Goal: Task Accomplishment & Management: Use online tool/utility

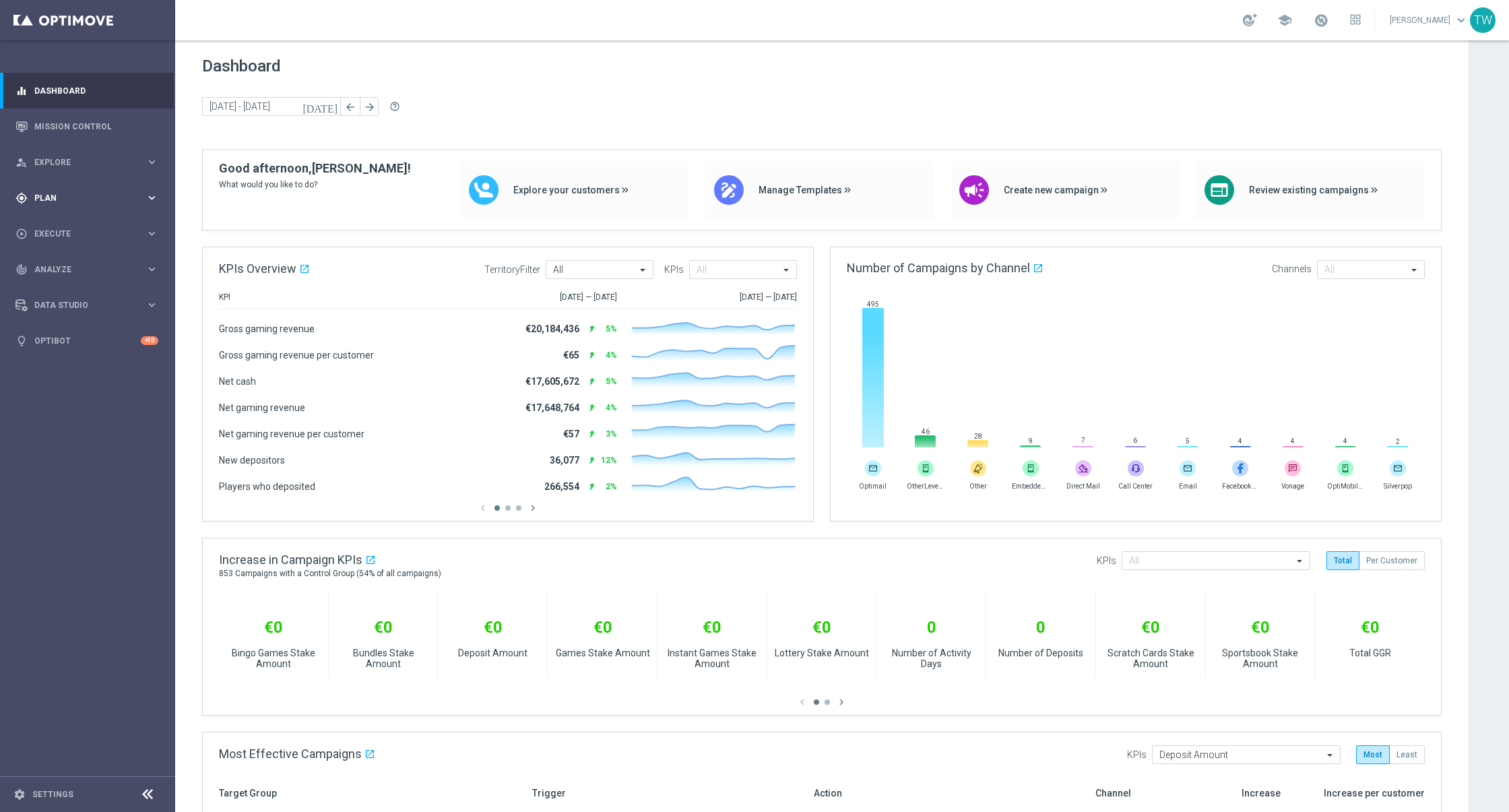
click at [128, 198] on span "Plan" at bounding box center [90, 198] width 111 height 8
click at [89, 264] on span "Templates" at bounding box center [83, 266] width 96 height 8
click at [72, 285] on link "Optimail" at bounding box center [91, 286] width 98 height 11
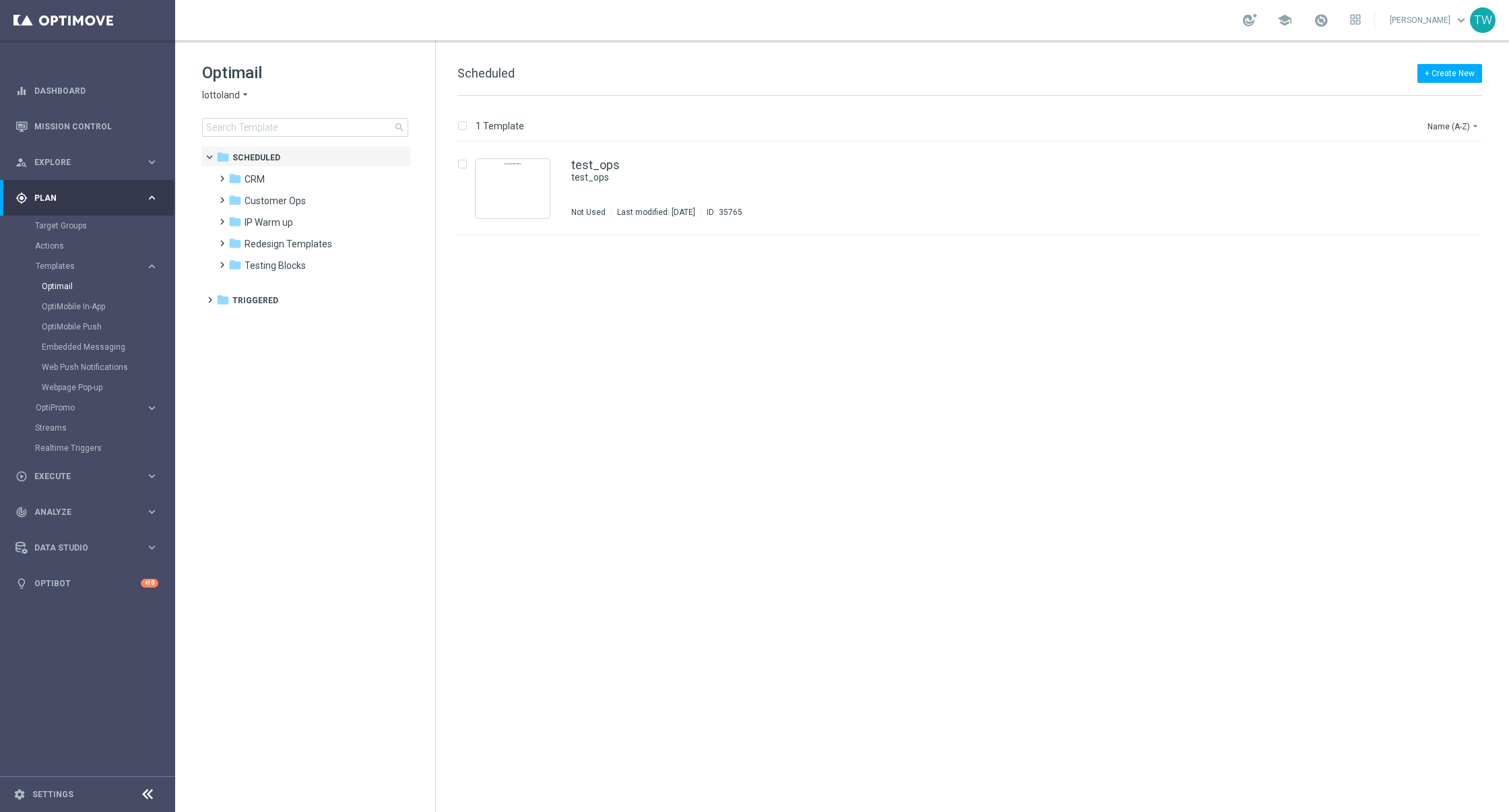
click at [229, 93] on span "lottoland" at bounding box center [221, 95] width 37 height 12
click at [264, 123] on div "KenoGO" at bounding box center [253, 126] width 101 height 16
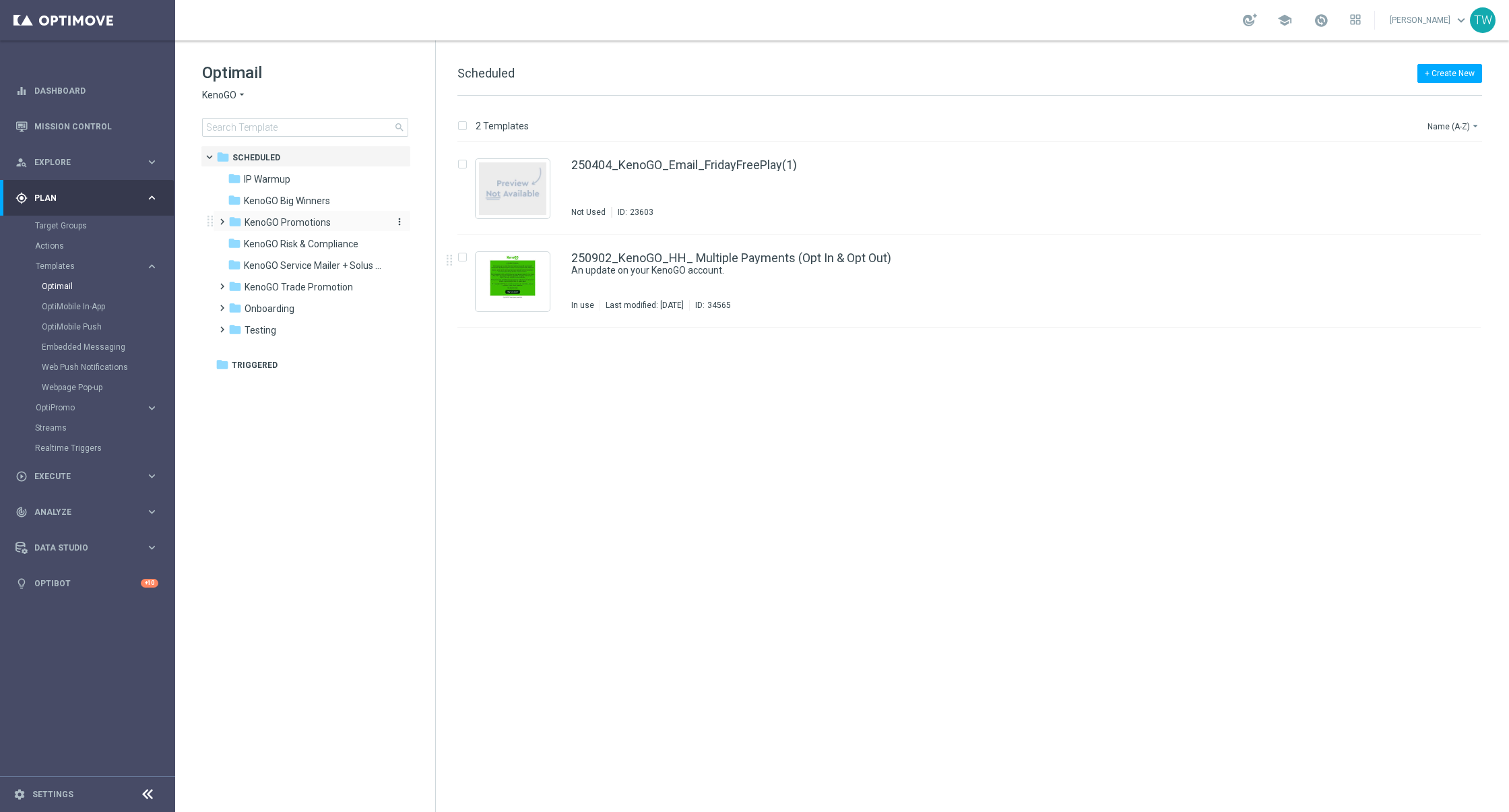
click at [320, 218] on span "KenoGO Promotions" at bounding box center [288, 222] width 86 height 12
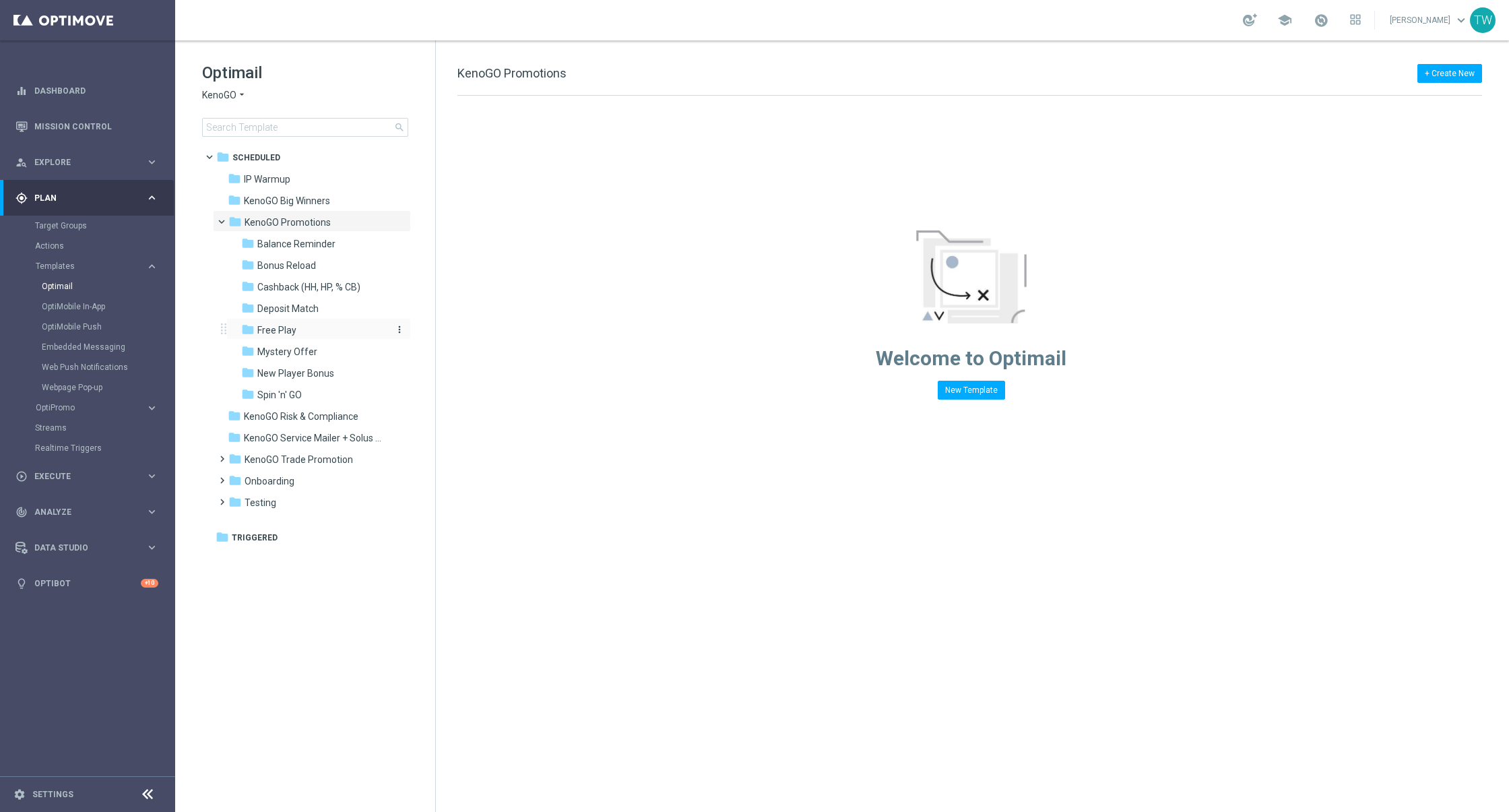
click at [316, 330] on div "folder Free Play" at bounding box center [313, 330] width 144 height 15
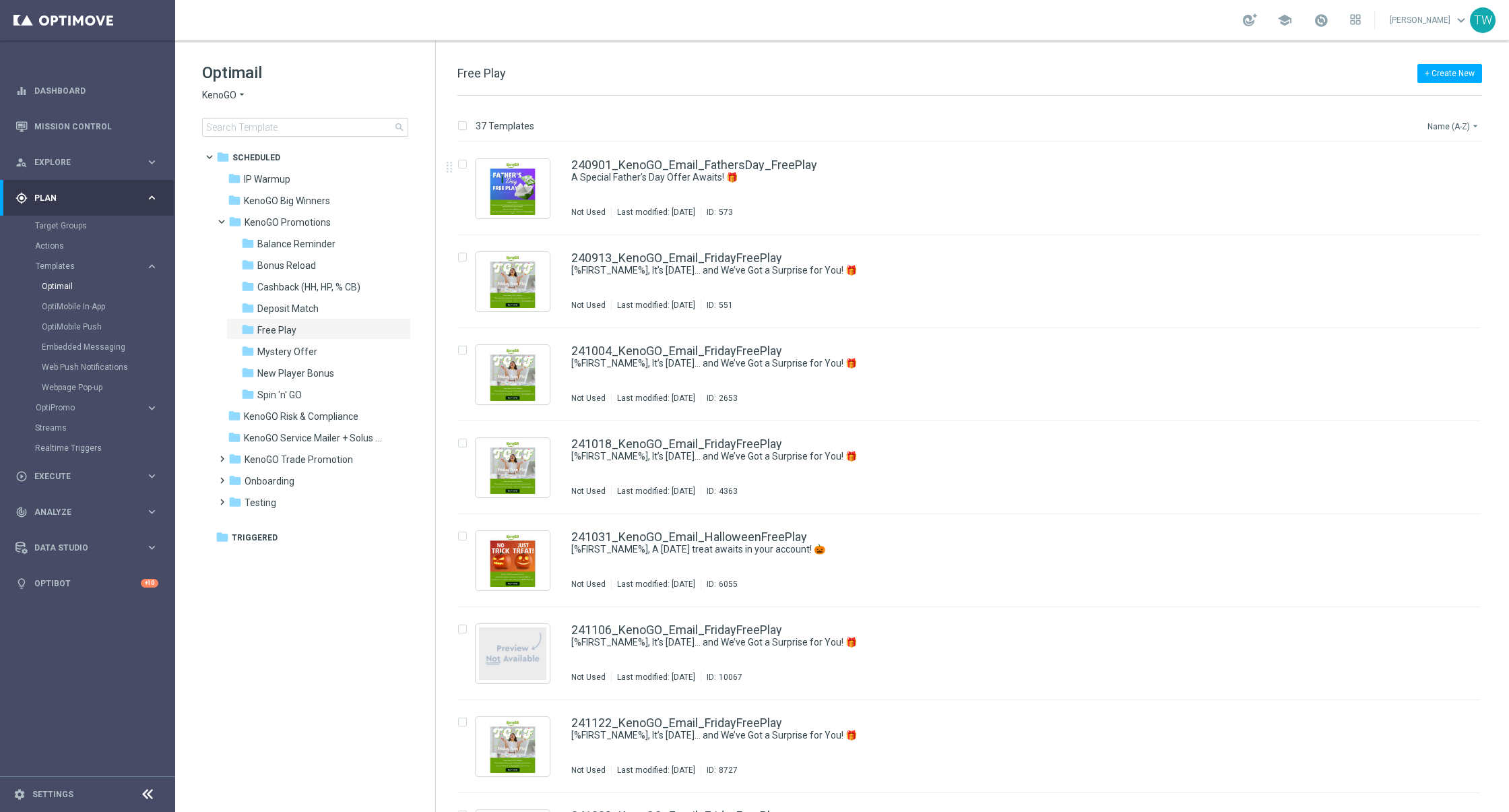
click at [1435, 129] on button "Name (A-Z) arrow_drop_down" at bounding box center [1454, 126] width 56 height 16
click at [1433, 180] on div "Date Modified (Newest)" at bounding box center [1428, 187] width 107 height 19
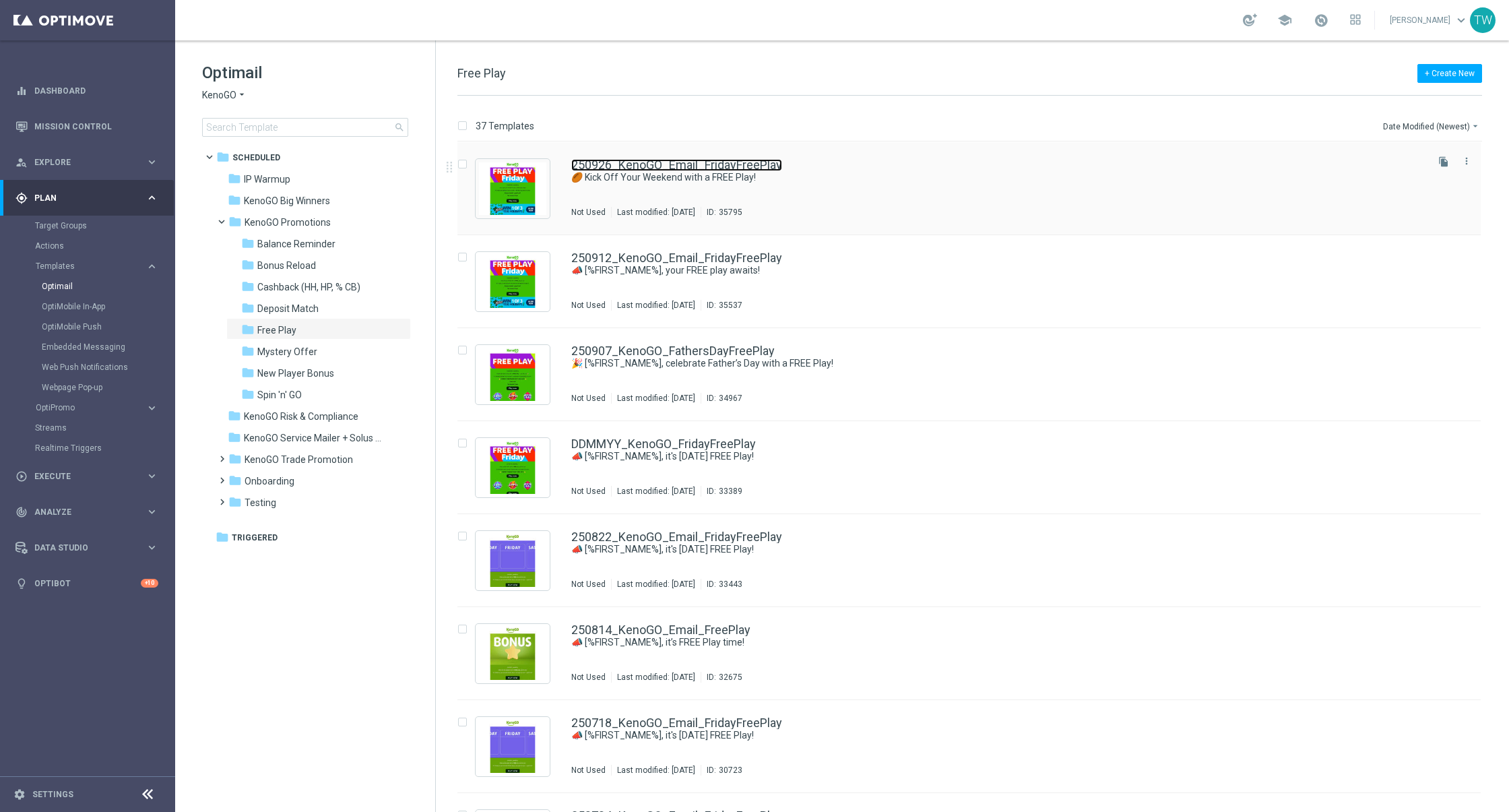
click at [695, 170] on link "250926_KenoGO_Email_FridayFreePlay" at bounding box center [677, 164] width 211 height 12
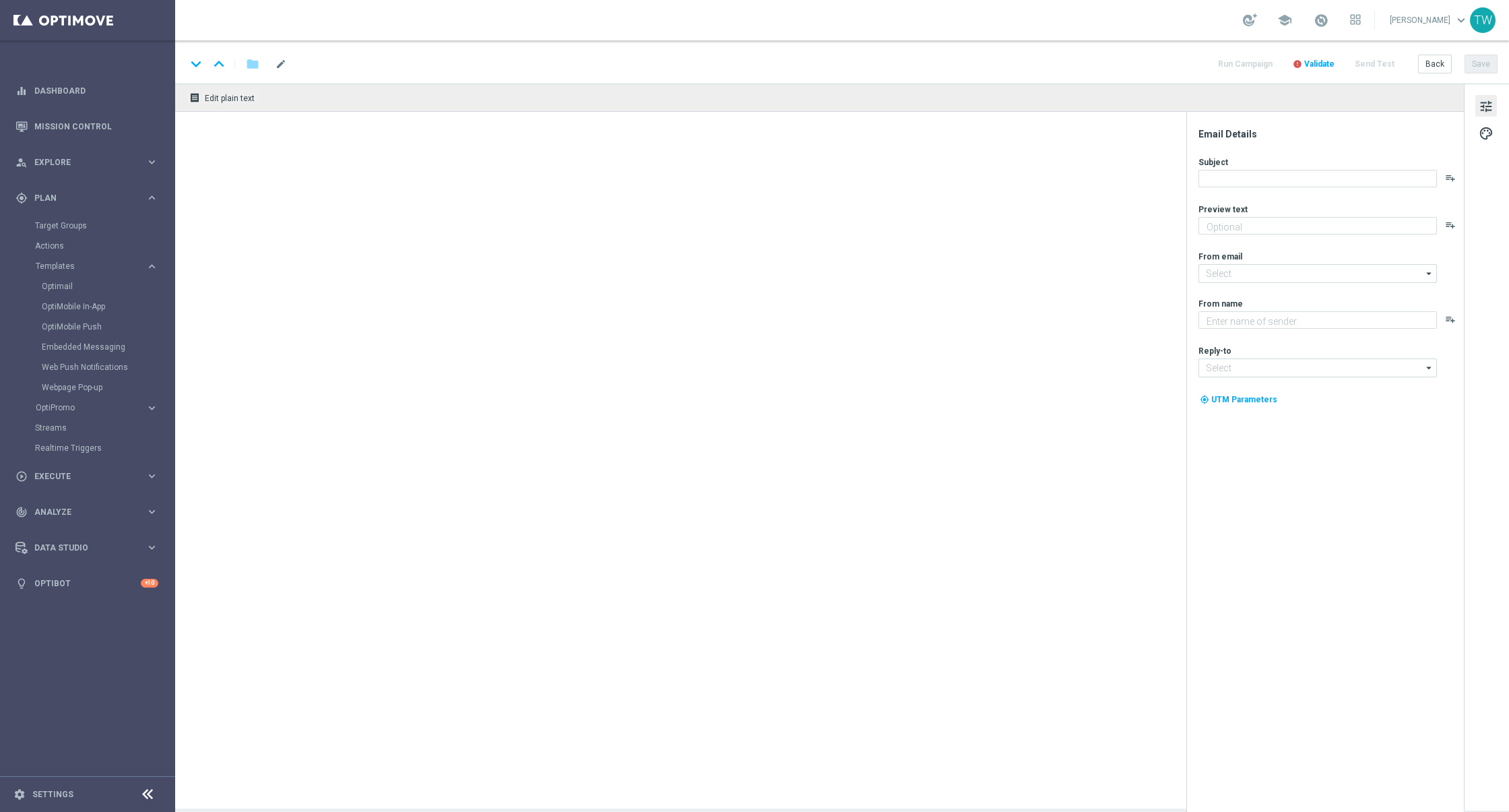
type textarea "Gear up for an exciting Friday with us!"
type textarea "KenoGO"
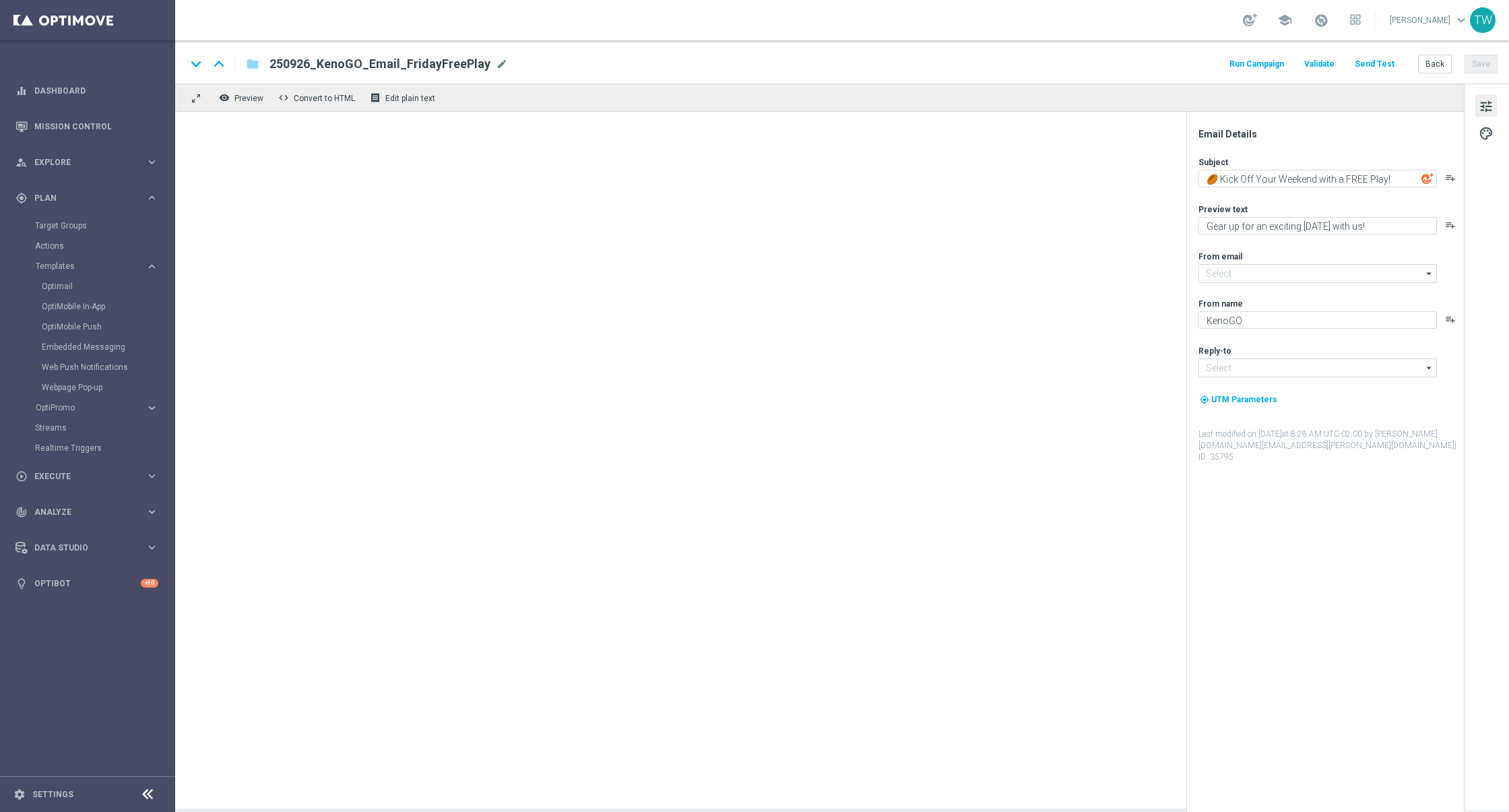
type input "[EMAIL_ADDRESS][DOMAIN_NAME]"
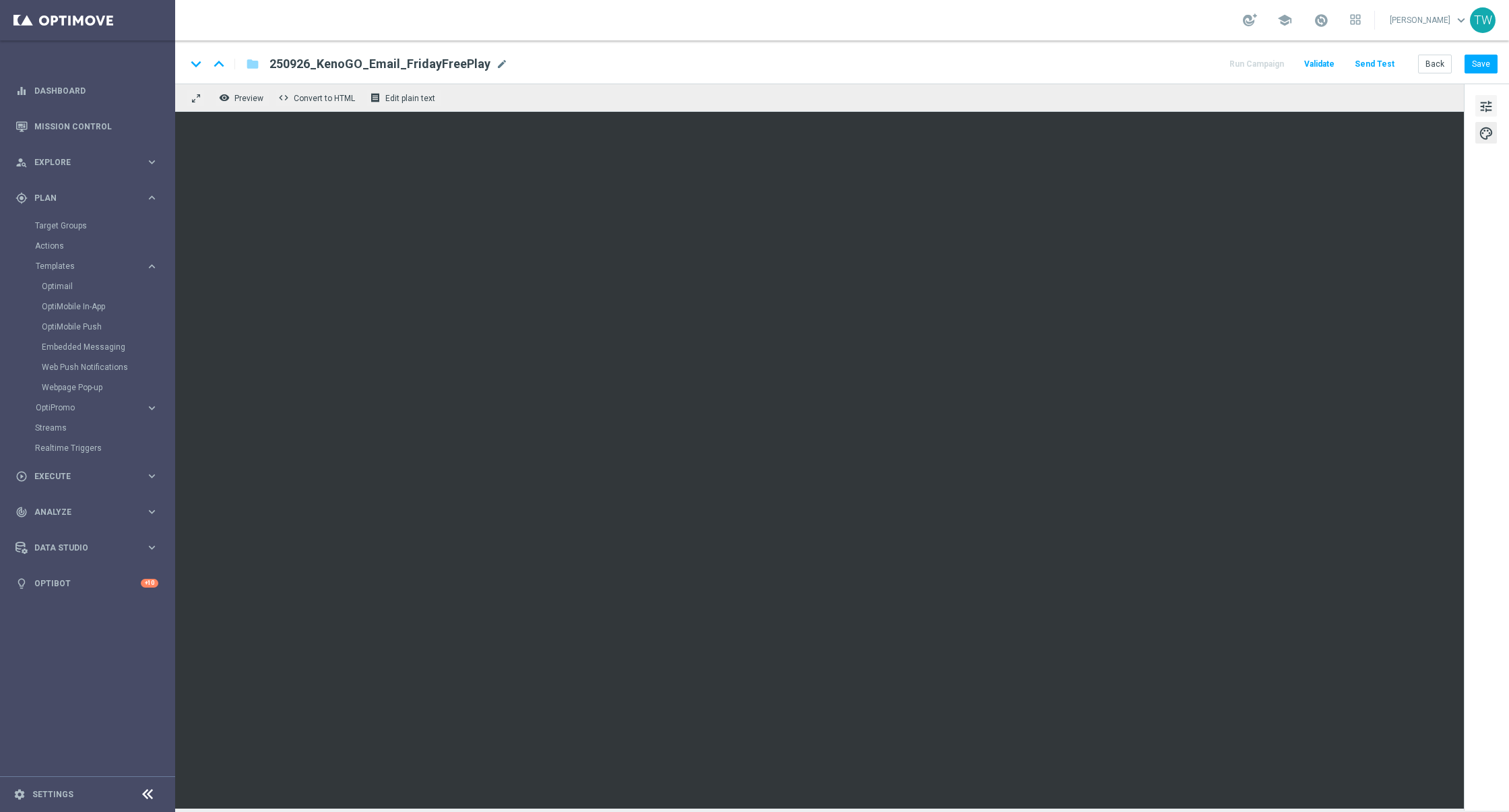
click at [1492, 112] on span "tune" at bounding box center [1486, 106] width 15 height 17
click at [1497, 105] on button "tune" at bounding box center [1486, 105] width 21 height 21
click at [1482, 104] on span "tune" at bounding box center [1486, 106] width 15 height 17
drag, startPoint x: 1489, startPoint y: 61, endPoint x: 1493, endPoint y: 73, distance: 12.6
click at [1490, 62] on button "Save" at bounding box center [1481, 64] width 33 height 19
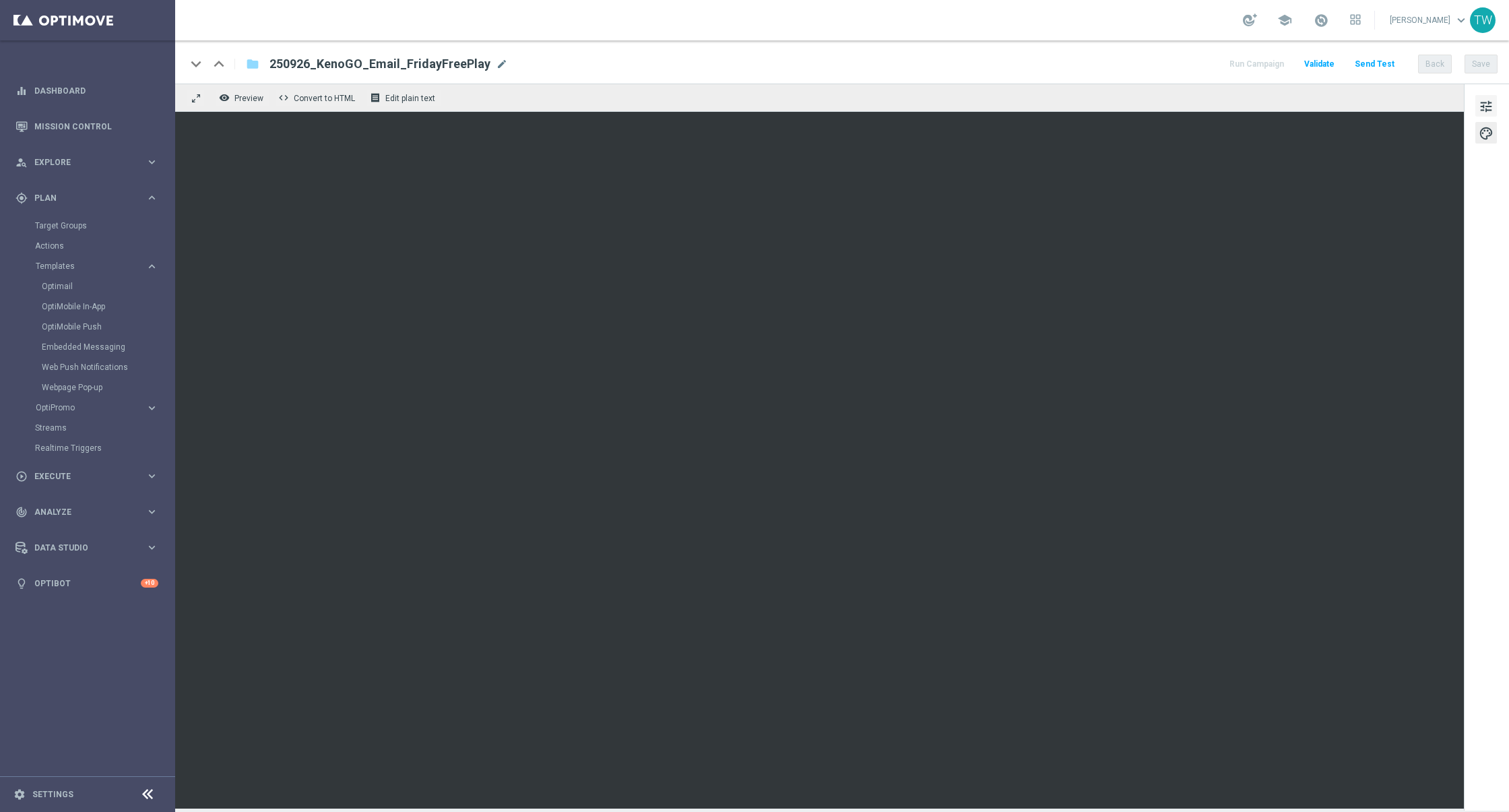
click at [1489, 115] on button "tune" at bounding box center [1486, 105] width 21 height 21
click at [1488, 56] on button "Save" at bounding box center [1481, 64] width 33 height 19
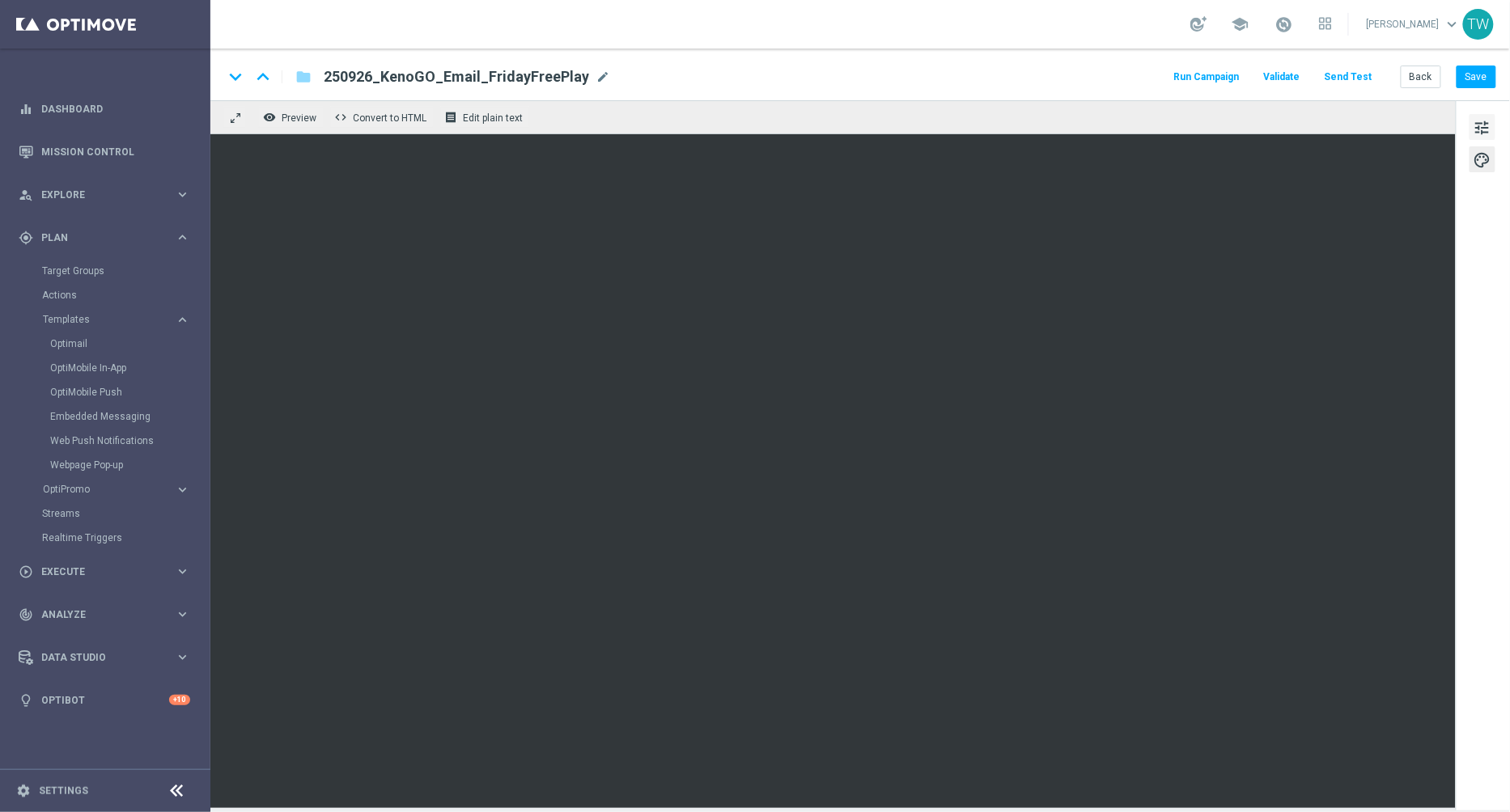
click at [1495, 127] on button "tune" at bounding box center [1482, 127] width 26 height 26
click at [1493, 72] on button "Save" at bounding box center [1477, 77] width 40 height 22
click at [1481, 133] on span "tune" at bounding box center [1482, 127] width 17 height 21
click at [1479, 134] on span "tune" at bounding box center [1482, 127] width 17 height 21
click at [134, 605] on div "track_changes Analyze keyboard_arrow_right" at bounding box center [104, 614] width 209 height 42
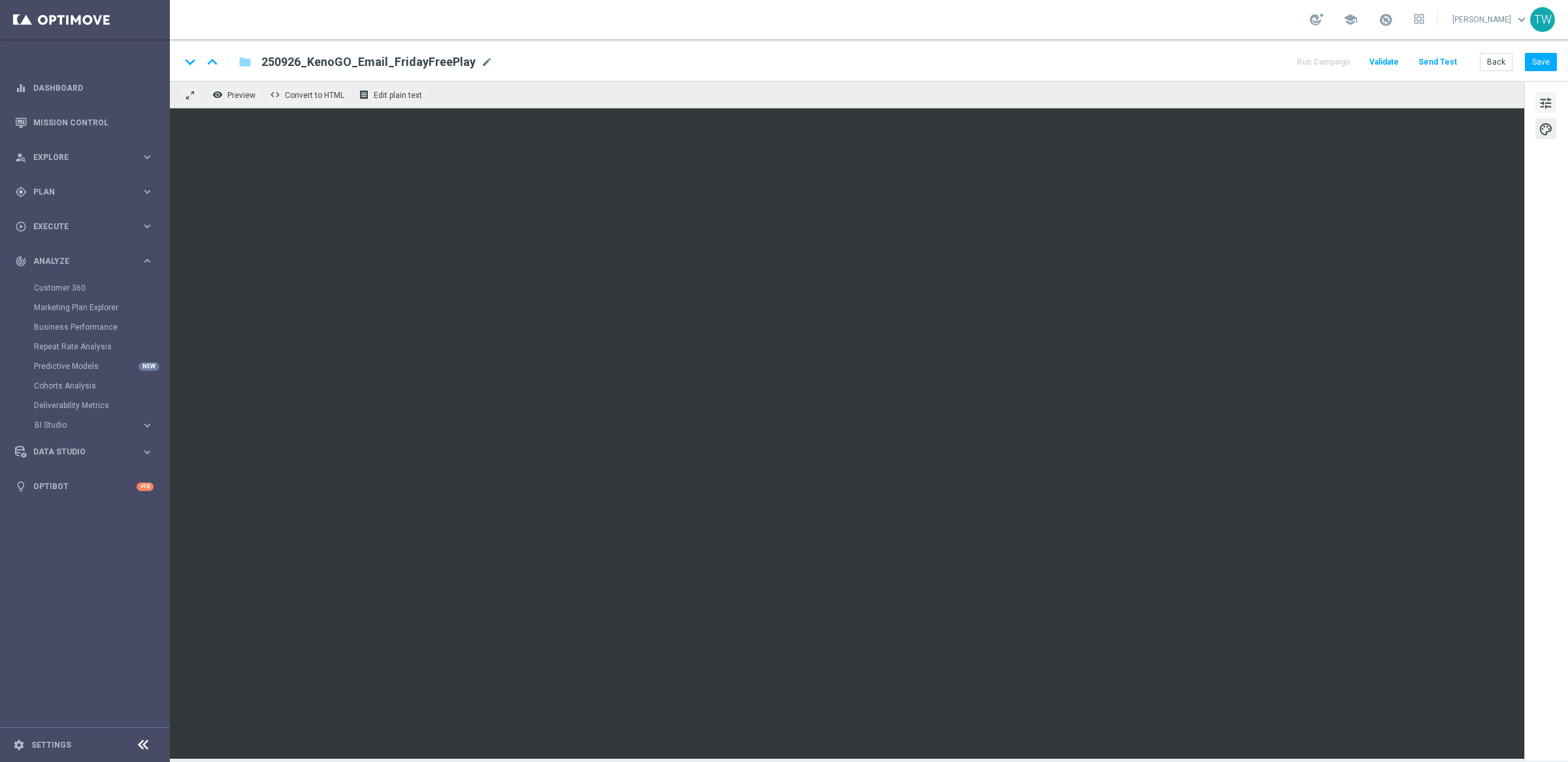
click at [1462, 97] on span "tune" at bounding box center [1545, 103] width 14 height 17
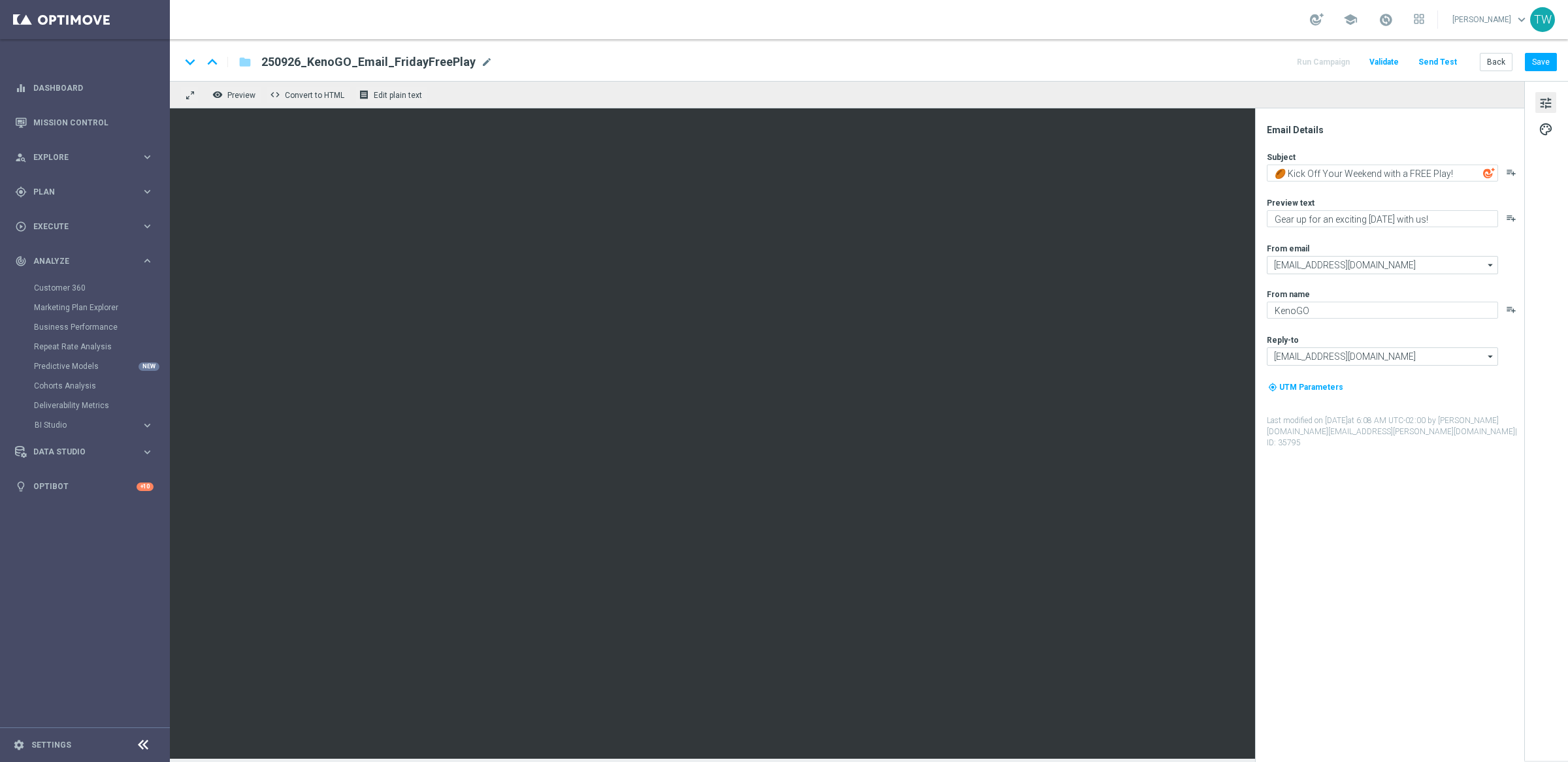
click at [1462, 97] on span "tune" at bounding box center [1545, 103] width 14 height 17
click at [1462, 71] on button "Save" at bounding box center [1541, 62] width 32 height 18
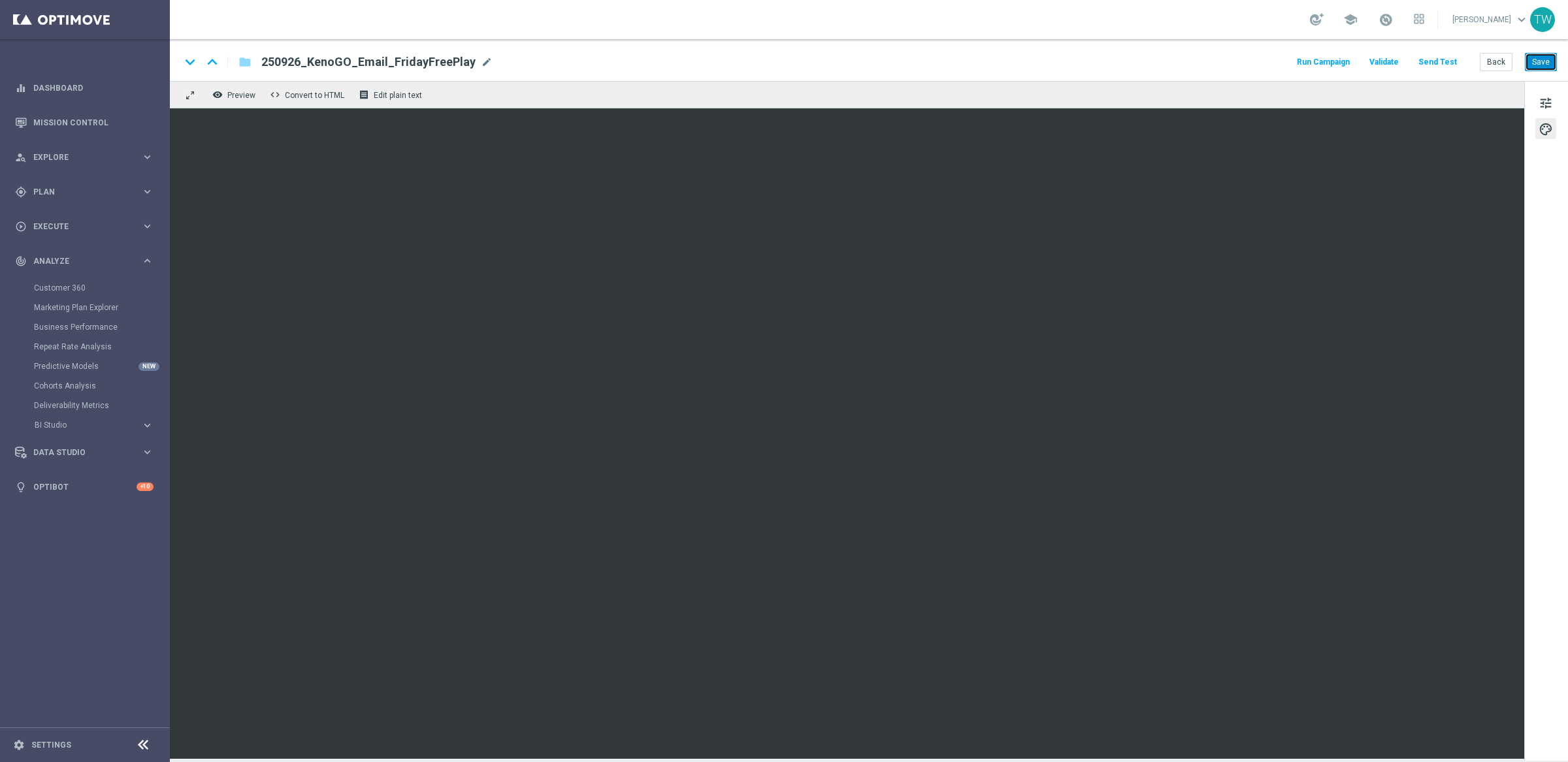
click at [1462, 69] on button "Save" at bounding box center [1541, 62] width 32 height 18
click at [1462, 62] on button "Back" at bounding box center [1496, 62] width 33 height 18
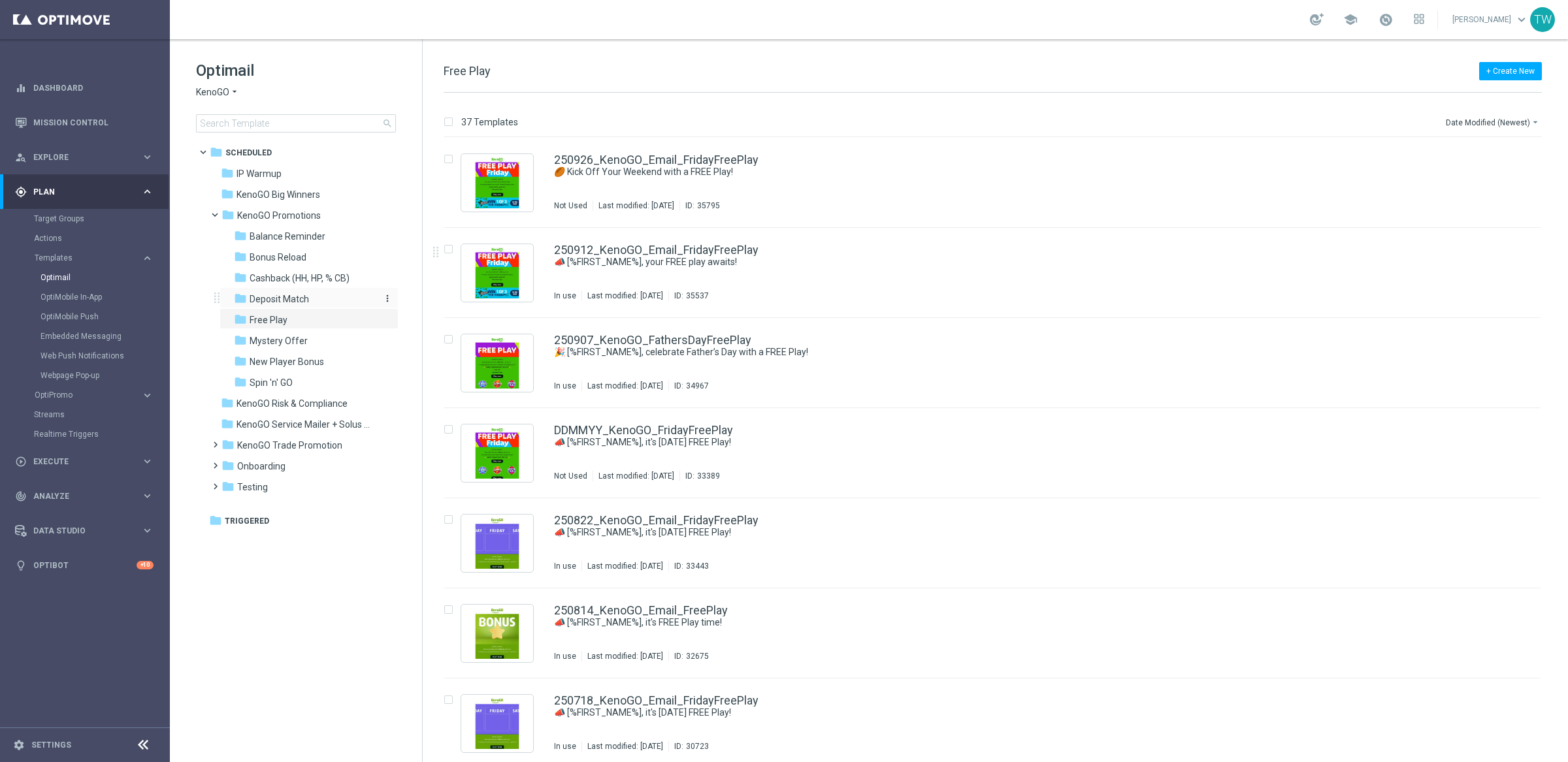
click at [274, 298] on span "Deposit Match" at bounding box center [279, 298] width 59 height 11
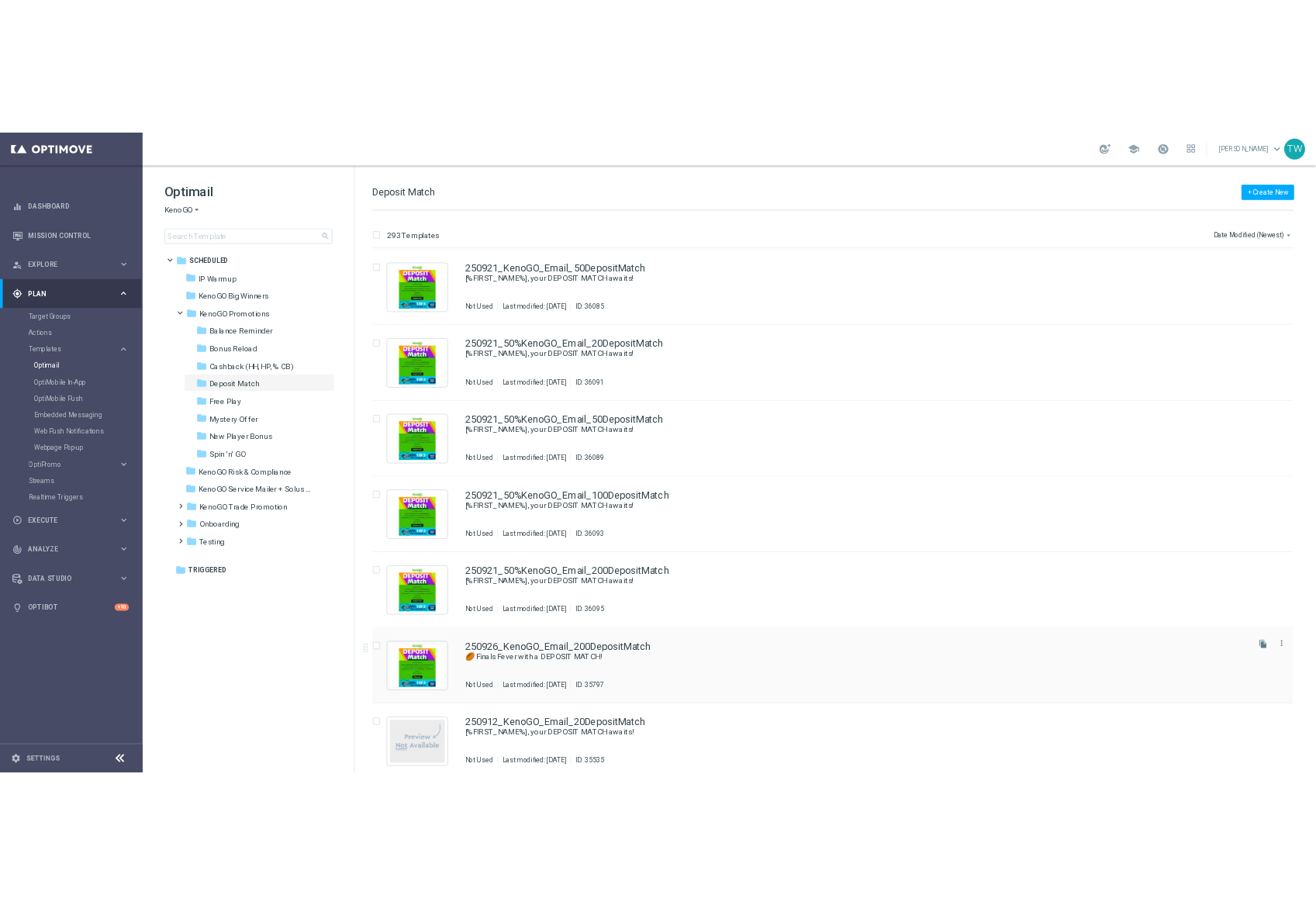
scroll to position [140, 0]
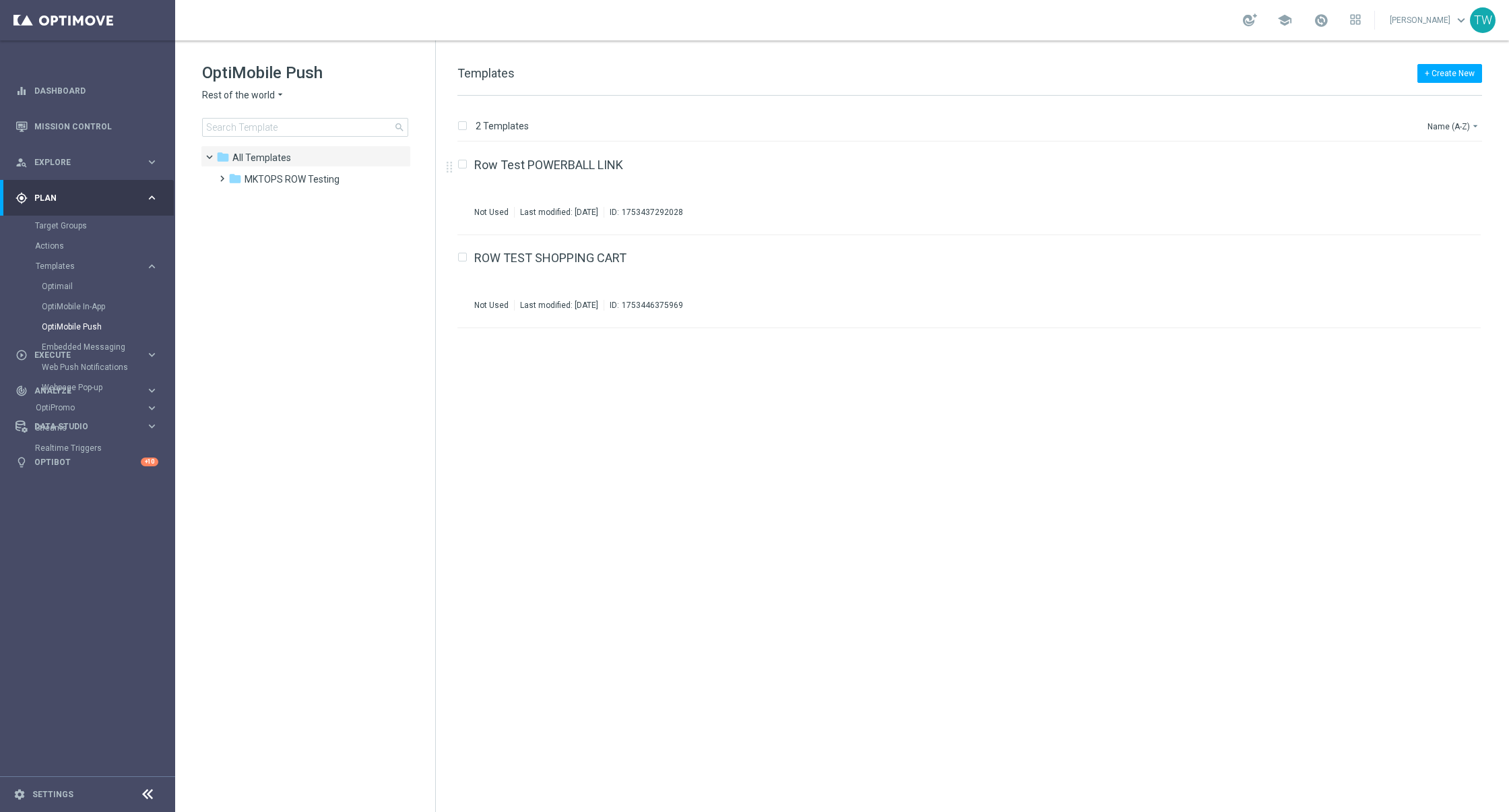
drag, startPoint x: 253, startPoint y: 103, endPoint x: 257, endPoint y: 96, distance: 8.1
click at [255, 98] on div "OptiMobile Push Rest of the world arrow_drop_down × Rest of the world search" at bounding box center [318, 99] width 233 height 75
click at [257, 96] on span "Rest of the world" at bounding box center [238, 95] width 73 height 12
click at [0, 0] on span "KenoGO Australia" at bounding box center [0, 0] width 0 height 0
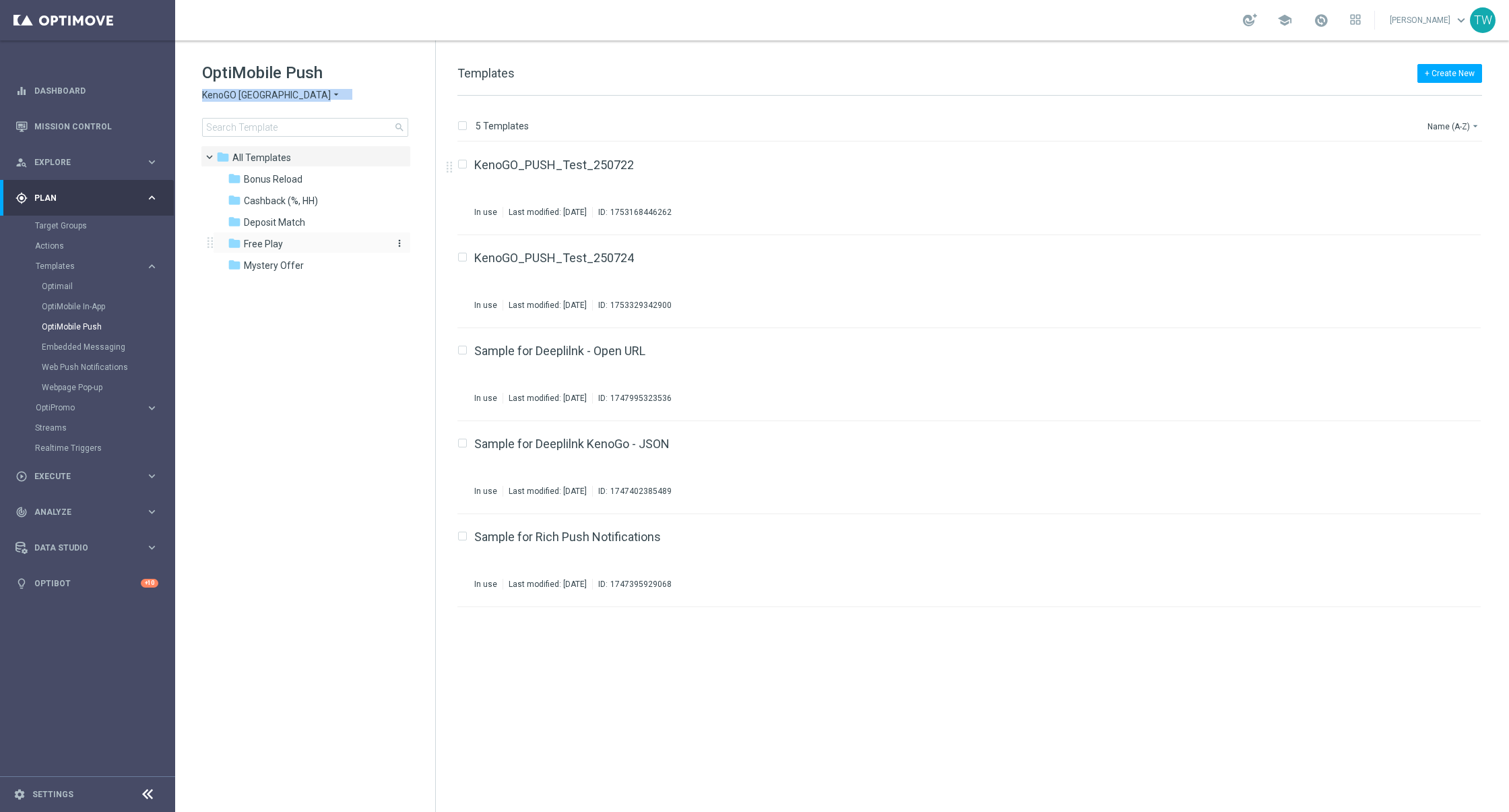
click at [307, 241] on div "folder Free Play" at bounding box center [304, 244] width 155 height 15
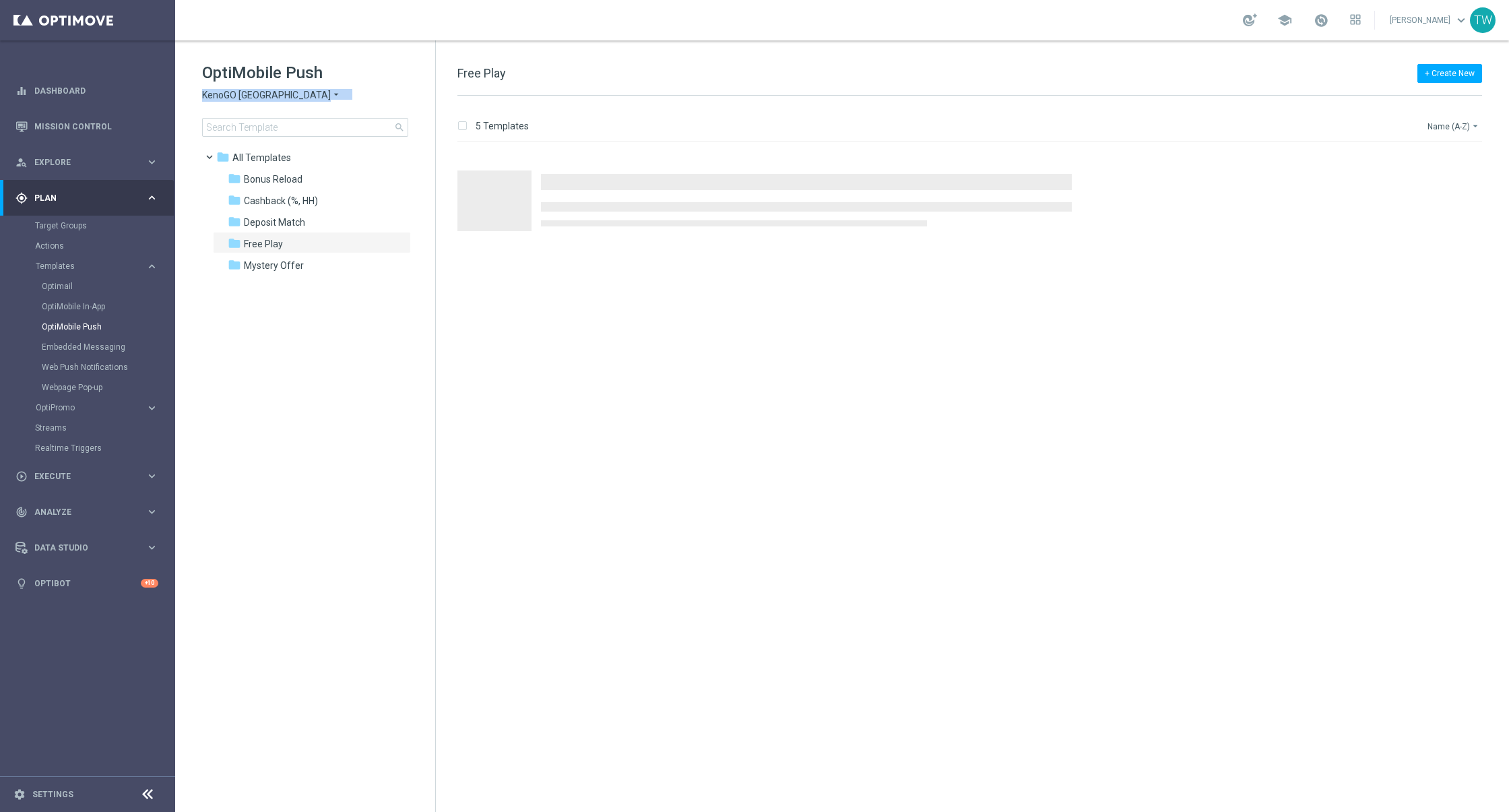
click at [1448, 126] on button "Name (A-Z) arrow_drop_down" at bounding box center [1454, 126] width 56 height 16
click at [1449, 183] on span "Date Modified (Newest)" at bounding box center [1431, 187] width 90 height 10
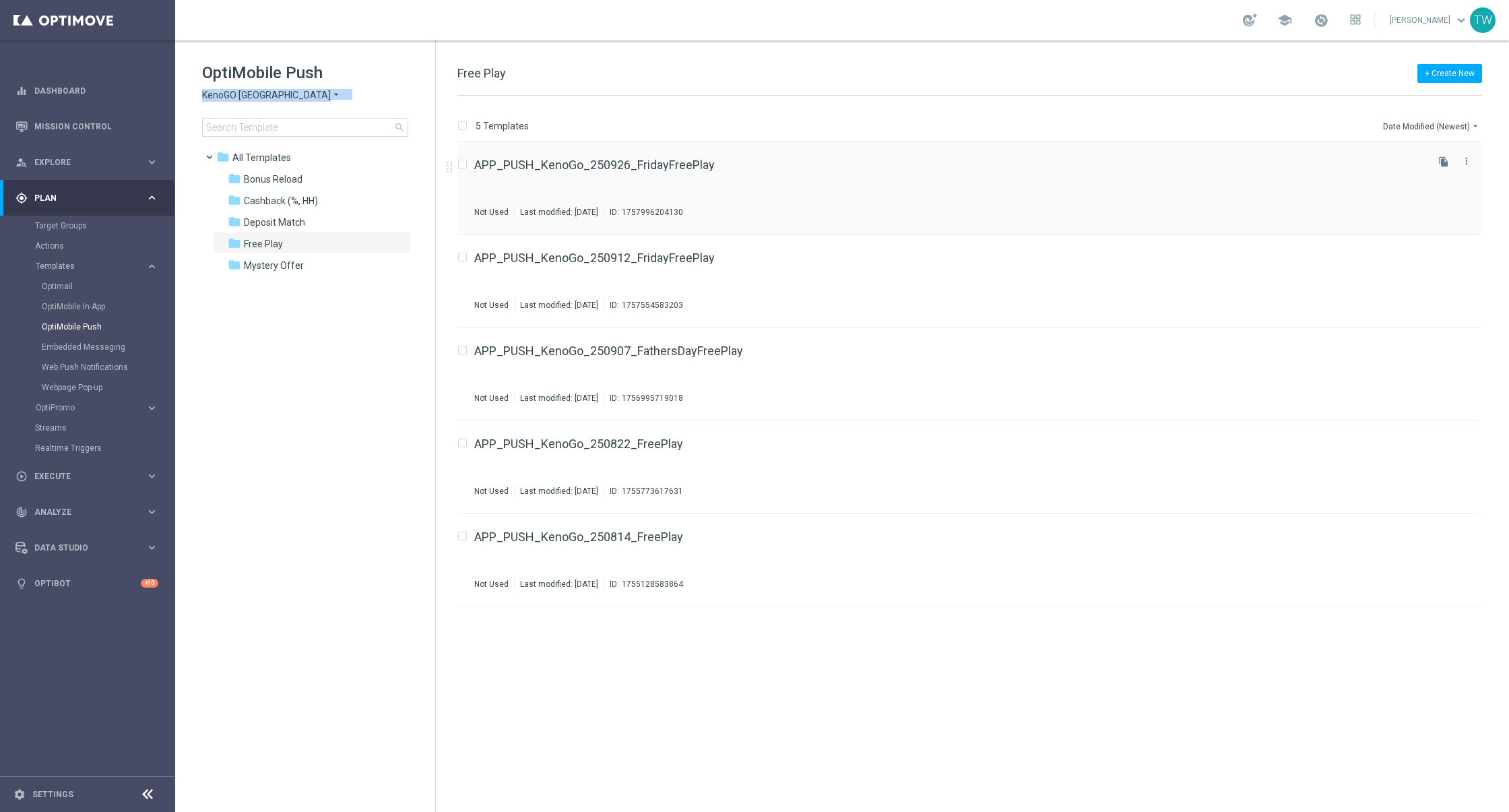
click at [605, 153] on div "APP_PUSH_KenoGo_250926_FridayFreePlay Not Used Last modified: Tuesday, Septembe…" at bounding box center [969, 189] width 1024 height 93
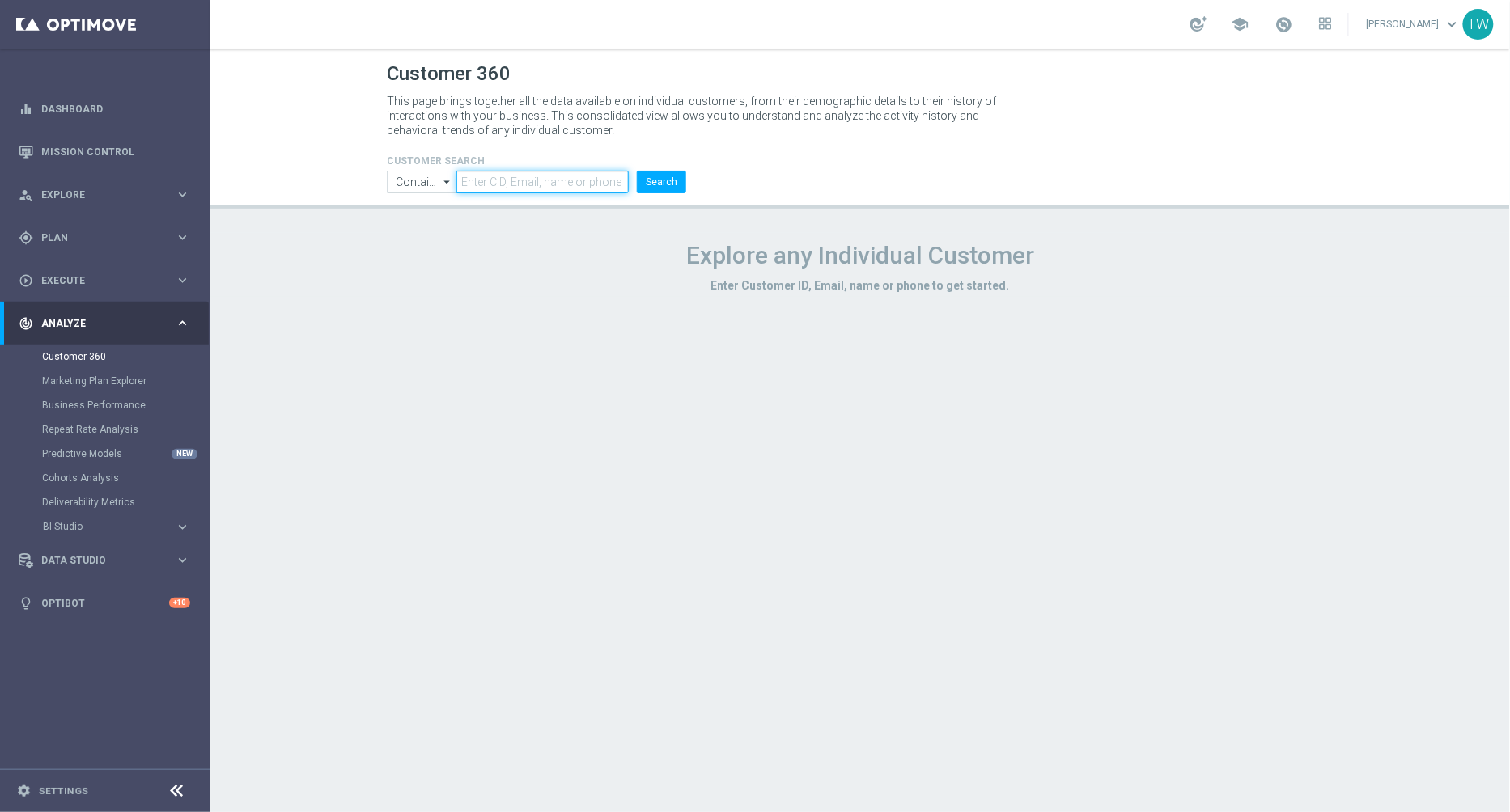
click at [570, 184] on input "text" at bounding box center [542, 182] width 172 height 22
paste input "21231548"
type input "21231548"
click at [662, 185] on button "Search" at bounding box center [661, 182] width 49 height 22
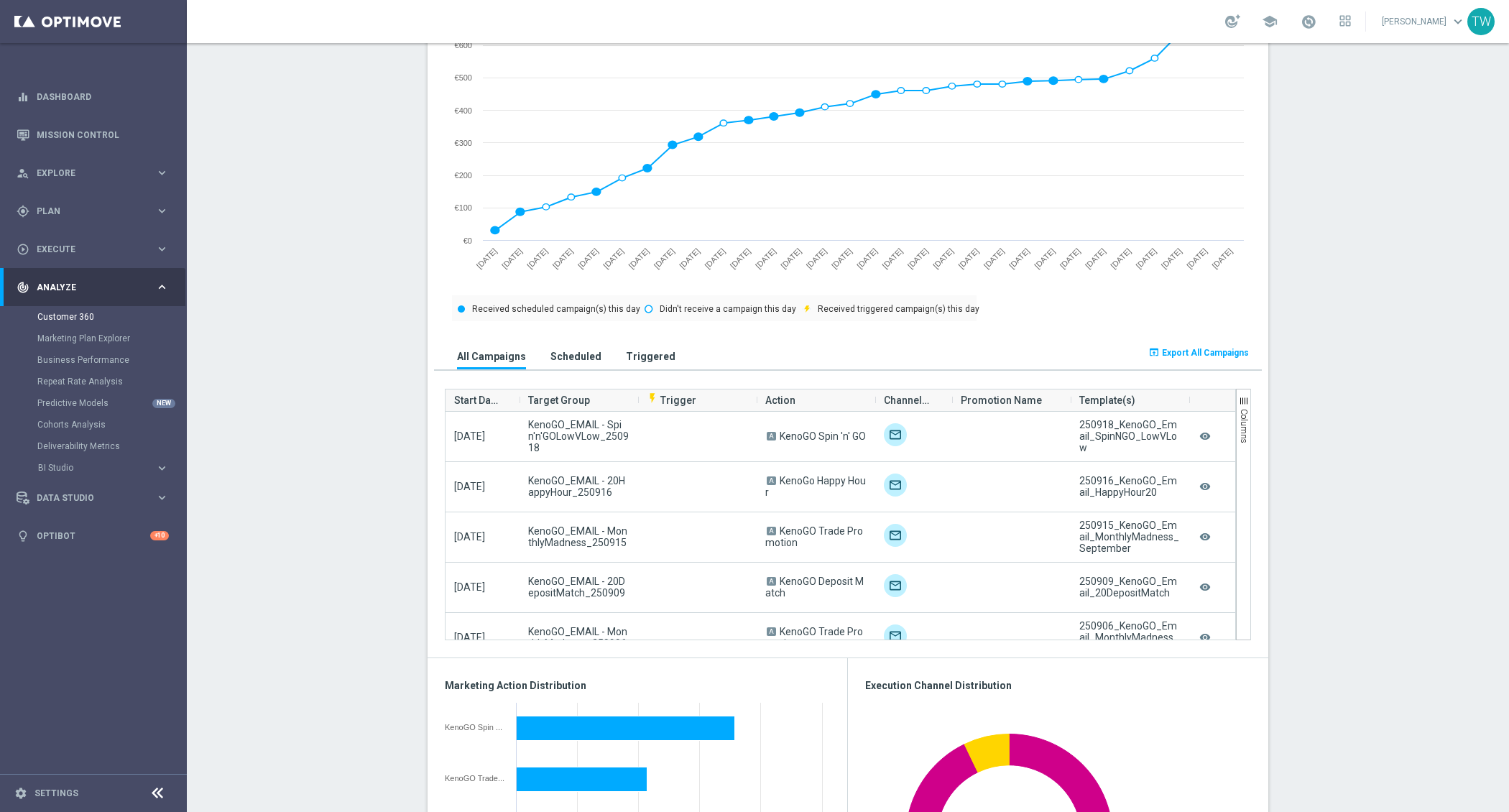
scroll to position [666, 0]
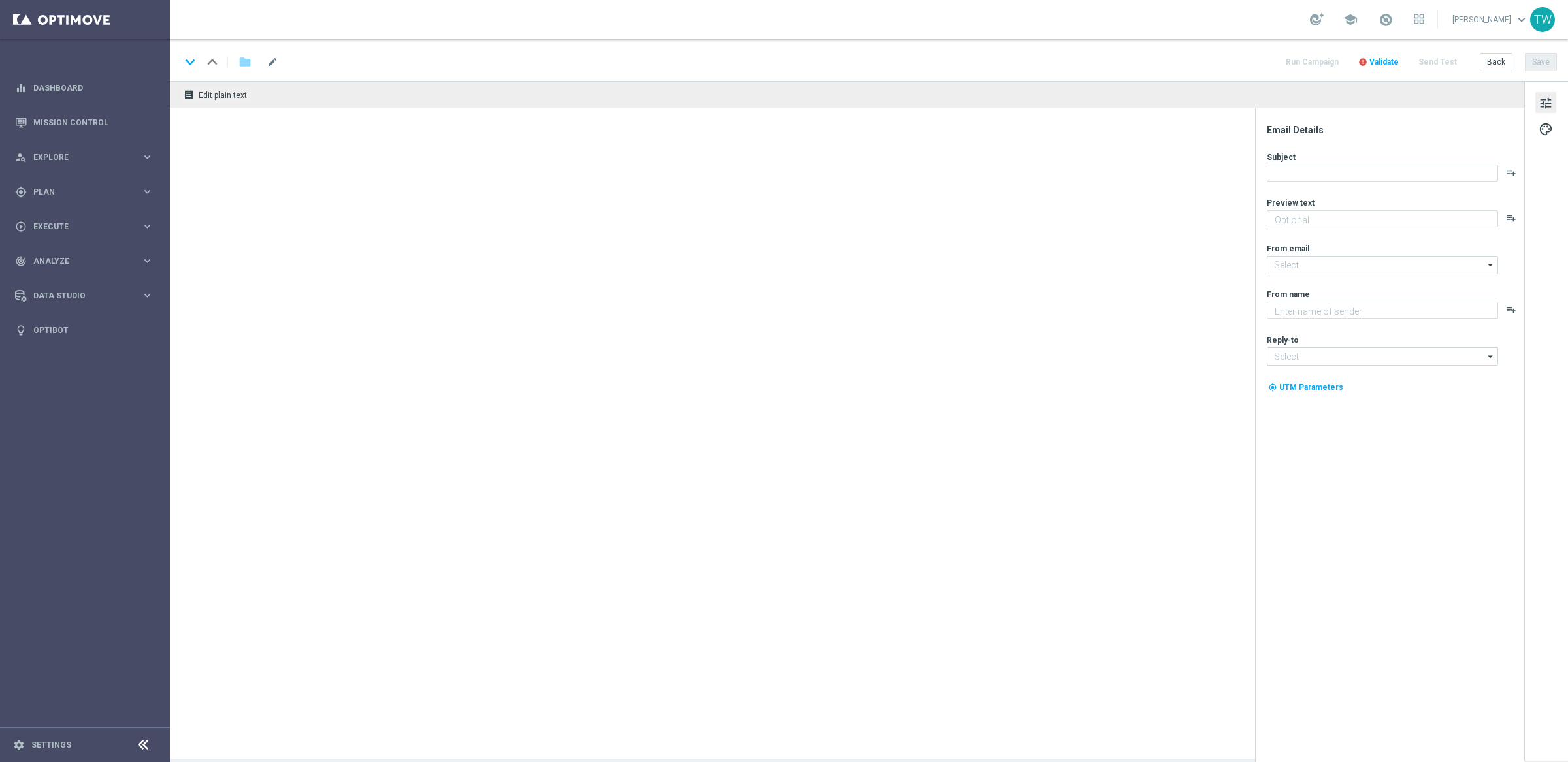
type textarea "Gear up for an exciting [DATE] with us!"
type input "[EMAIL_ADDRESS][DOMAIN_NAME]"
type textarea "KenoGO"
type input "[EMAIL_ADDRESS][DOMAIN_NAME]"
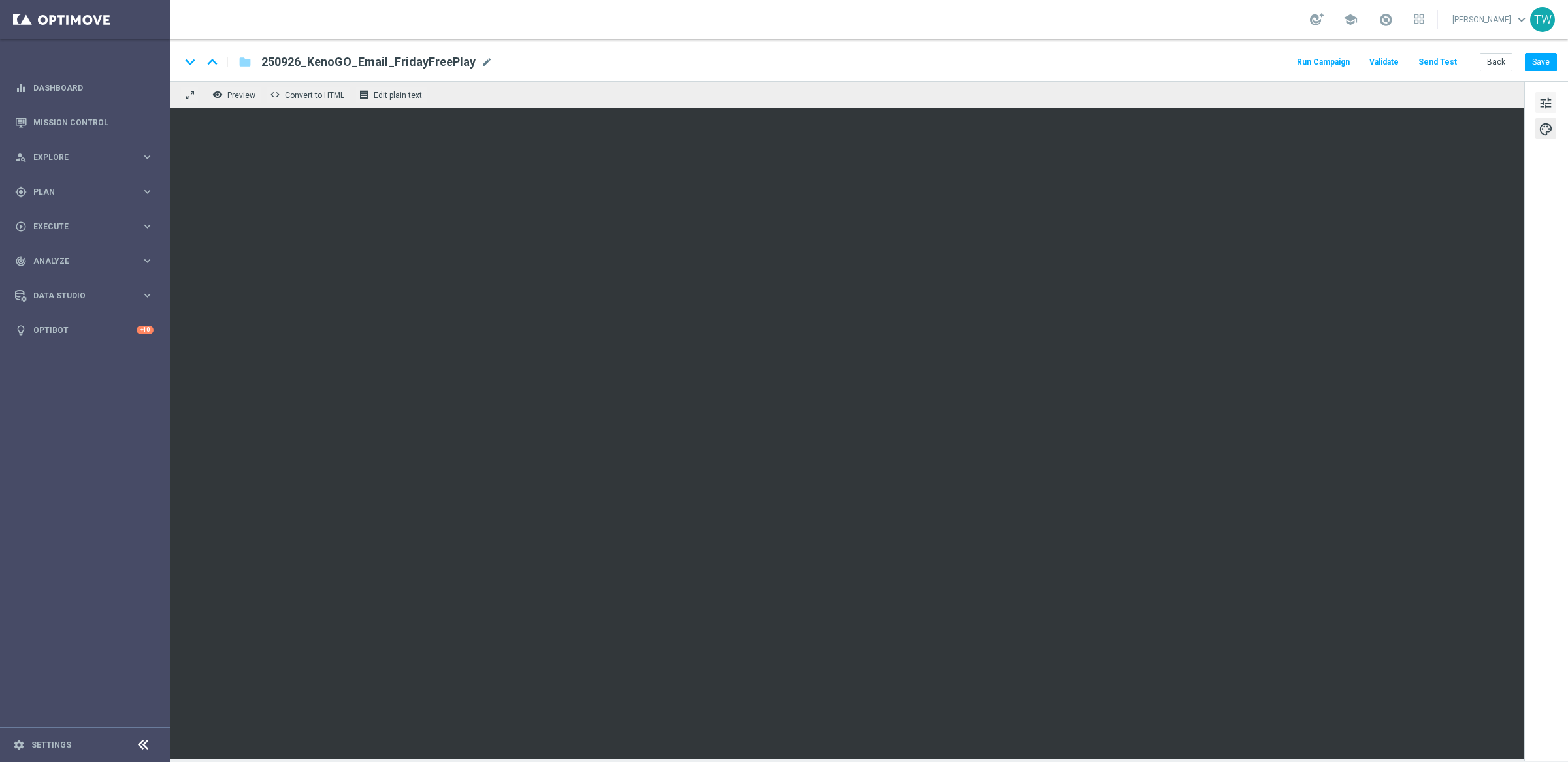
click at [1550, 112] on button "tune" at bounding box center [1545, 102] width 21 height 21
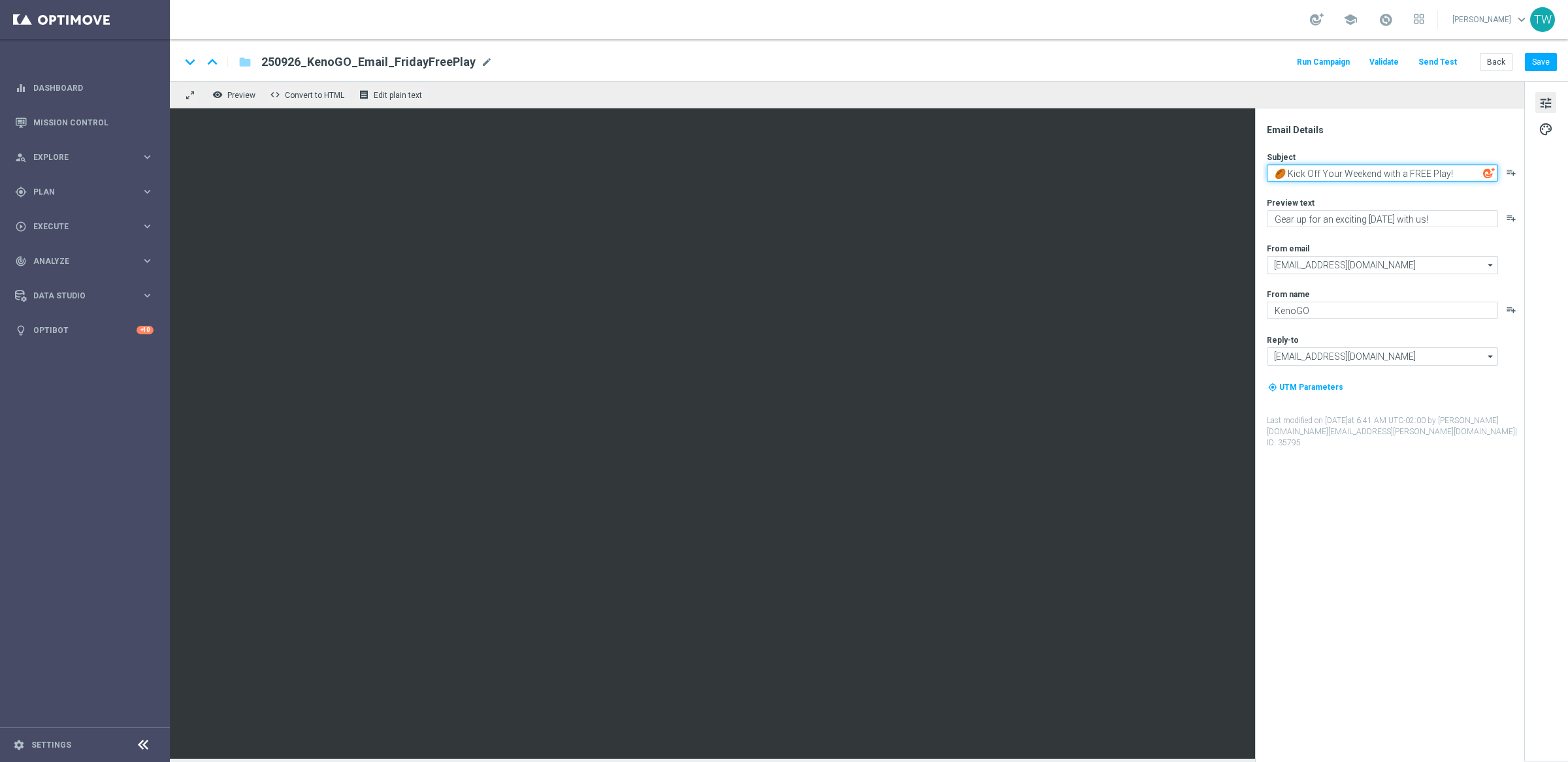
drag, startPoint x: 1288, startPoint y: 172, endPoint x: 1405, endPoint y: 173, distance: 117.0
click at [1405, 172] on textarea "🏉 Kick Off Your Weekend with a FREE Play!" at bounding box center [1382, 173] width 231 height 17
click at [1547, 60] on button "Save" at bounding box center [1541, 62] width 32 height 18
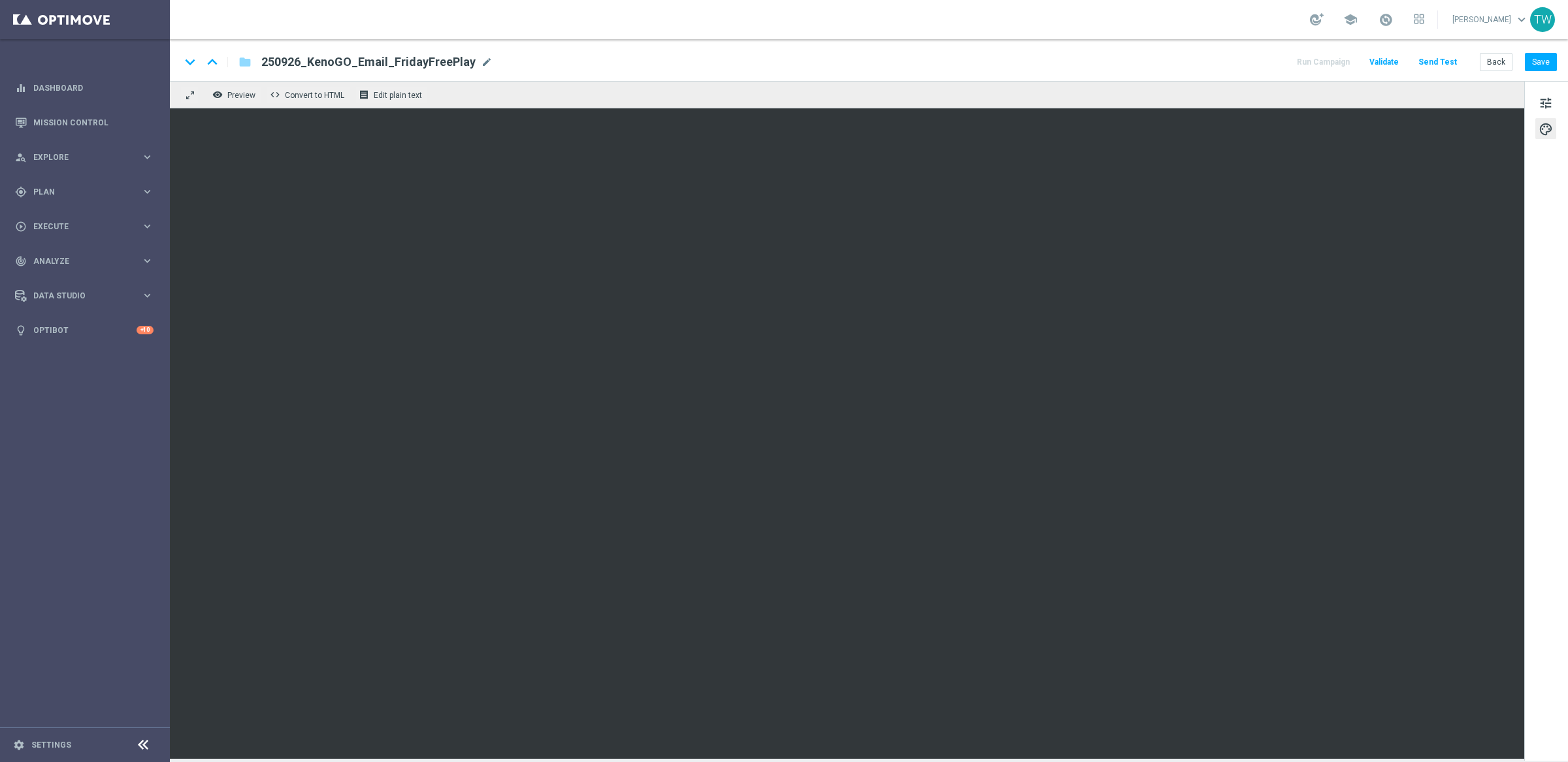
click at [1549, 73] on div "keyboard_arrow_down keyboard_arrow_up folder 250926_KenoGO_Email_FridayFreePlay…" at bounding box center [869, 60] width 1398 height 42
click at [1549, 67] on button "Save" at bounding box center [1541, 62] width 32 height 18
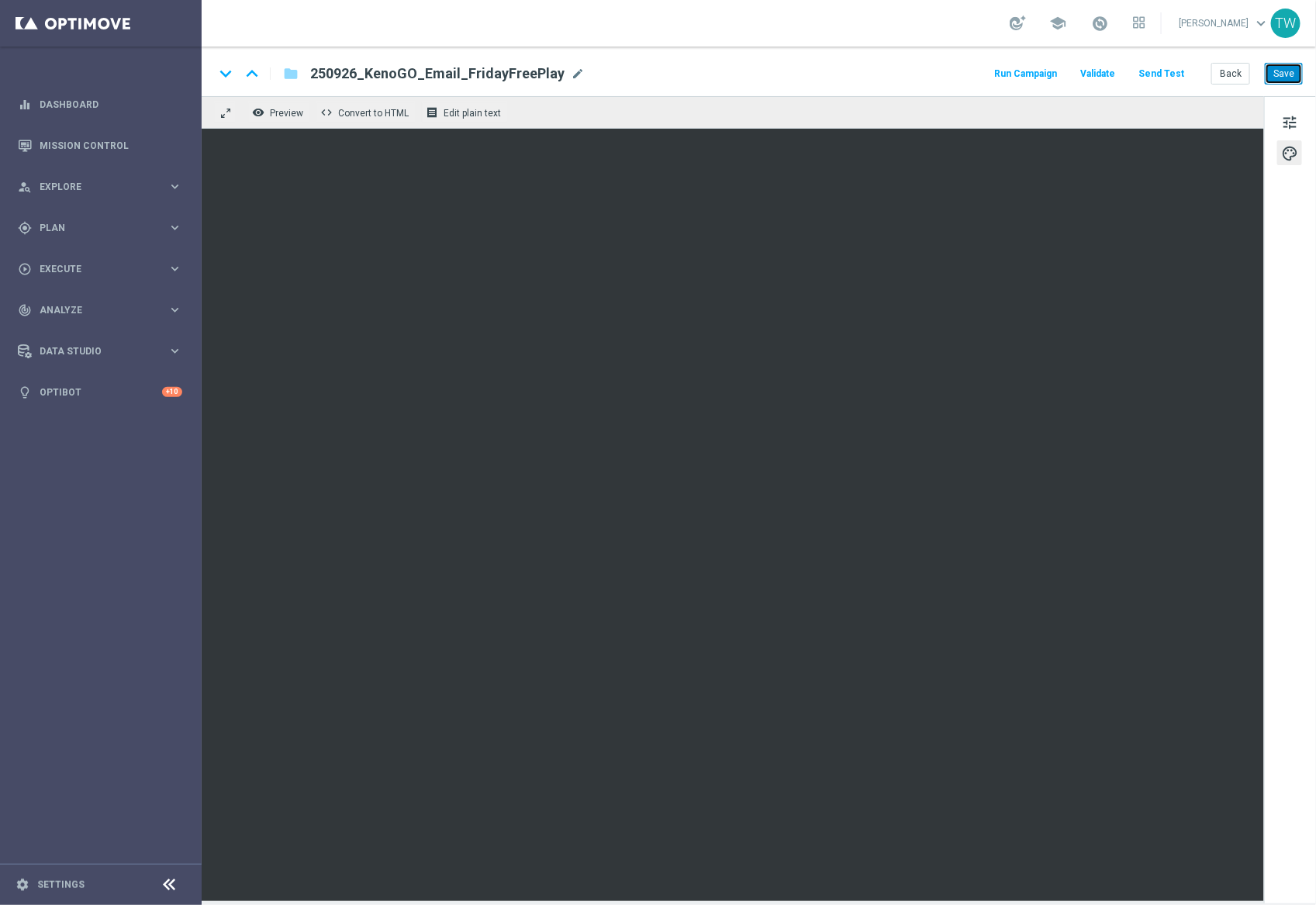
click at [1278, 67] on button "Save" at bounding box center [1284, 73] width 38 height 22
click at [1287, 65] on button "Save" at bounding box center [1284, 73] width 38 height 22
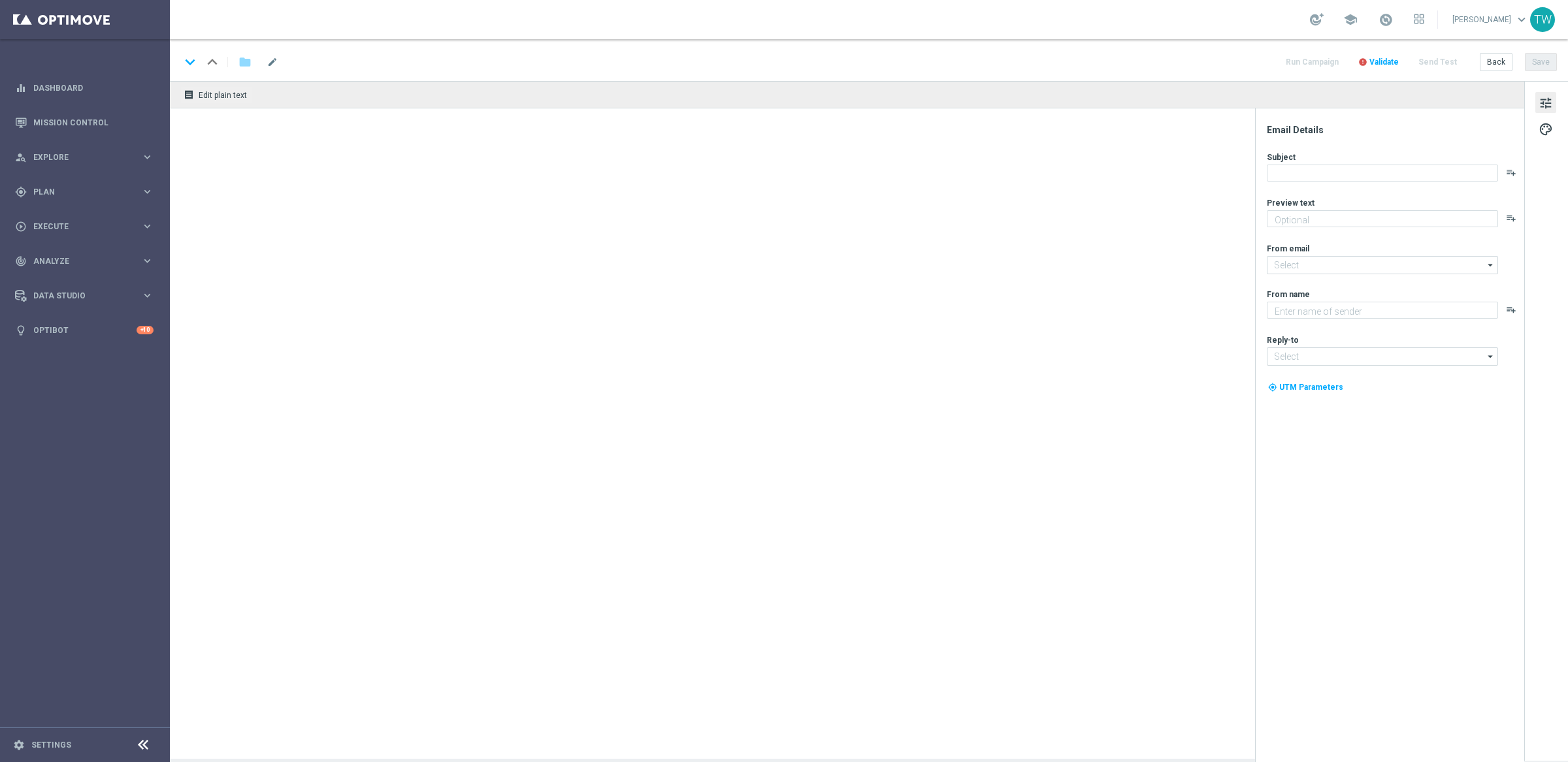
type textarea "Unlock your 100% match [DATE]!"
type input "[EMAIL_ADDRESS][DOMAIN_NAME]"
type textarea "KenoGO"
type input "[EMAIL_ADDRESS][DOMAIN_NAME]"
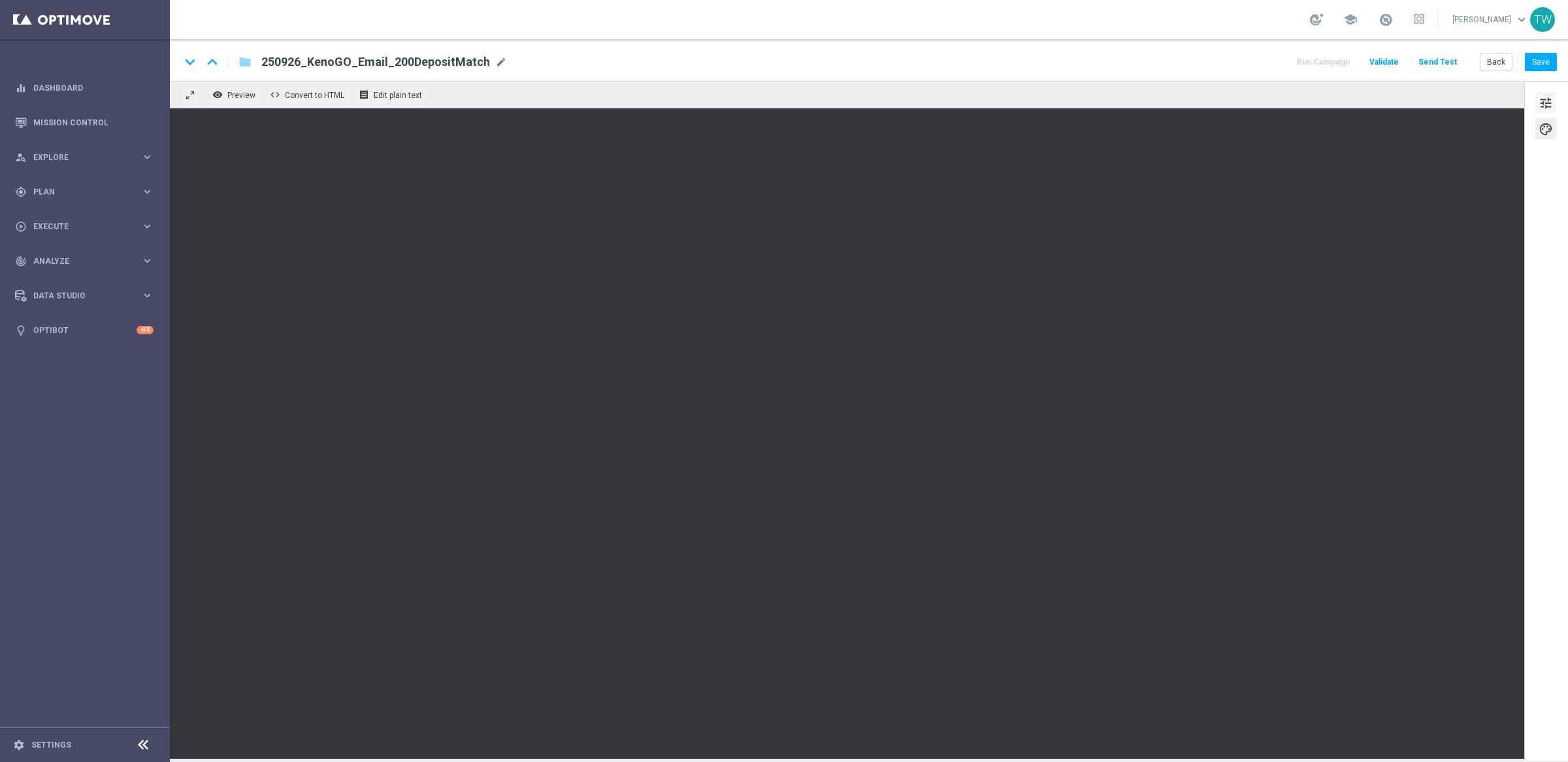
click at [1546, 105] on span "tune" at bounding box center [1545, 103] width 14 height 17
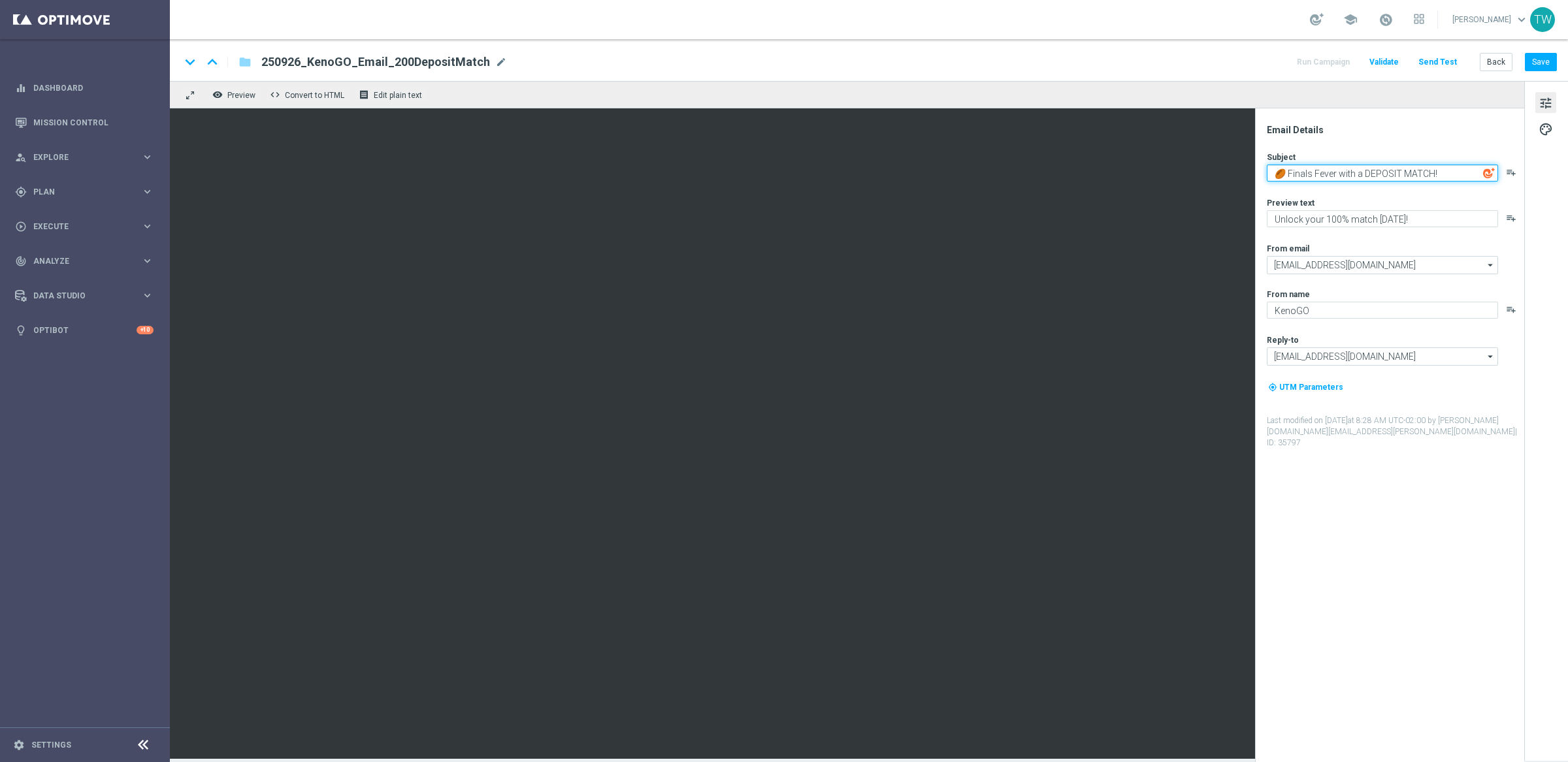
drag, startPoint x: 1354, startPoint y: 172, endPoint x: 1287, endPoint y: 175, distance: 67.1
click at [1287, 175] on textarea "🏉 Finals Fever with a DEPOSIT MATCH!" at bounding box center [1382, 173] width 231 height 17
paste textarea "Kick Off Your Weekend with a"
click at [1288, 175] on textarea "🏉 Kick Off Your Weekend with a DEPOSIT MATCH!" at bounding box center [1382, 173] width 231 height 17
type textarea "🏉 Kick Off Your Weekend with a DEPOSIT MATCH!"
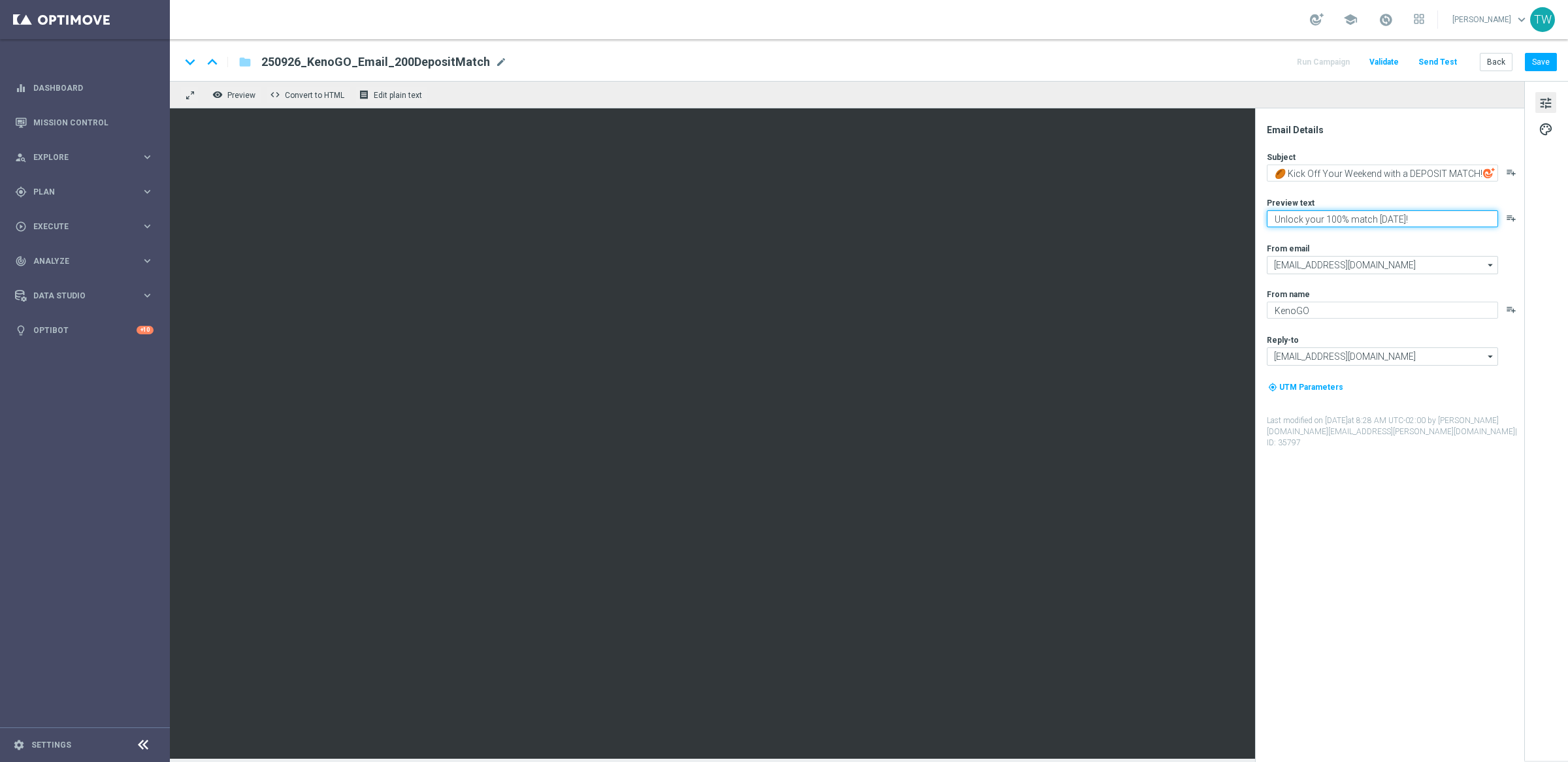
paste textarea "Gear up for an exciting [DATE] with us"
type textarea "Gear up for an exciting [DATE] with us!"
click at [1540, 58] on button "Save" at bounding box center [1541, 62] width 32 height 18
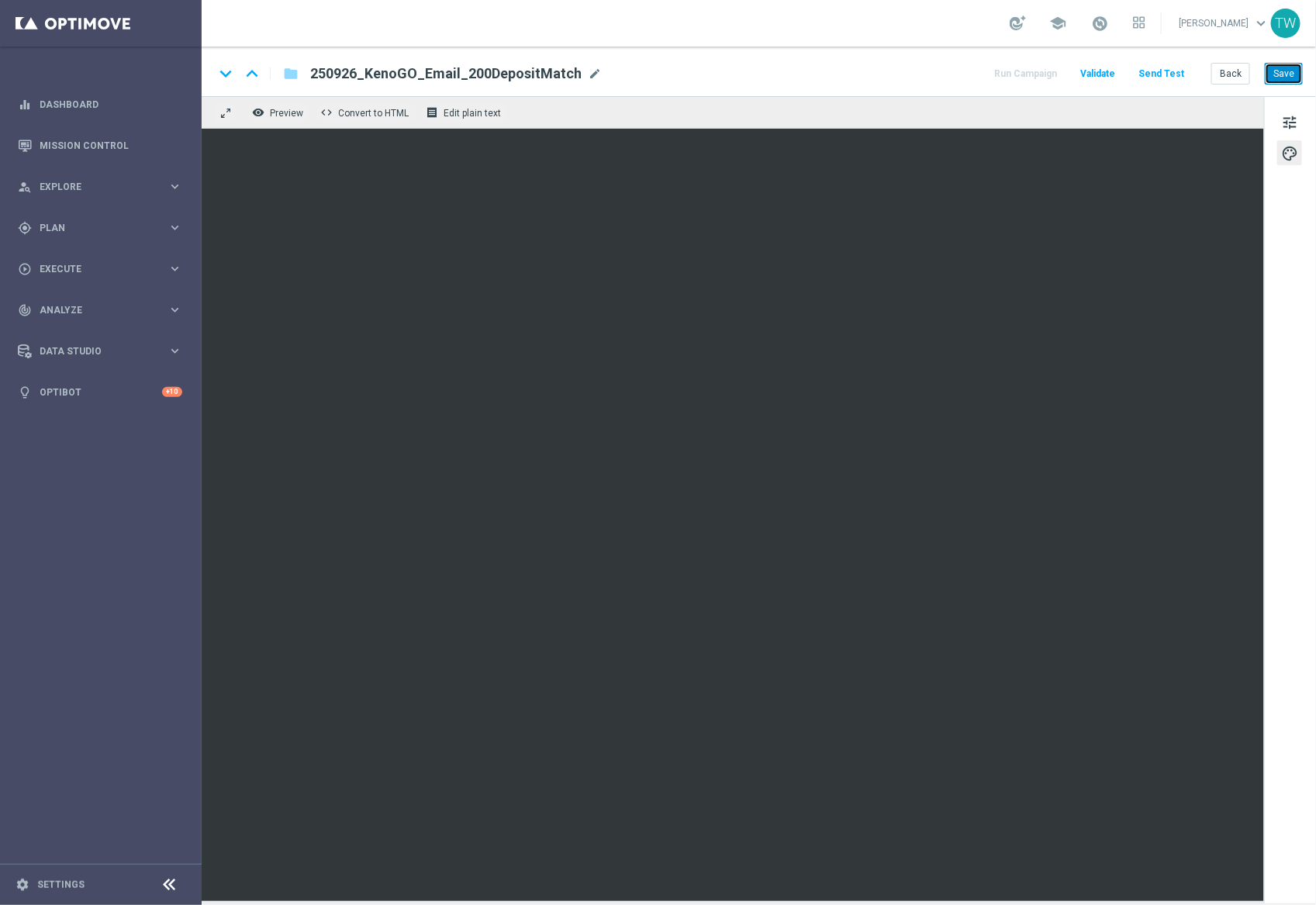
click at [1290, 78] on button "Save" at bounding box center [1284, 73] width 38 height 22
click at [1302, 121] on button "tune" at bounding box center [1289, 121] width 25 height 25
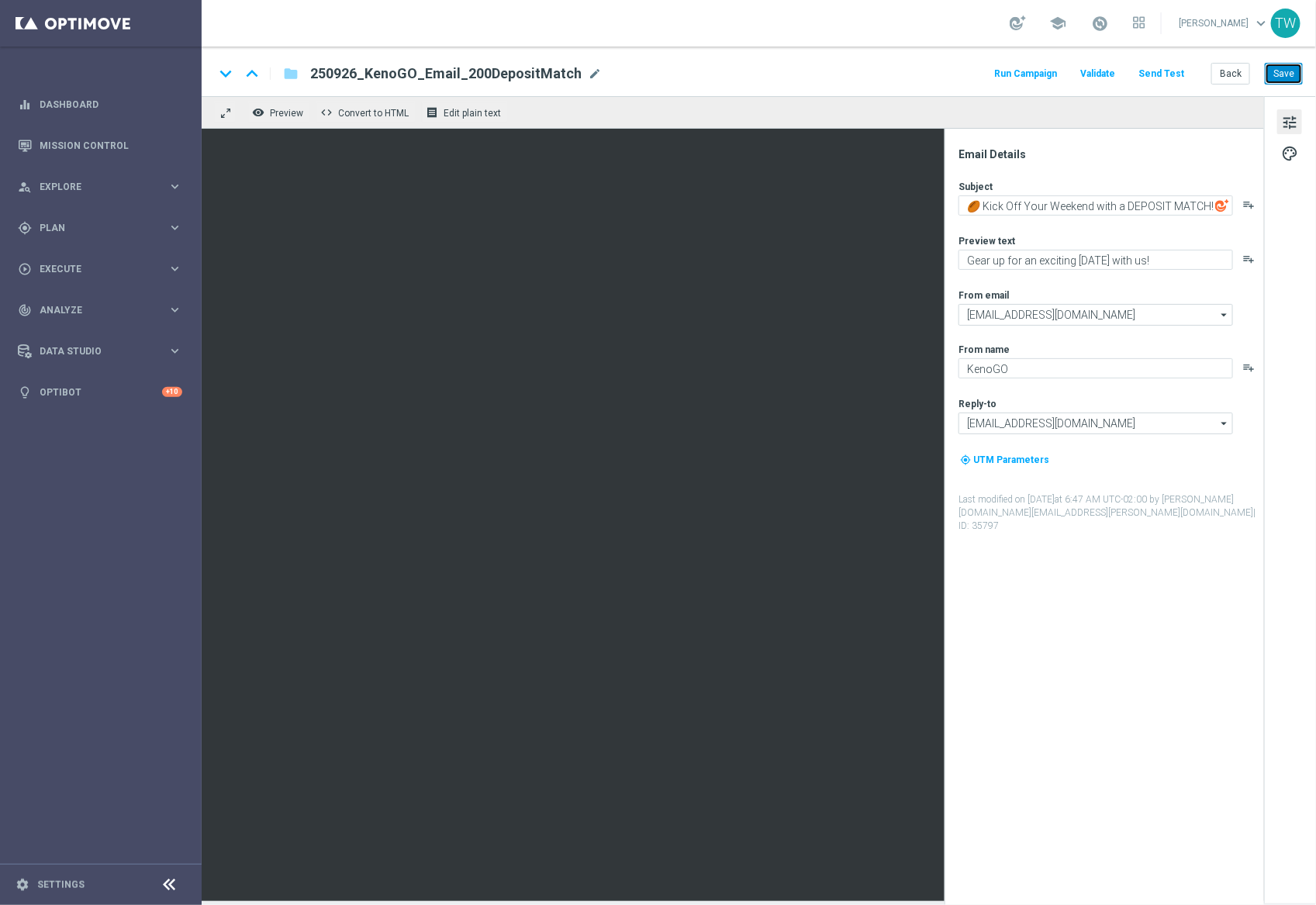
click at [1287, 77] on button "Save" at bounding box center [1284, 73] width 38 height 22
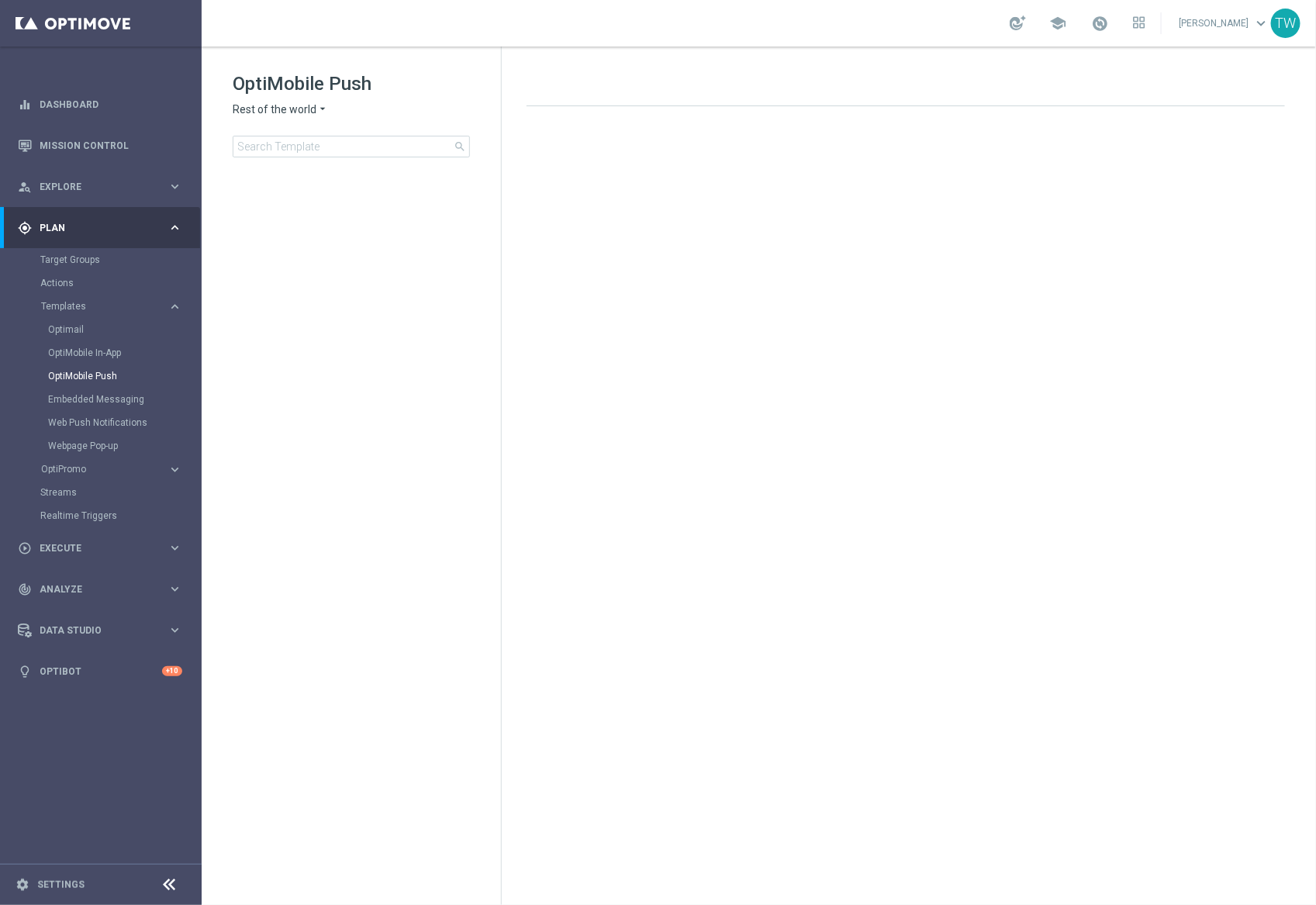
click at [300, 118] on div "OptiMobile Push Rest of the world arrow_drop_down × Rest of the world search" at bounding box center [366, 114] width 268 height 86
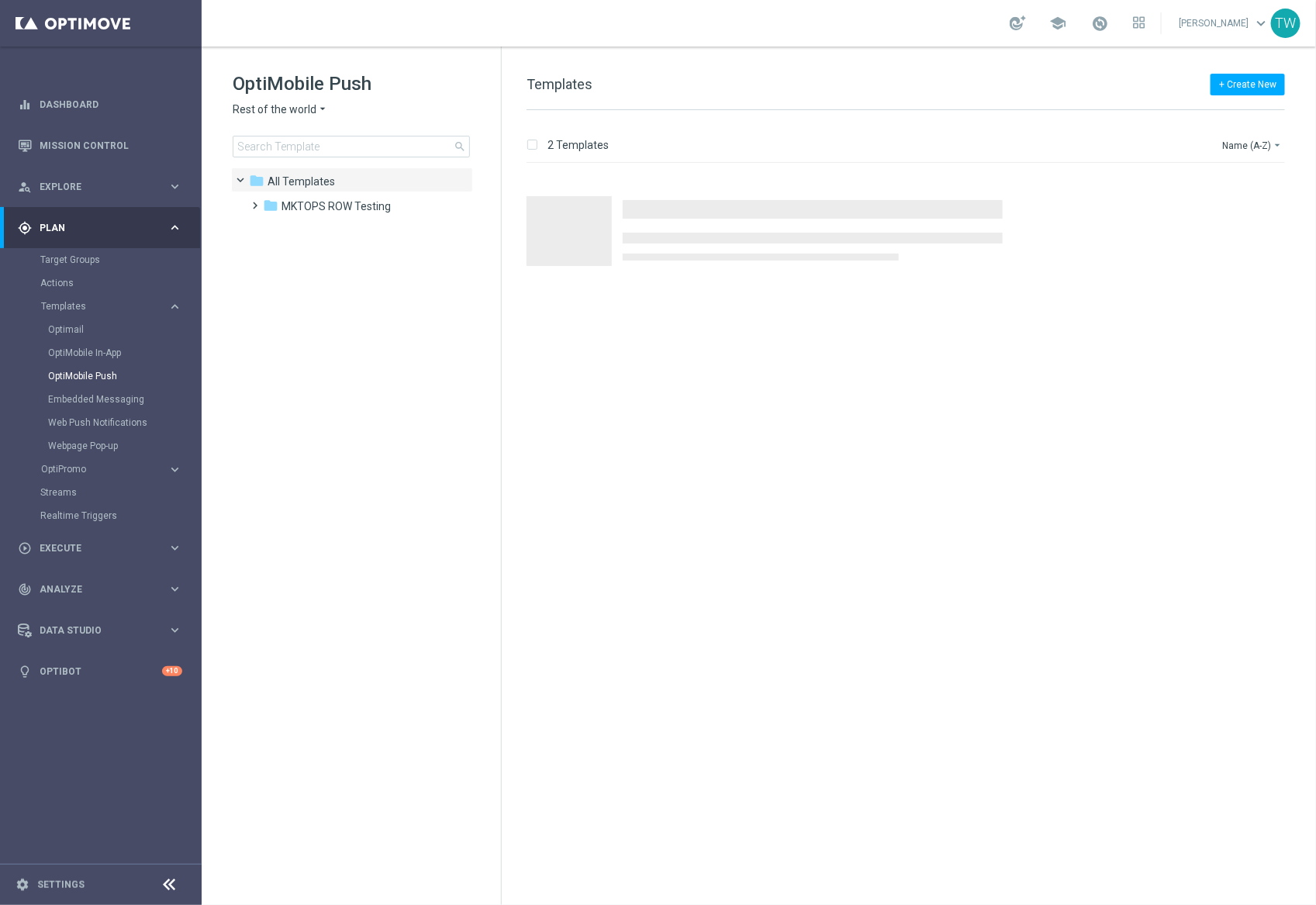
click at [302, 111] on span "Rest of the world" at bounding box center [274, 109] width 84 height 14
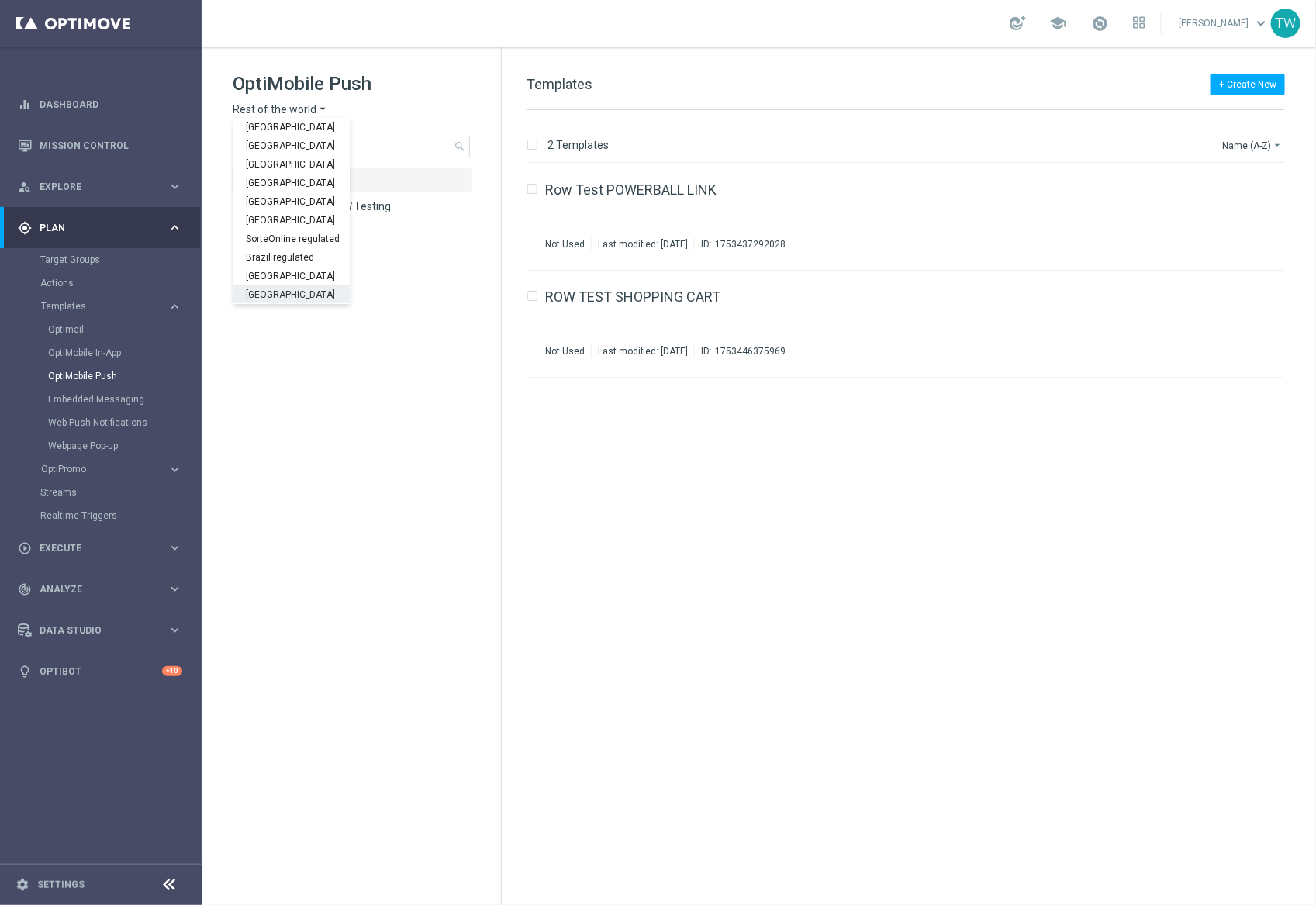
scroll to position [483, 0]
click at [0, 0] on span "KenoGO Australia" at bounding box center [0, 0] width 0 height 0
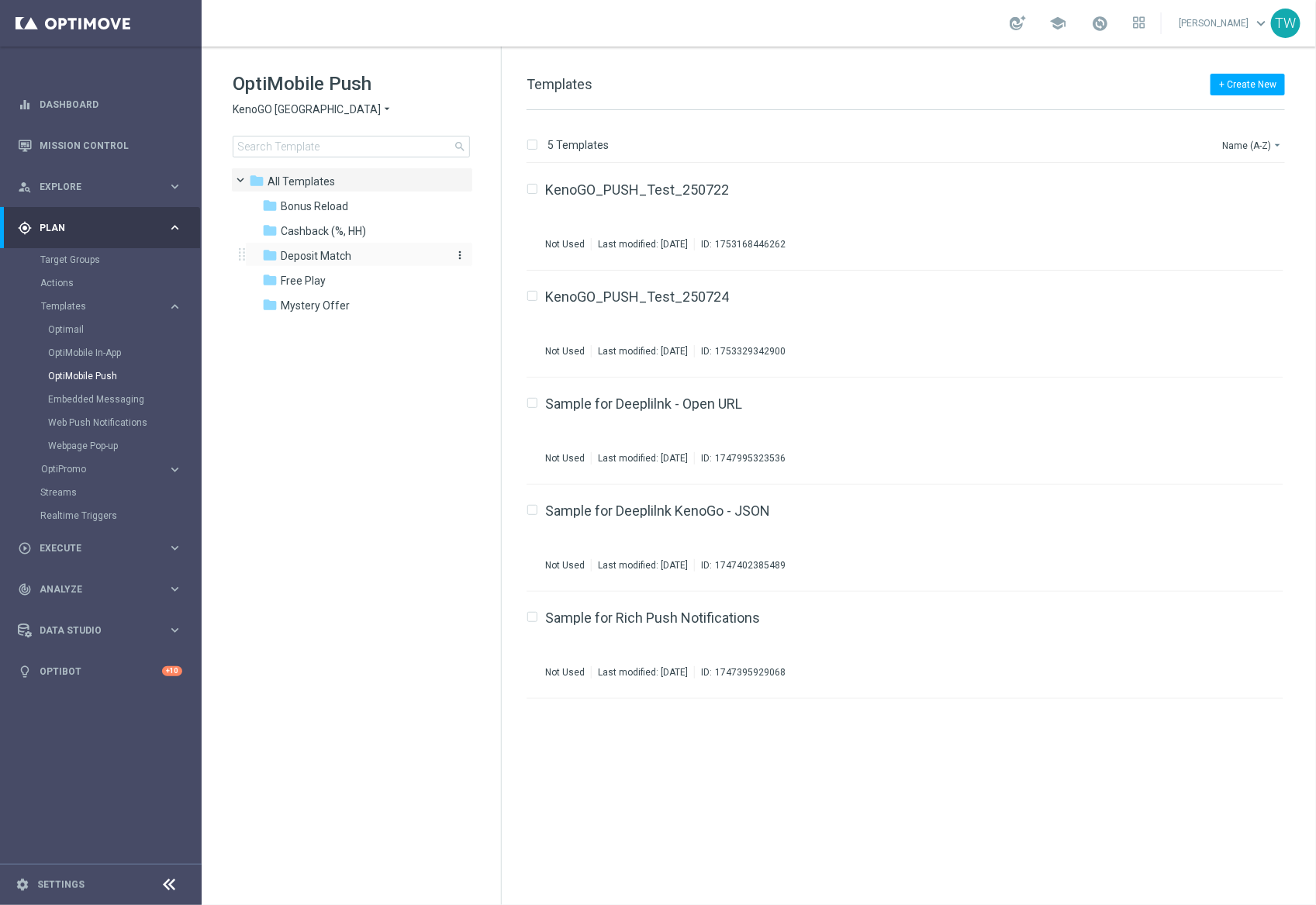
click at [365, 255] on div "folder Deposit Match" at bounding box center [350, 256] width 178 height 18
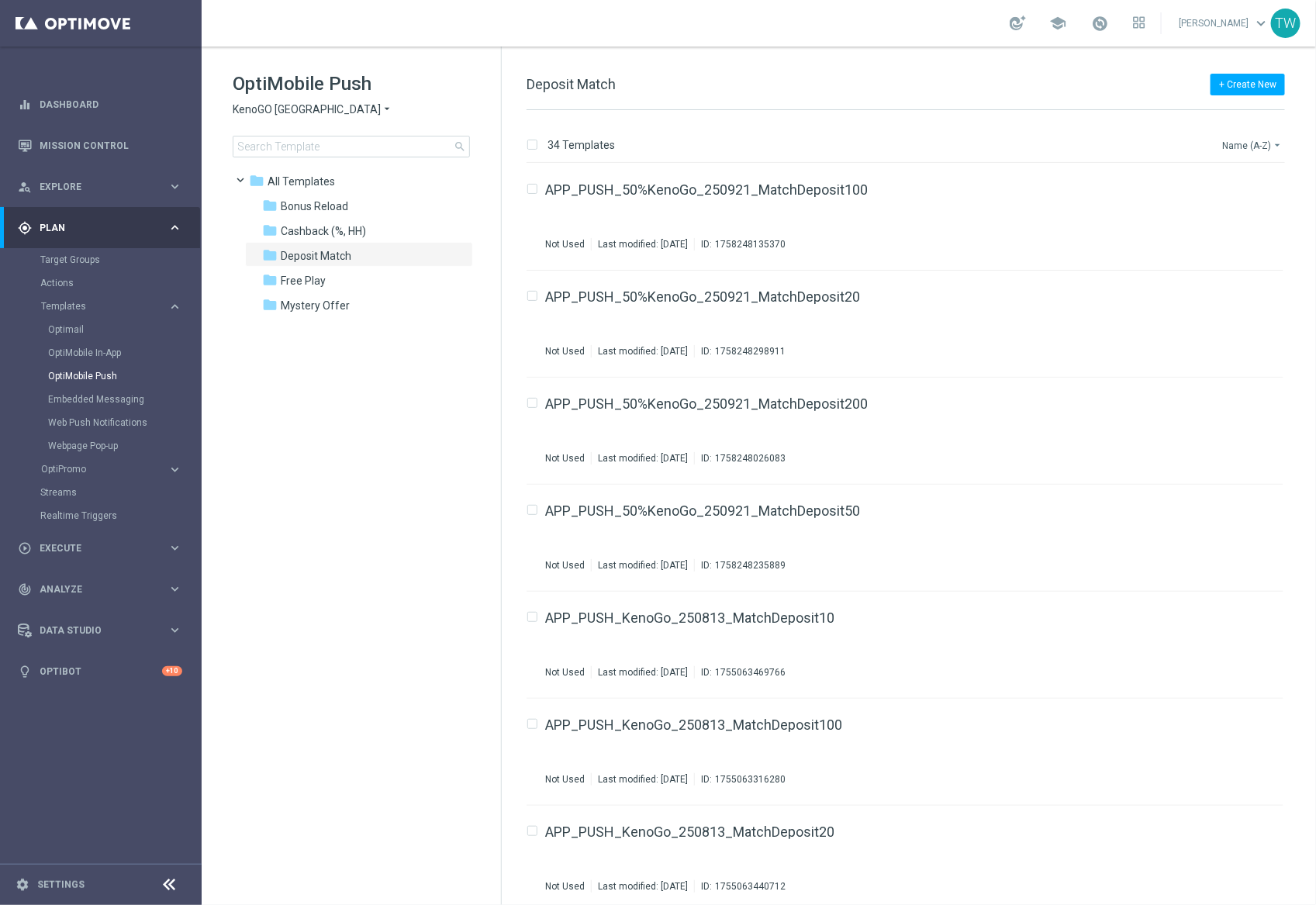
click at [1243, 141] on button "Name (A-Z) arrow_drop_down" at bounding box center [1252, 144] width 65 height 18
click at [1254, 221] on div "Date Modified (Newest)" at bounding box center [1223, 215] width 124 height 22
click at [1235, 188] on icon "file_copy" at bounding box center [1241, 186] width 13 height 13
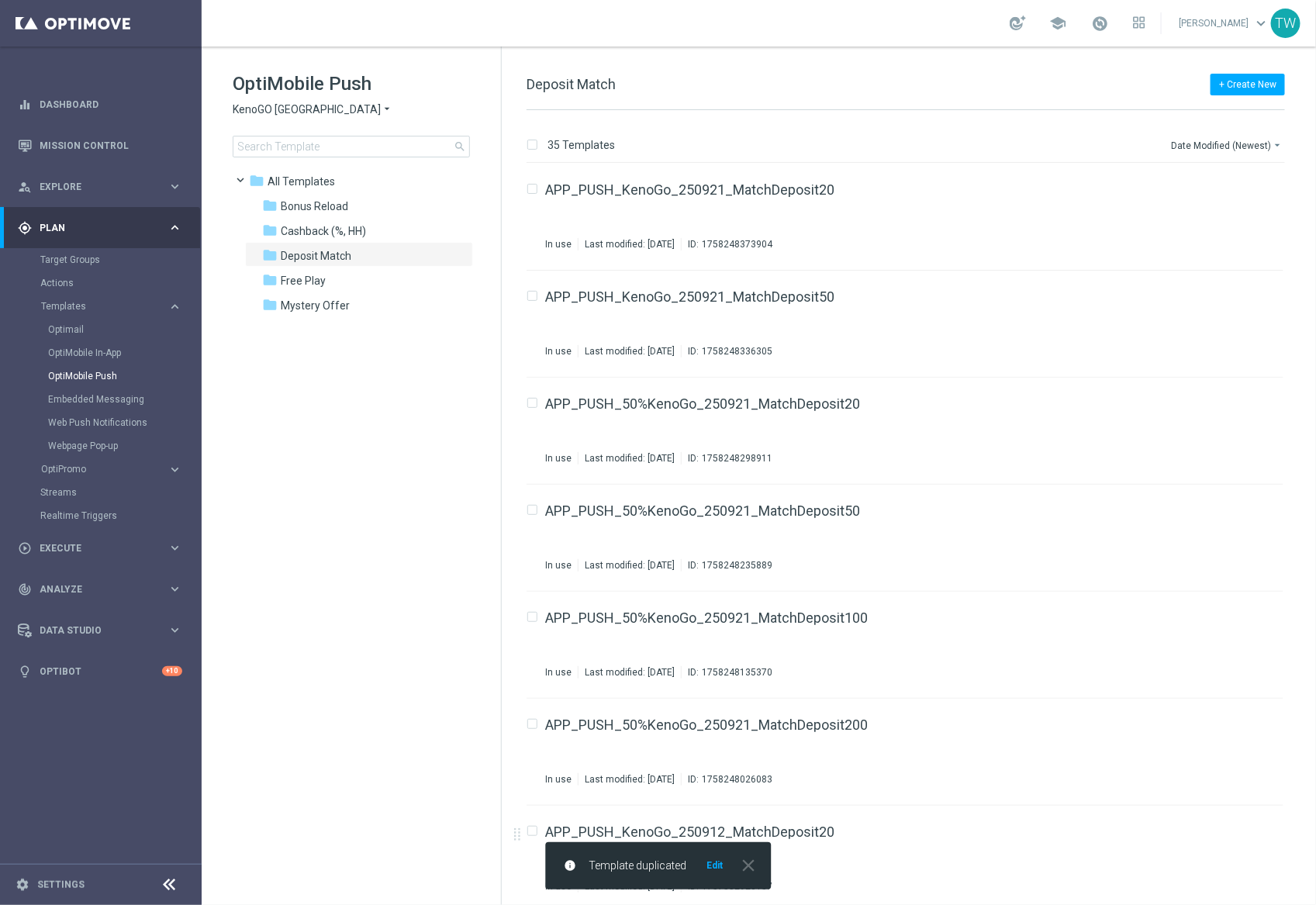
click at [717, 862] on button "Edit" at bounding box center [714, 865] width 19 height 13
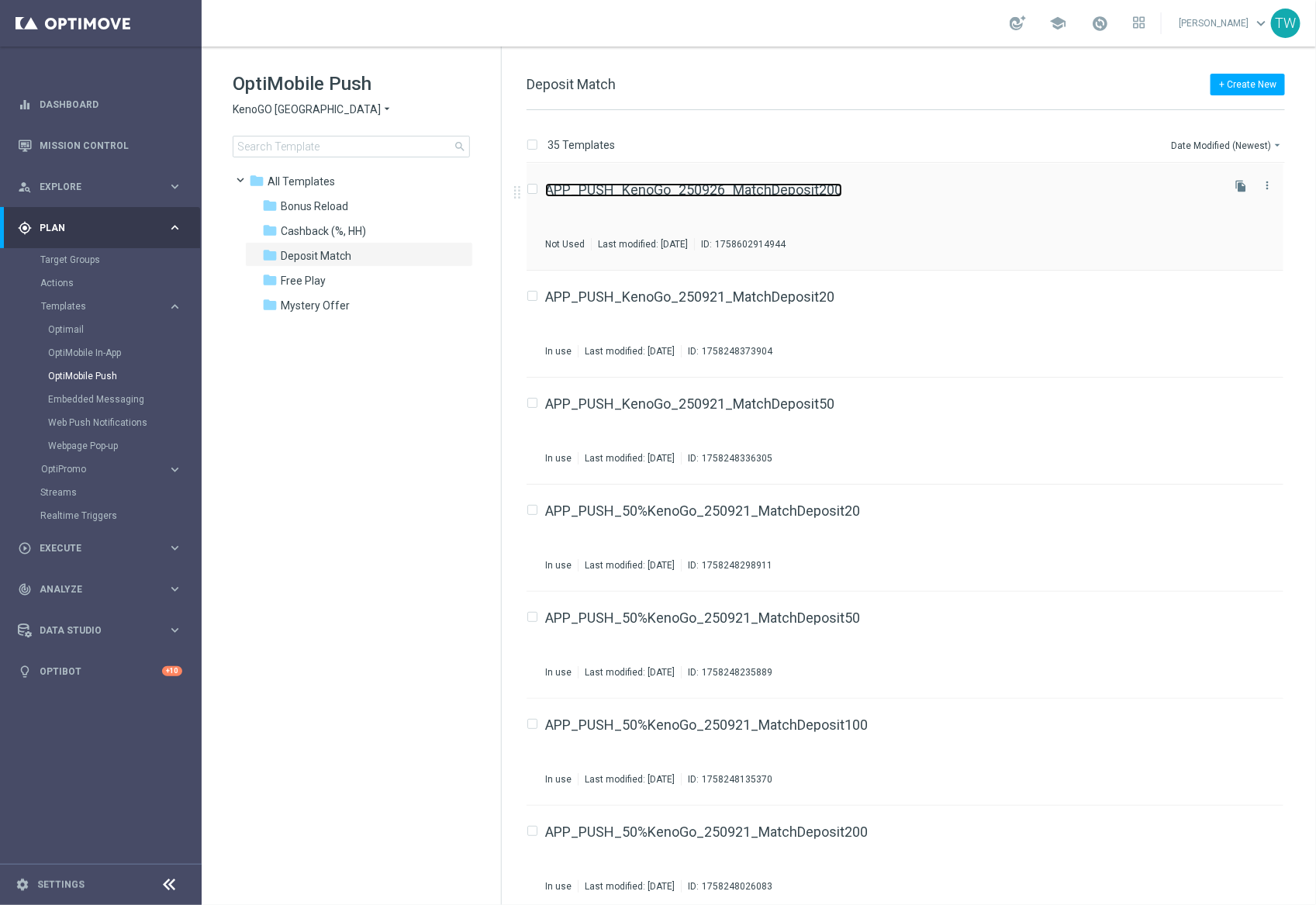
click at [751, 192] on link "APP_PUSH_KenoGo_250926_MatchDeposit200" at bounding box center [694, 189] width 297 height 14
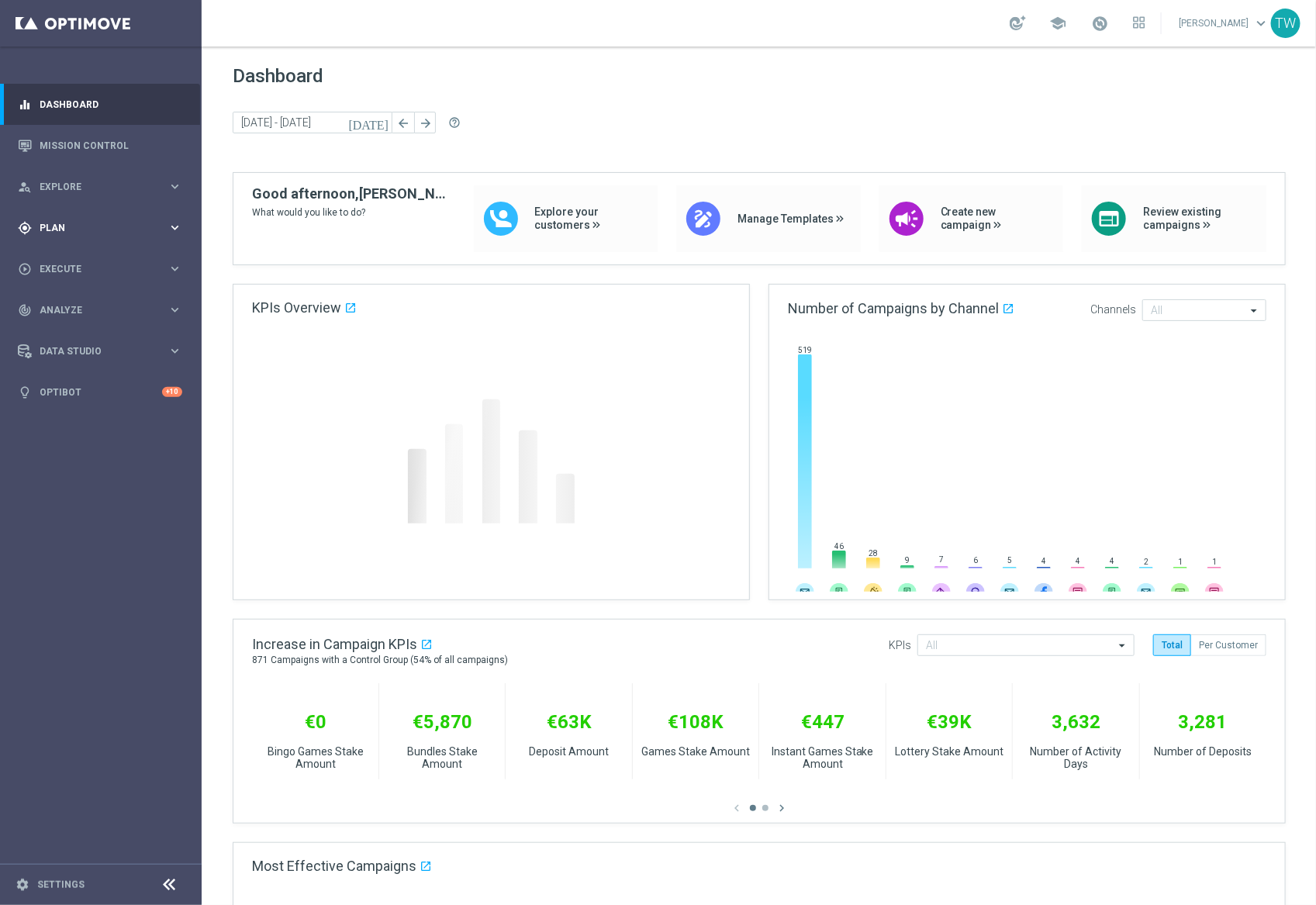
drag, startPoint x: 150, startPoint y: 223, endPoint x: 77, endPoint y: 285, distance: 95.8
click at [150, 223] on span "Plan" at bounding box center [104, 228] width 128 height 10
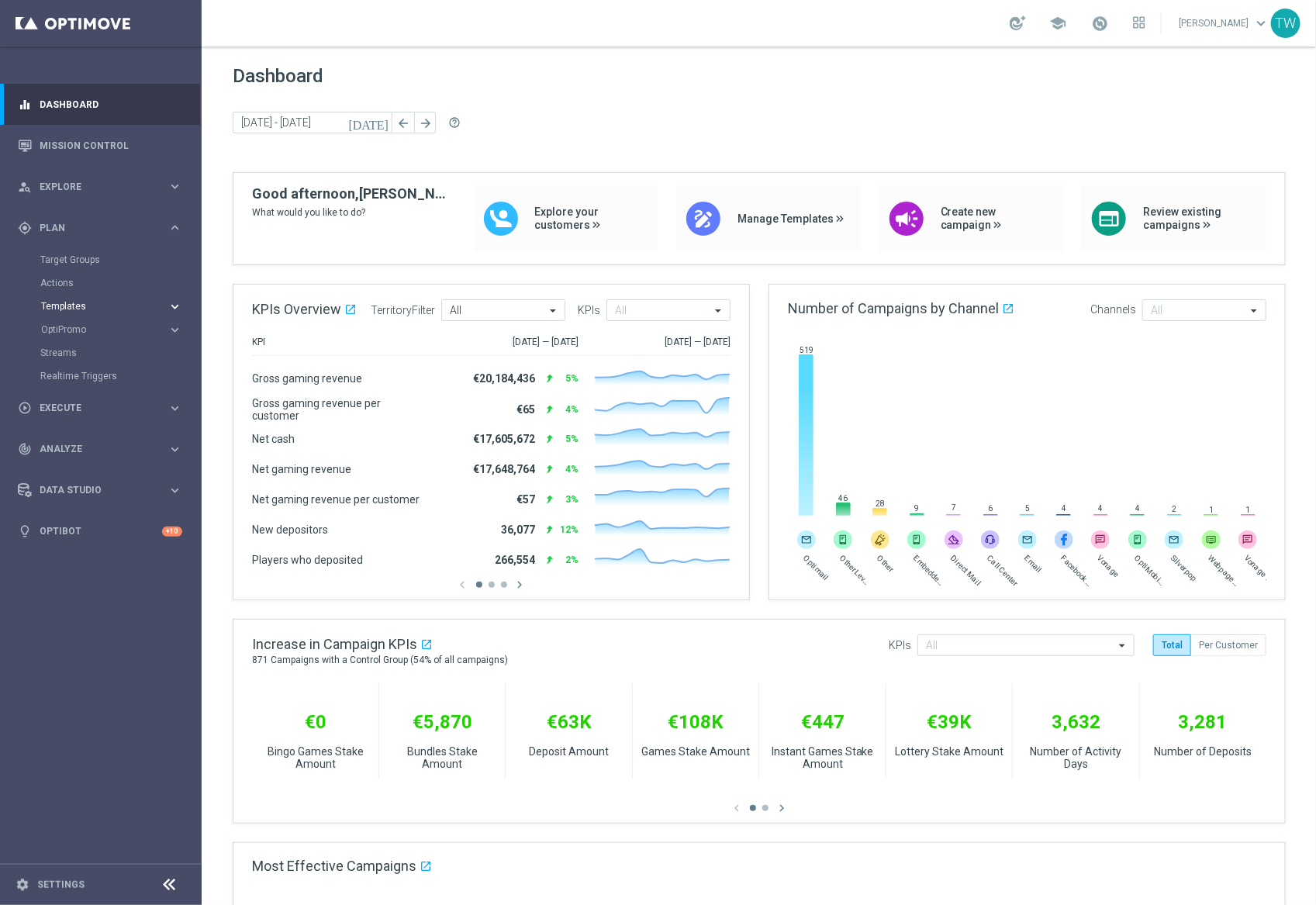
click at [78, 302] on span "Templates" at bounding box center [96, 306] width 111 height 10
click at [68, 330] on link "Optimail" at bounding box center [105, 330] width 113 height 13
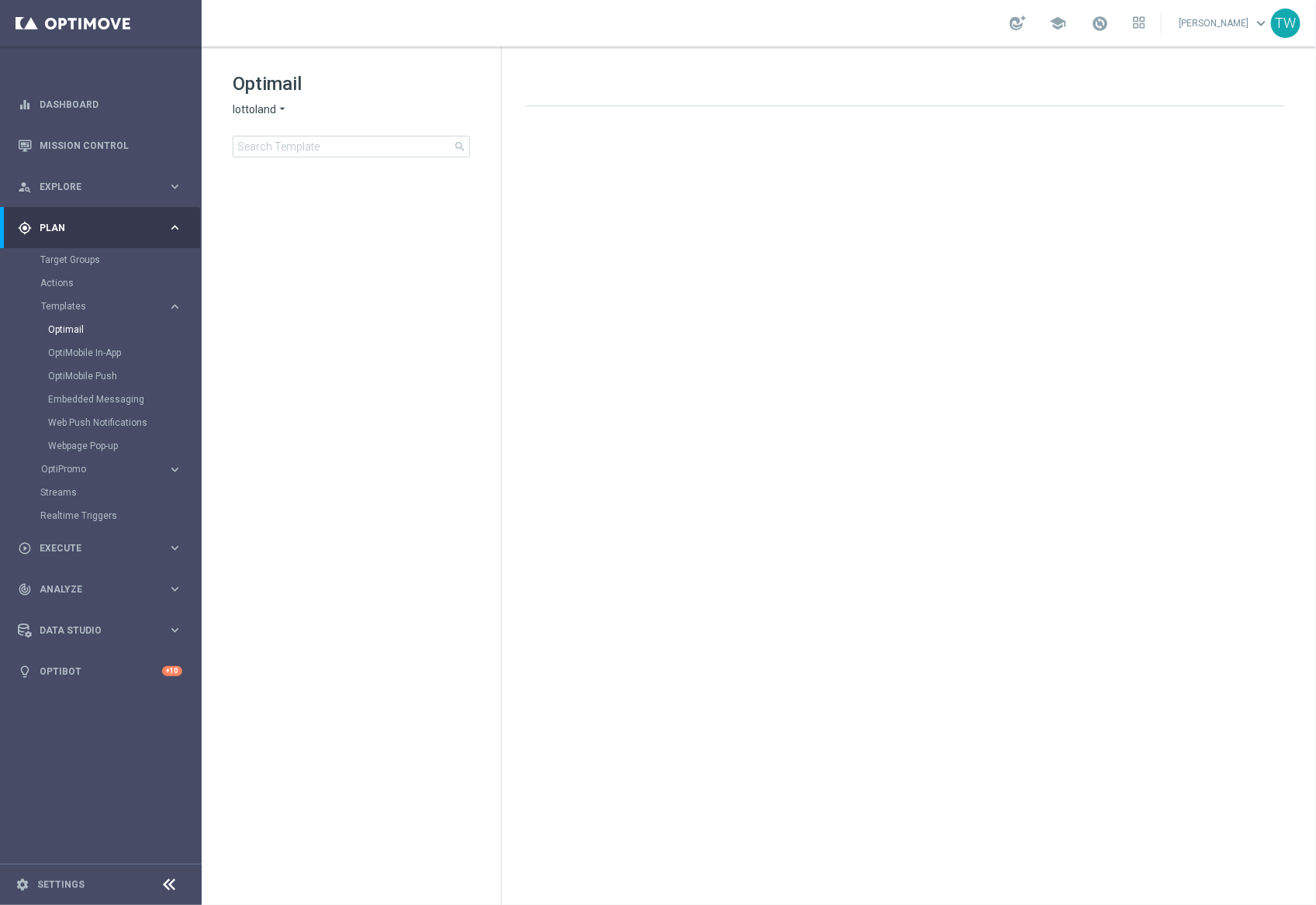
click at [247, 111] on span "lottoland" at bounding box center [254, 109] width 43 height 14
click at [304, 140] on div "KenoGO" at bounding box center [291, 145] width 117 height 18
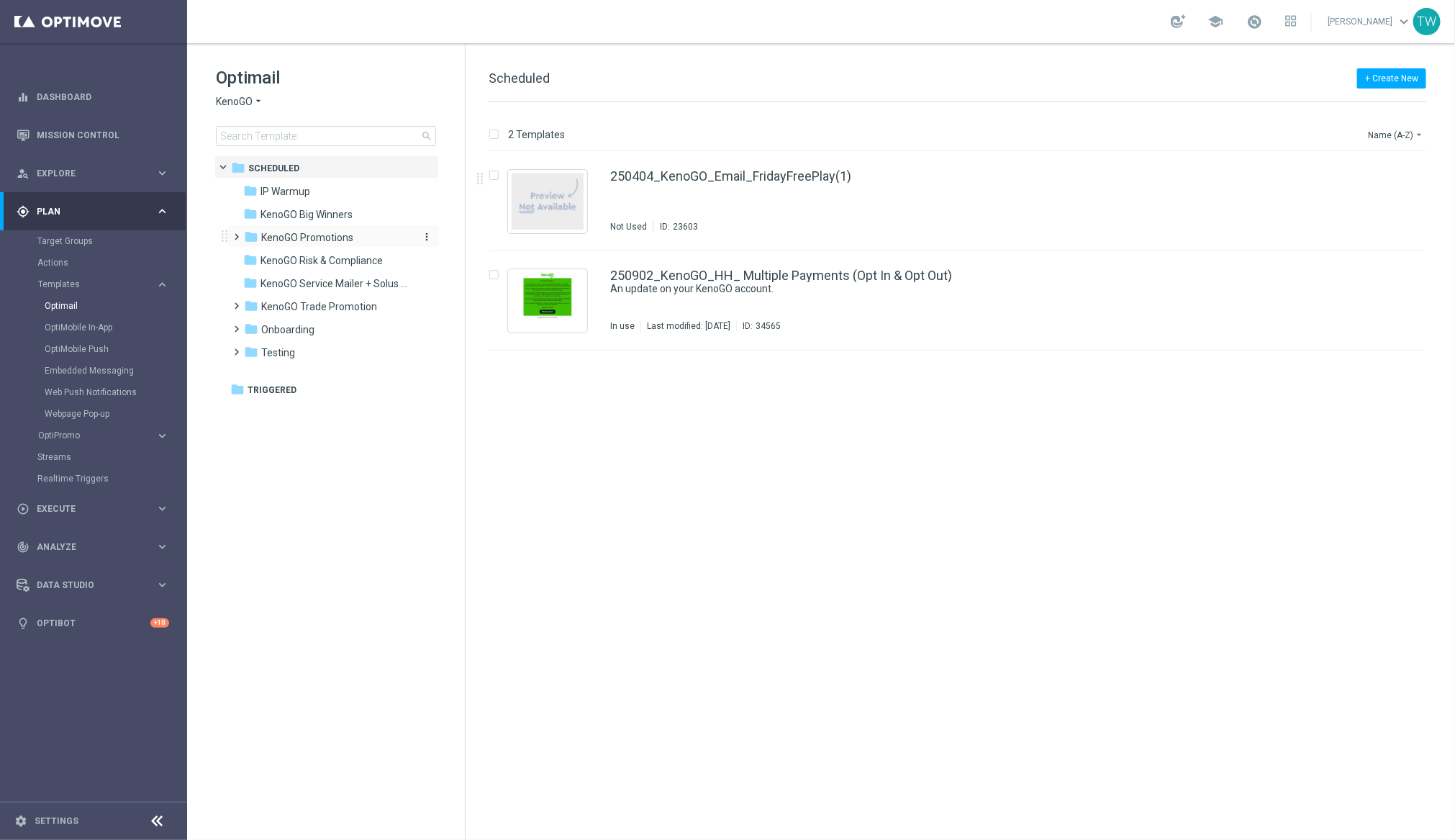
click at [379, 230] on div "folder KenoGO Promotions" at bounding box center [326, 238] width 165 height 16
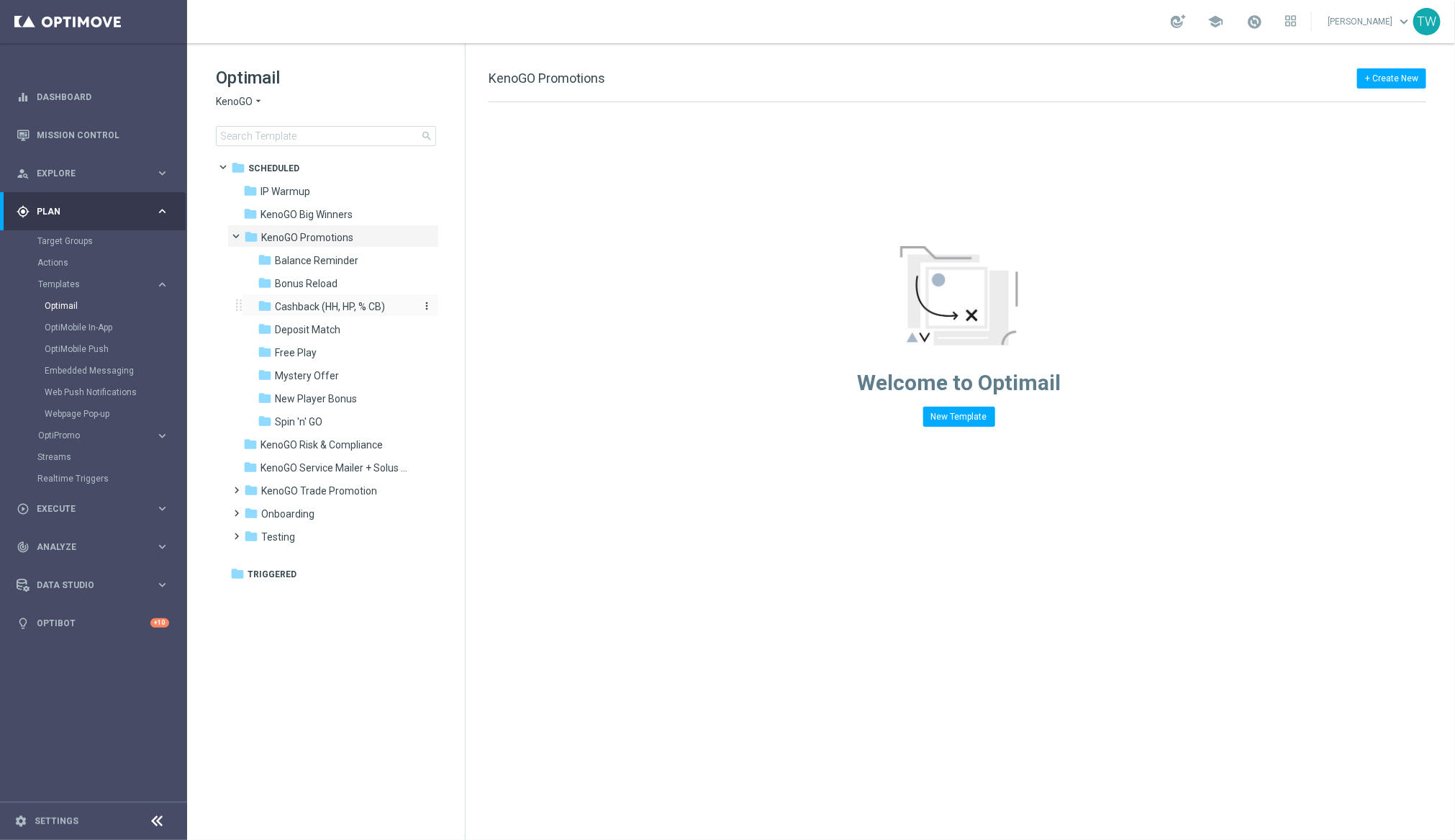
click at [380, 300] on span "Cashback (HH, HP, % CB)" at bounding box center [330, 306] width 110 height 13
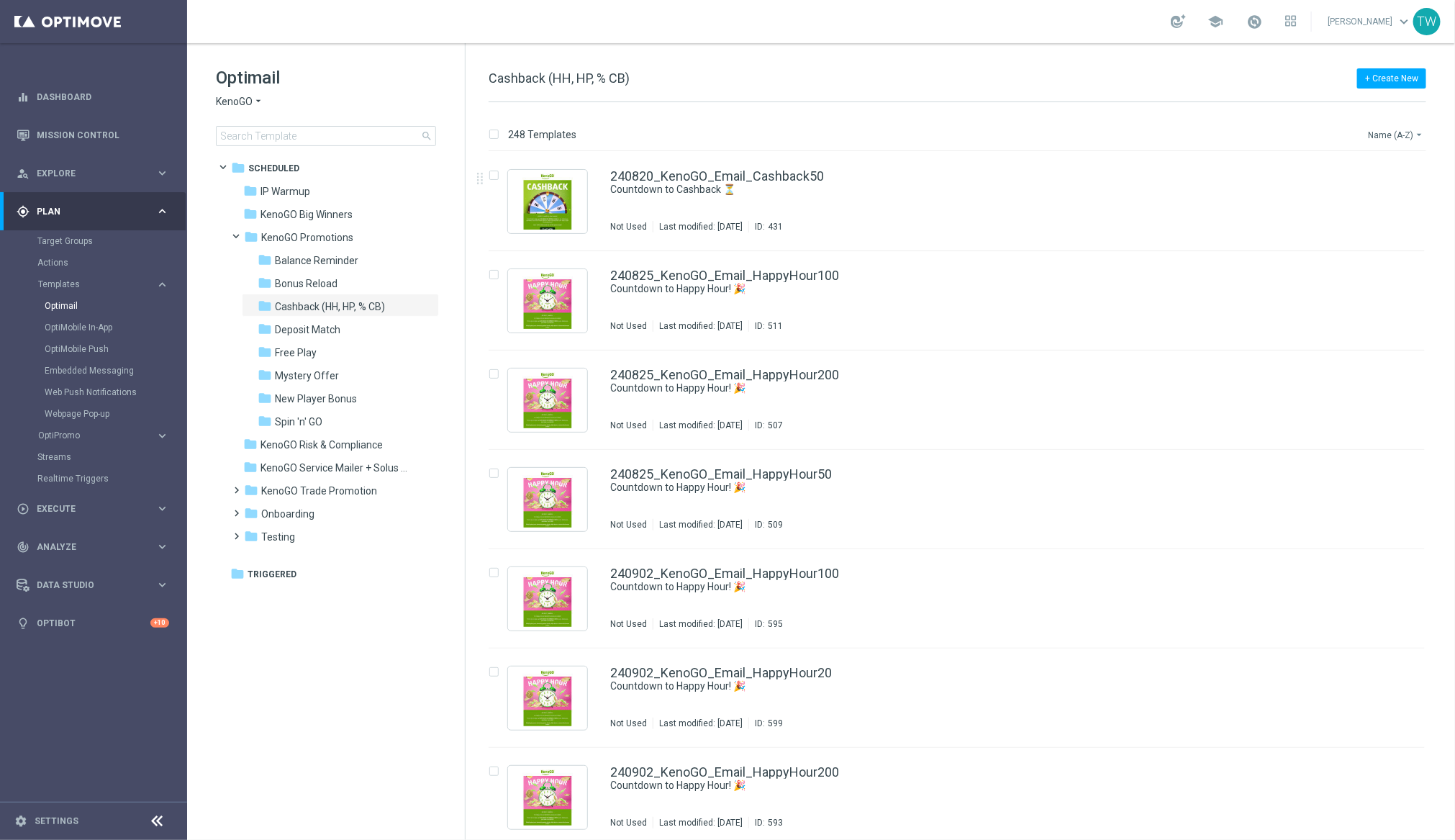
click at [1221, 138] on button "Name (A-Z) arrow_drop_down" at bounding box center [1396, 134] width 60 height 17
click at [1221, 196] on span "Date Modified (Newest)" at bounding box center [1372, 199] width 96 height 10
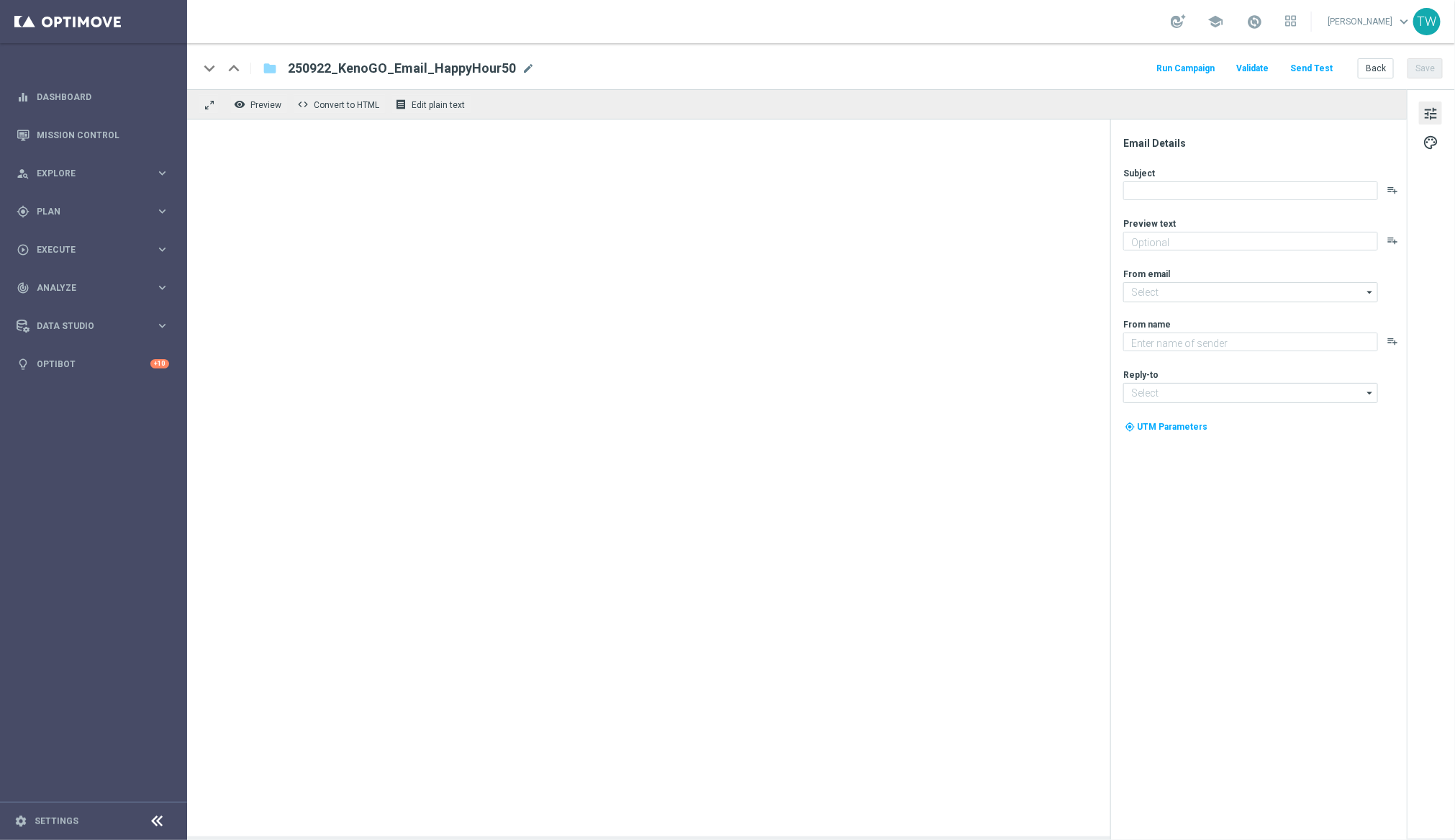
type textarea "Get 50% back in BONUS CASH!"
type input "[EMAIL_ADDRESS][DOMAIN_NAME]"
type textarea "KenoGO"
type input "[EMAIL_ADDRESS][DOMAIN_NAME]"
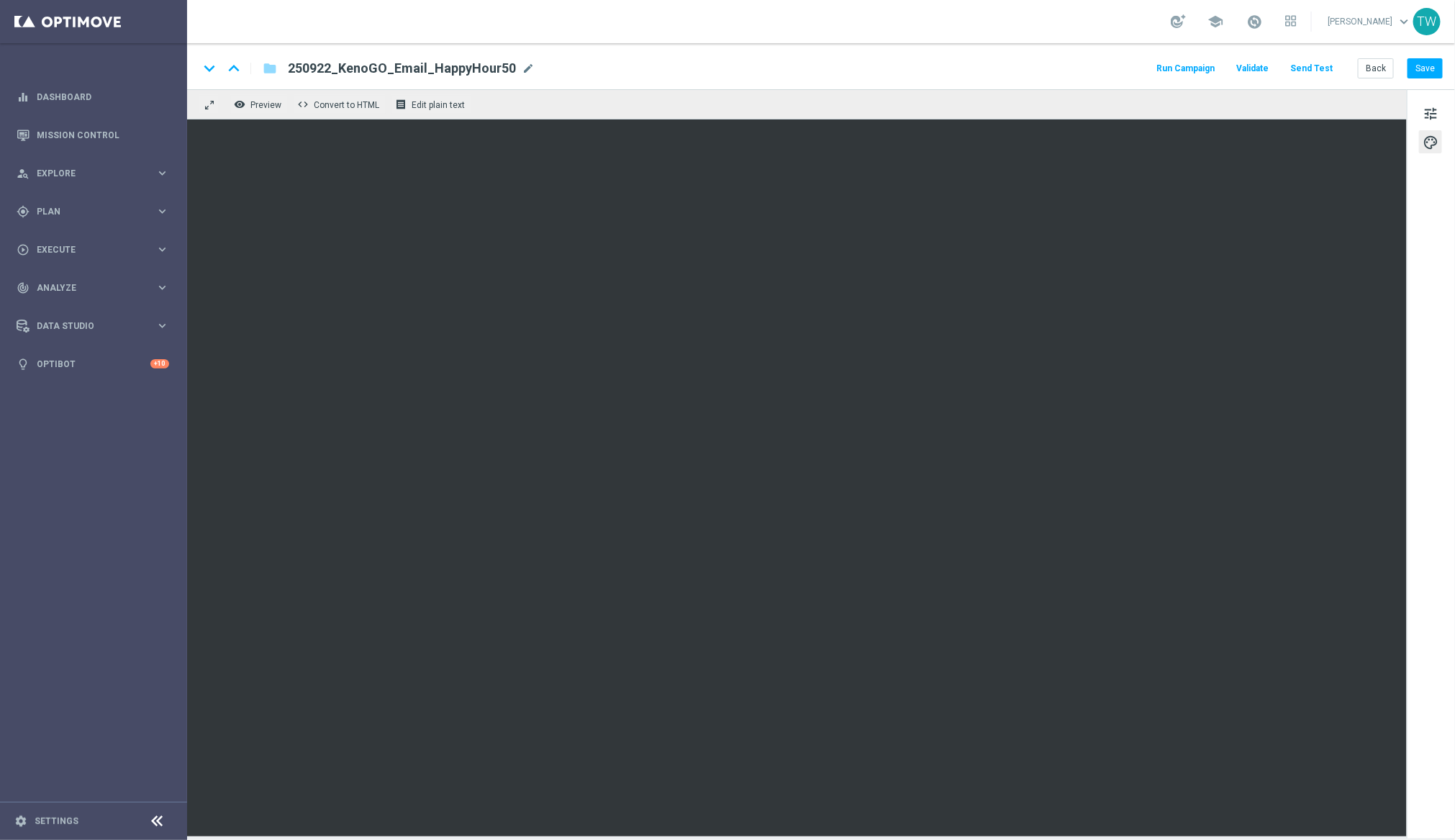
click at [1305, 71] on button "Send Test" at bounding box center [1311, 69] width 47 height 19
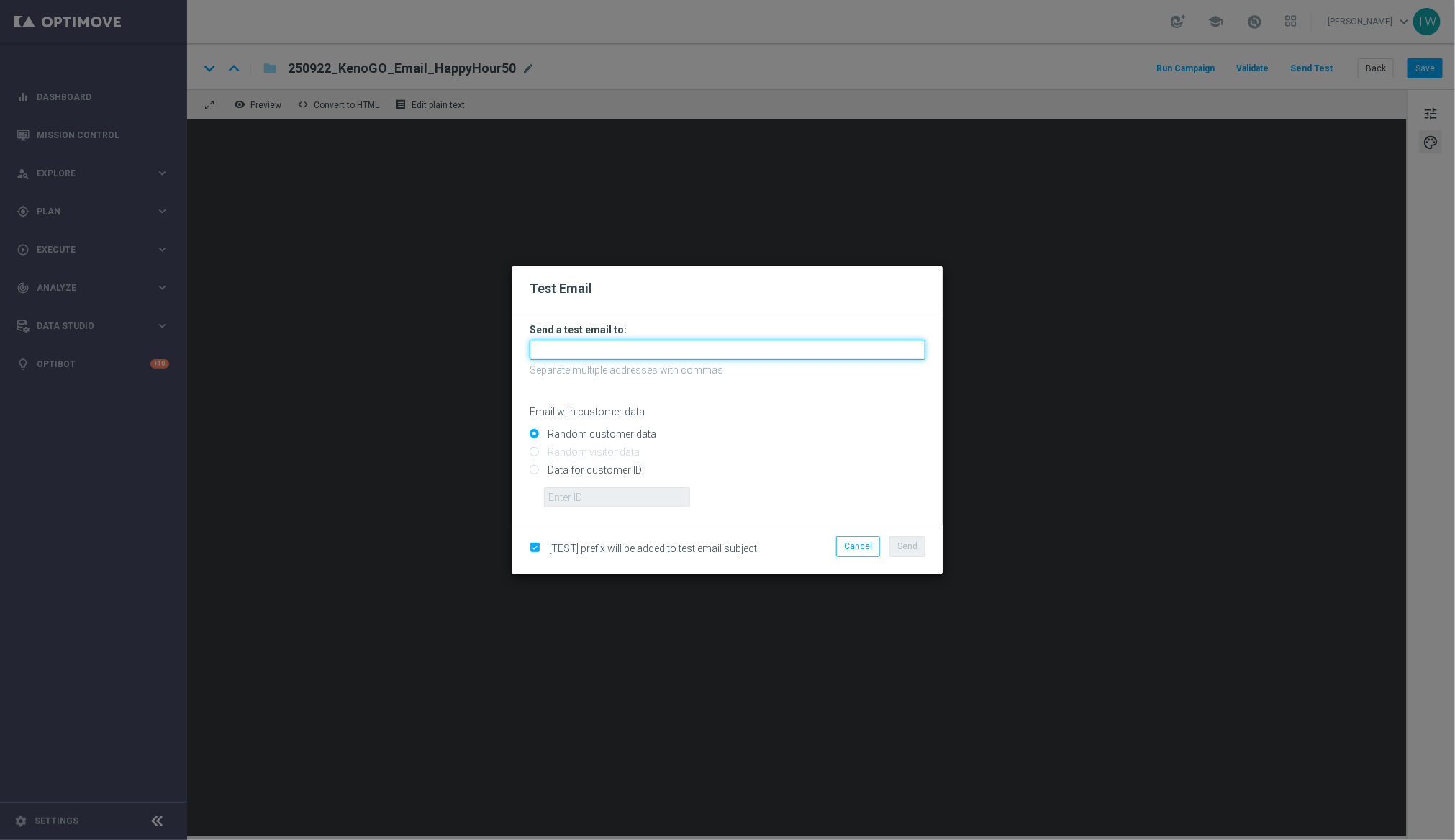
click at [621, 347] on input "text" at bounding box center [728, 350] width 396 height 20
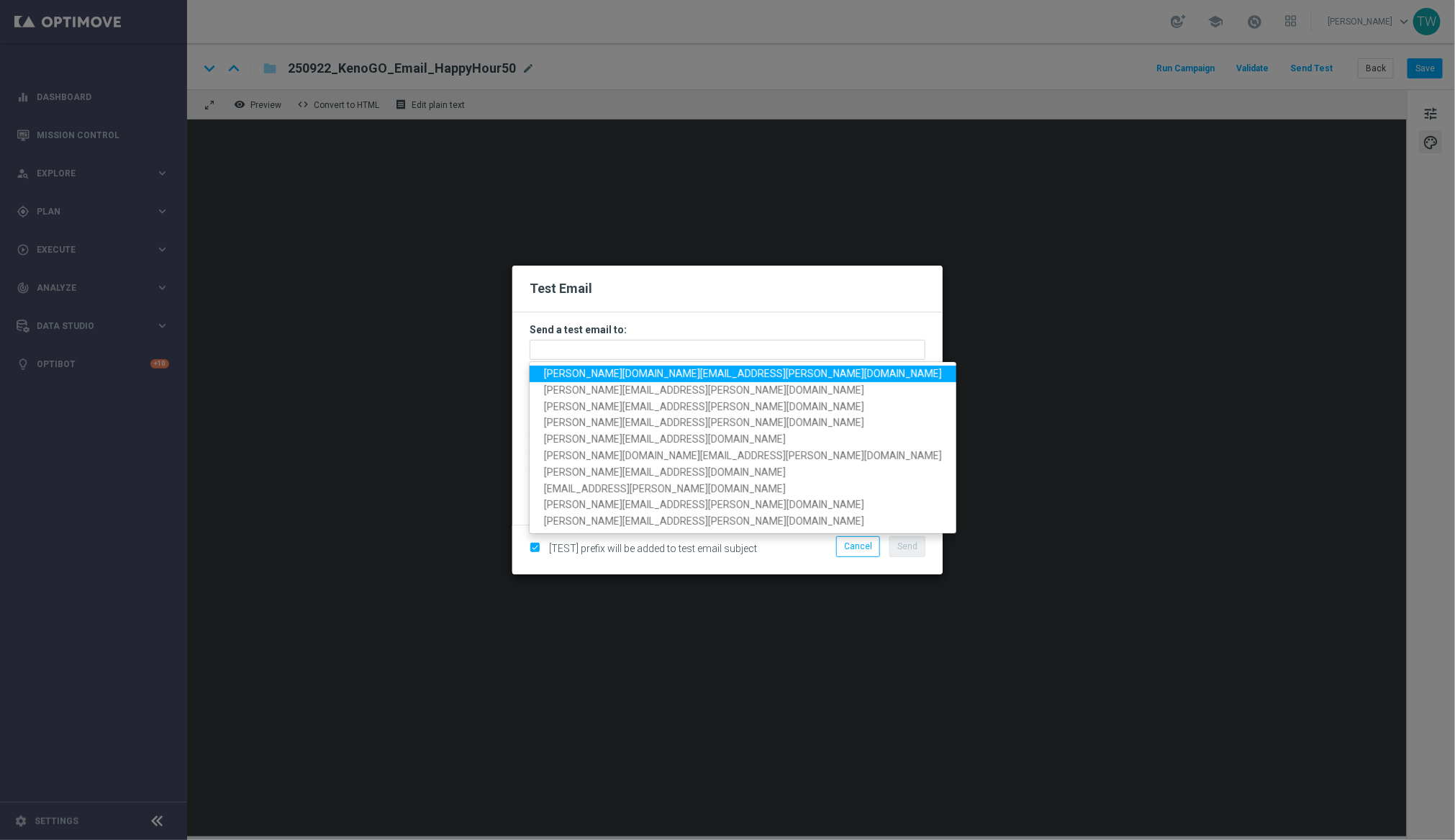
click at [638, 369] on span "[PERSON_NAME][DOMAIN_NAME][EMAIL_ADDRESS][PERSON_NAME][DOMAIN_NAME]" at bounding box center [742, 373] width 398 height 12
type input "[PERSON_NAME][DOMAIN_NAME][EMAIL_ADDRESS][PERSON_NAME][DOMAIN_NAME]"
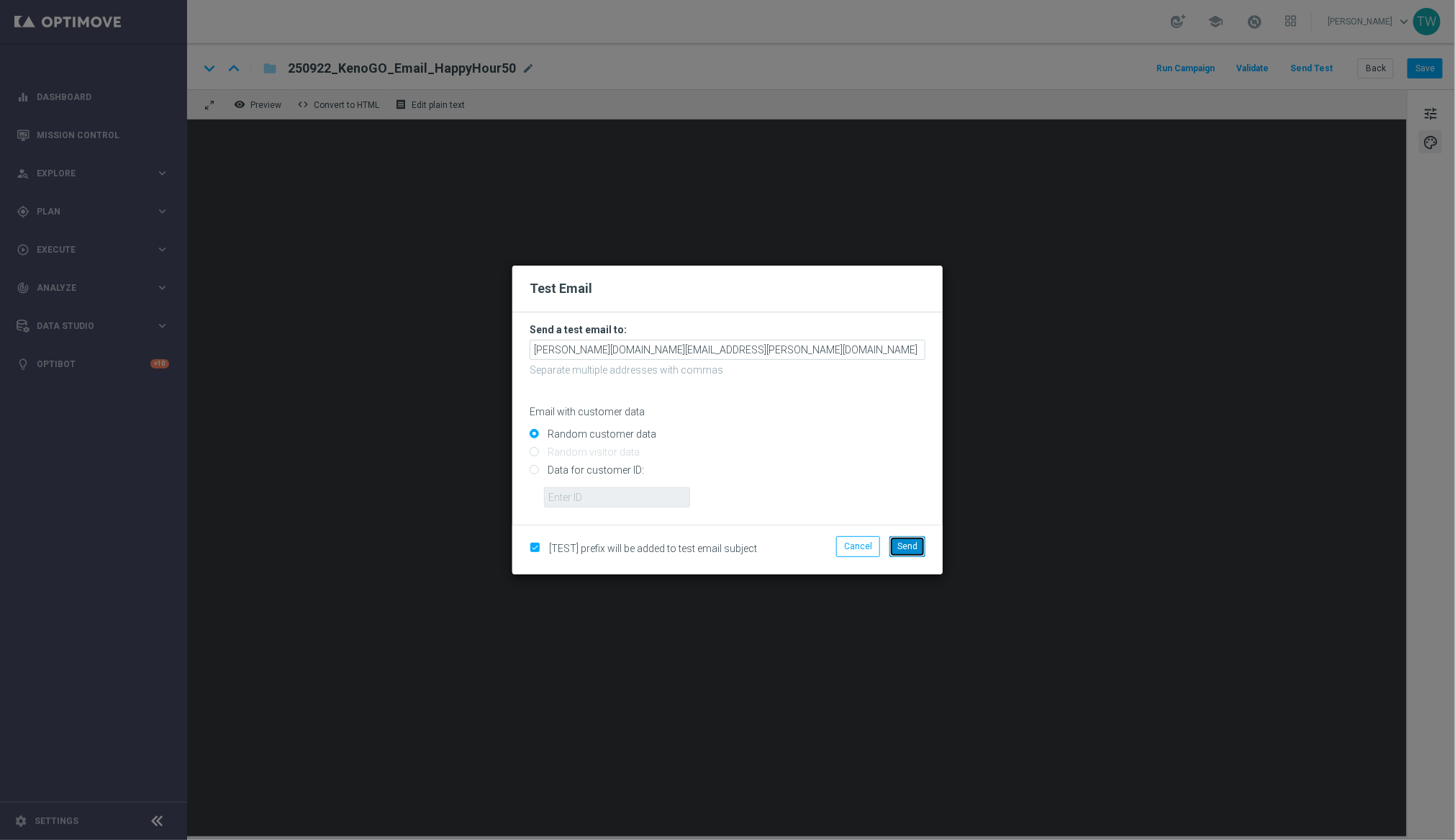
click at [922, 553] on button "Send" at bounding box center [908, 546] width 36 height 20
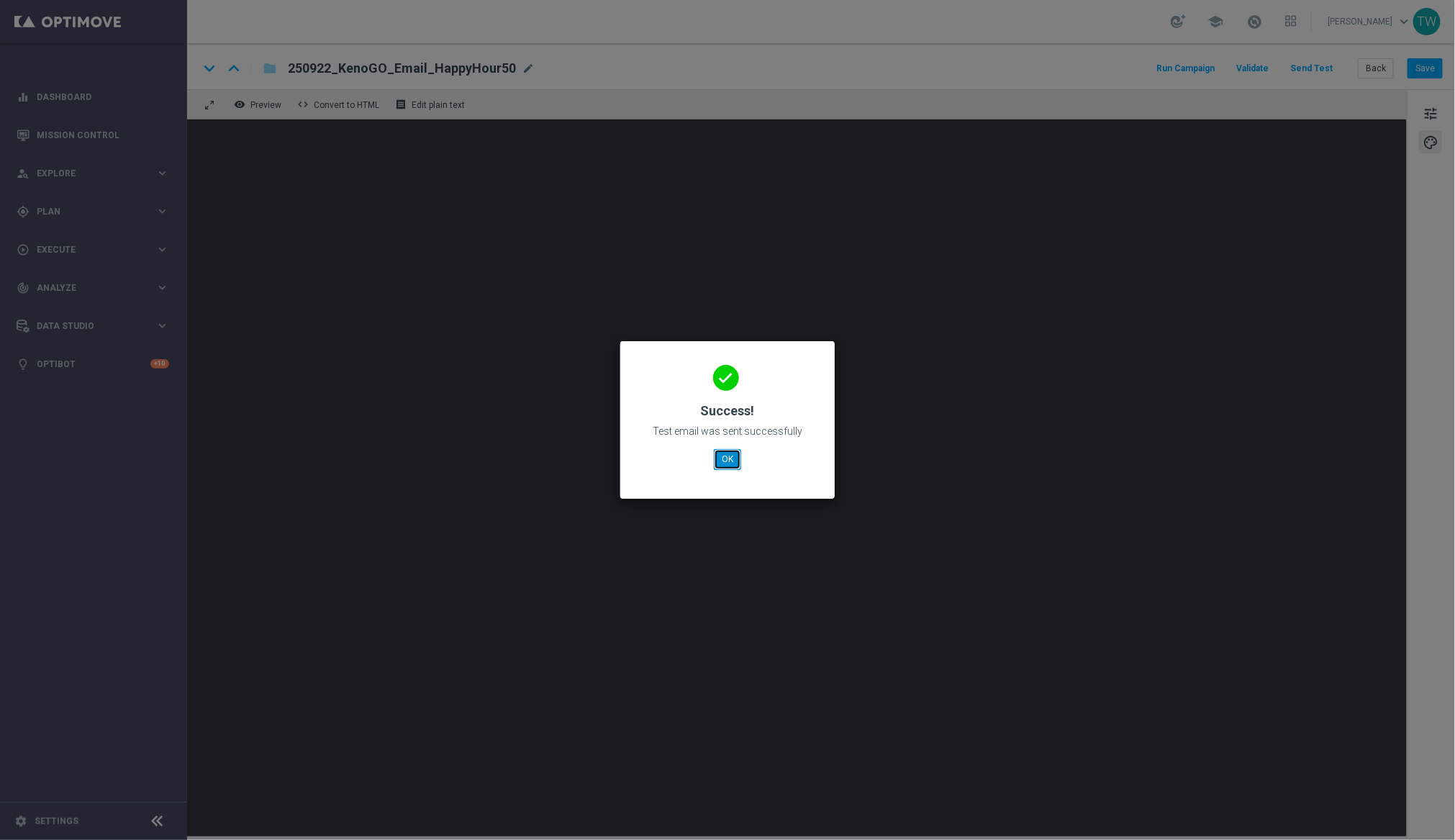
click at [734, 457] on button "OK" at bounding box center [728, 459] width 27 height 20
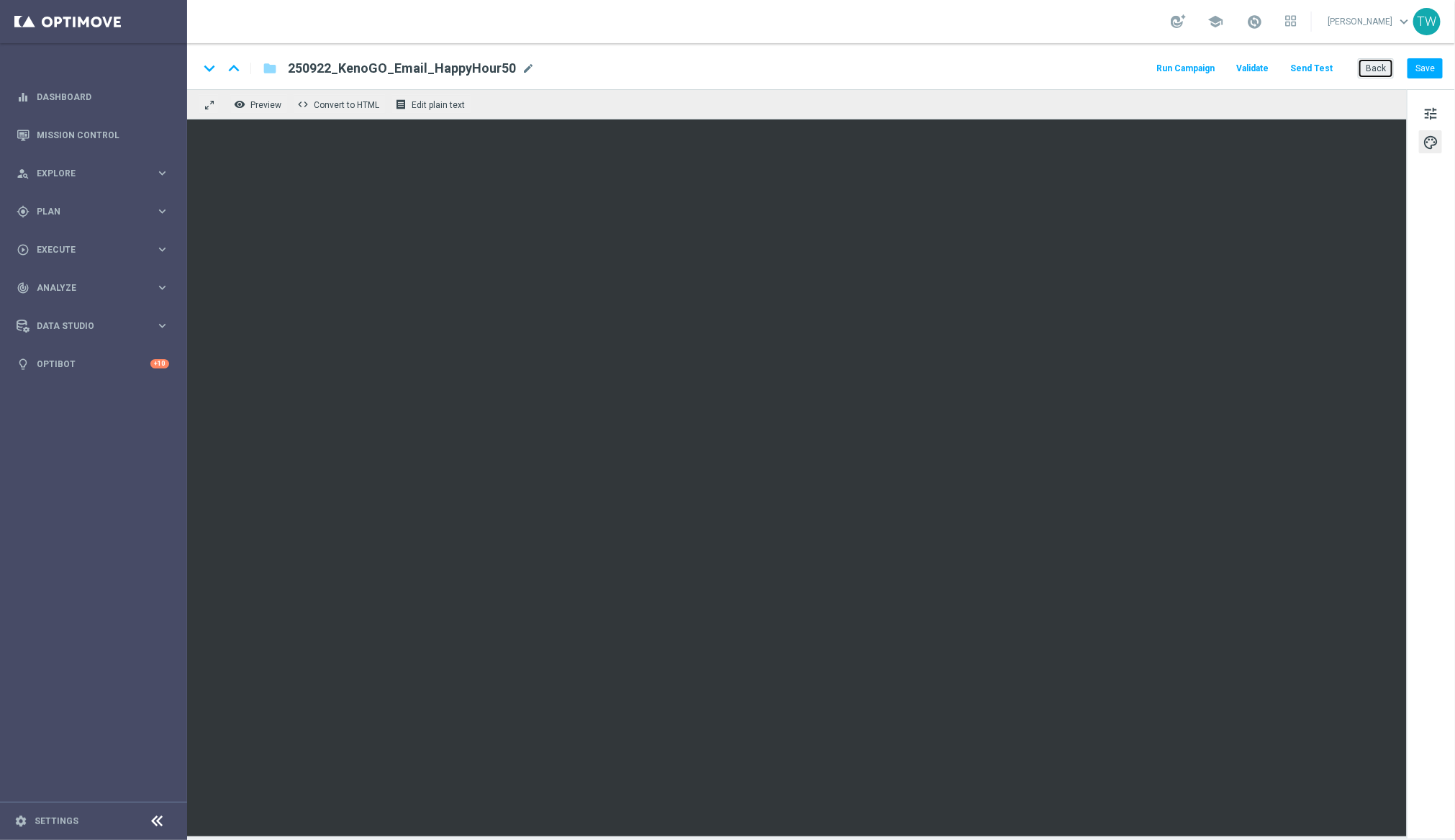
click at [1376, 73] on button "Back" at bounding box center [1376, 68] width 36 height 20
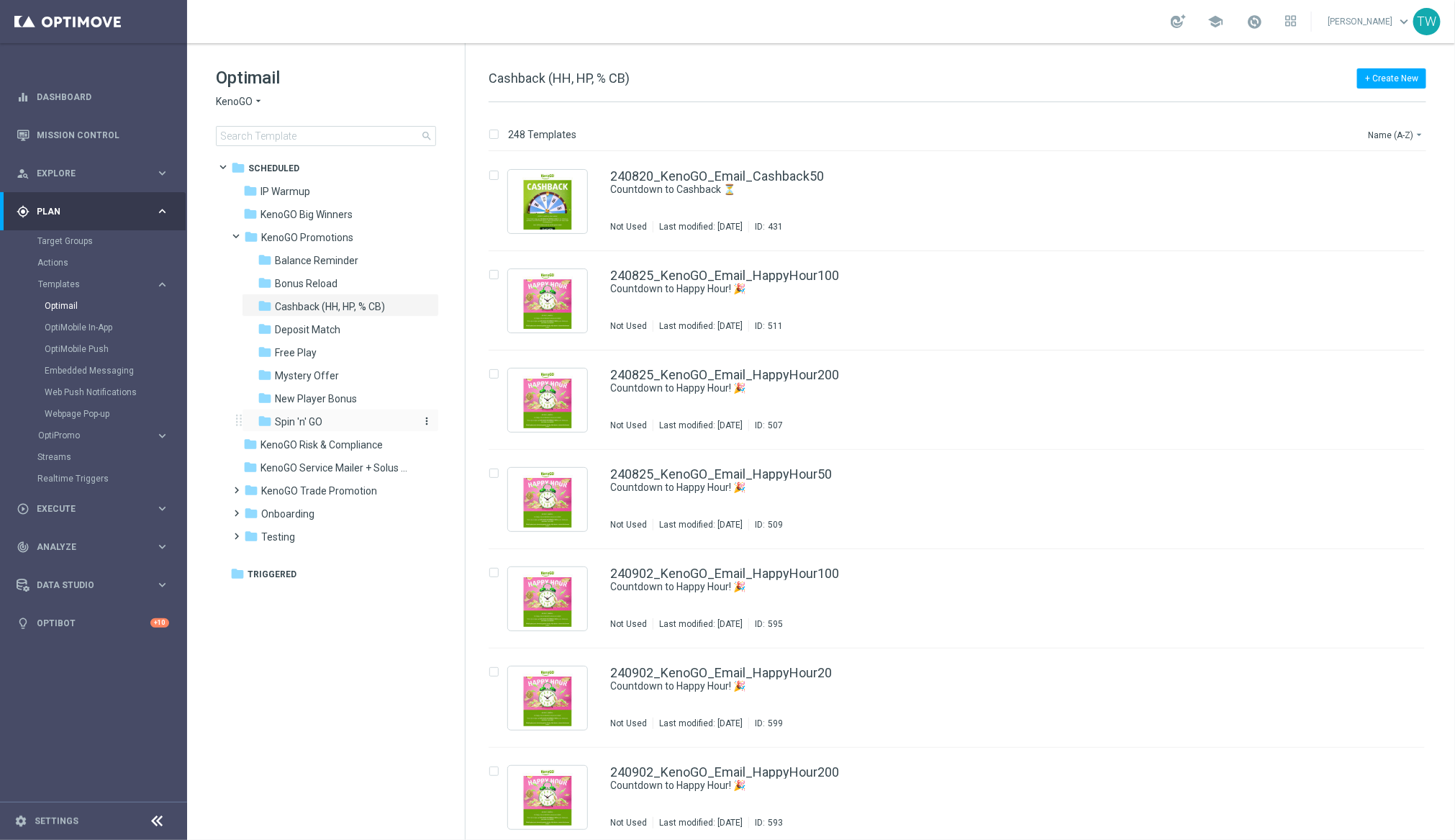
click at [335, 421] on div "folder Spin 'n' GO" at bounding box center [334, 422] width 153 height 16
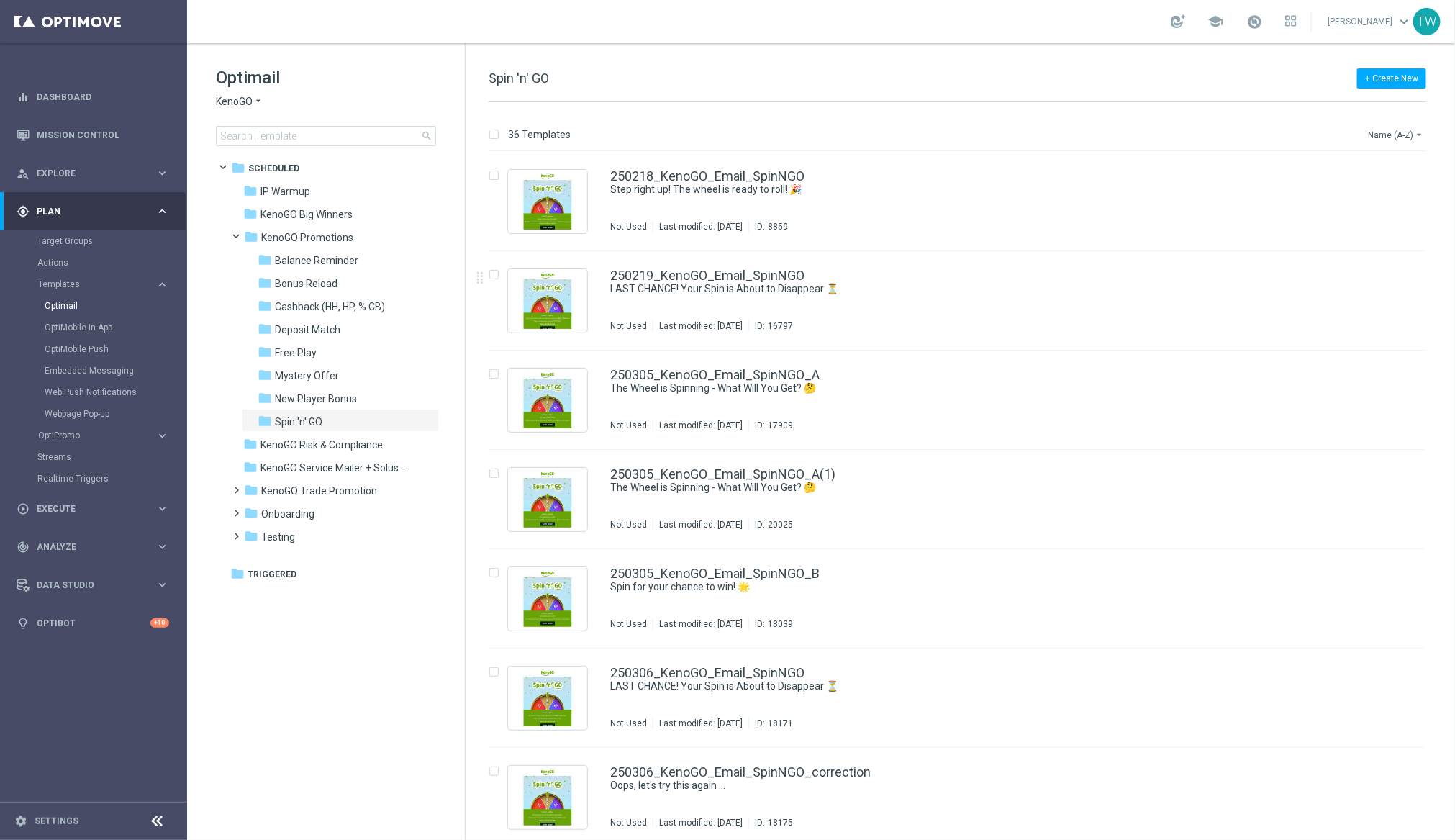
click at [1403, 127] on button "Name (A-Z) arrow_drop_down" at bounding box center [1396, 134] width 60 height 17
click at [1395, 190] on div "Date Modified (Newest)" at bounding box center [1369, 199] width 115 height 20
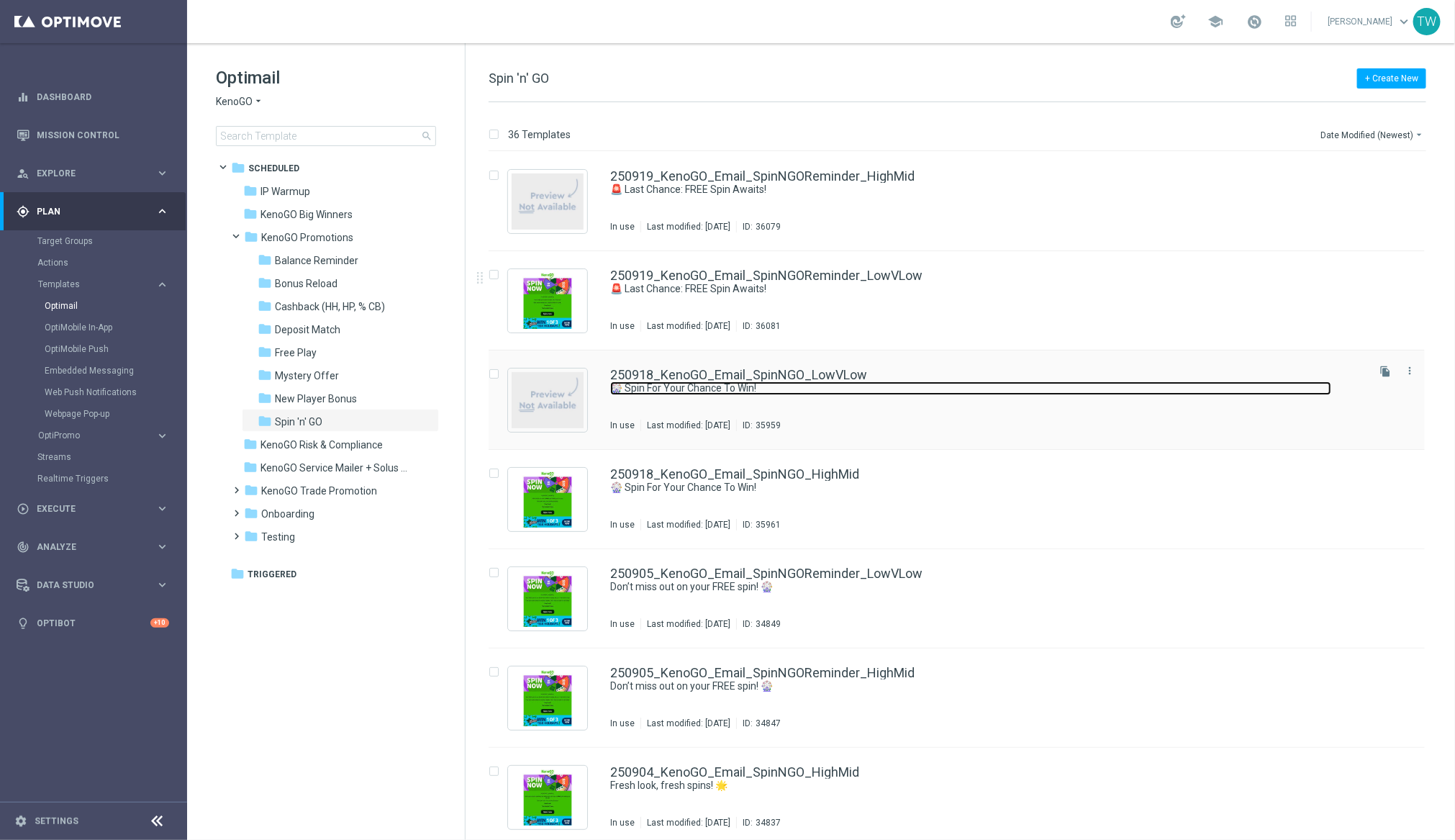
scroll to position [4, 0]
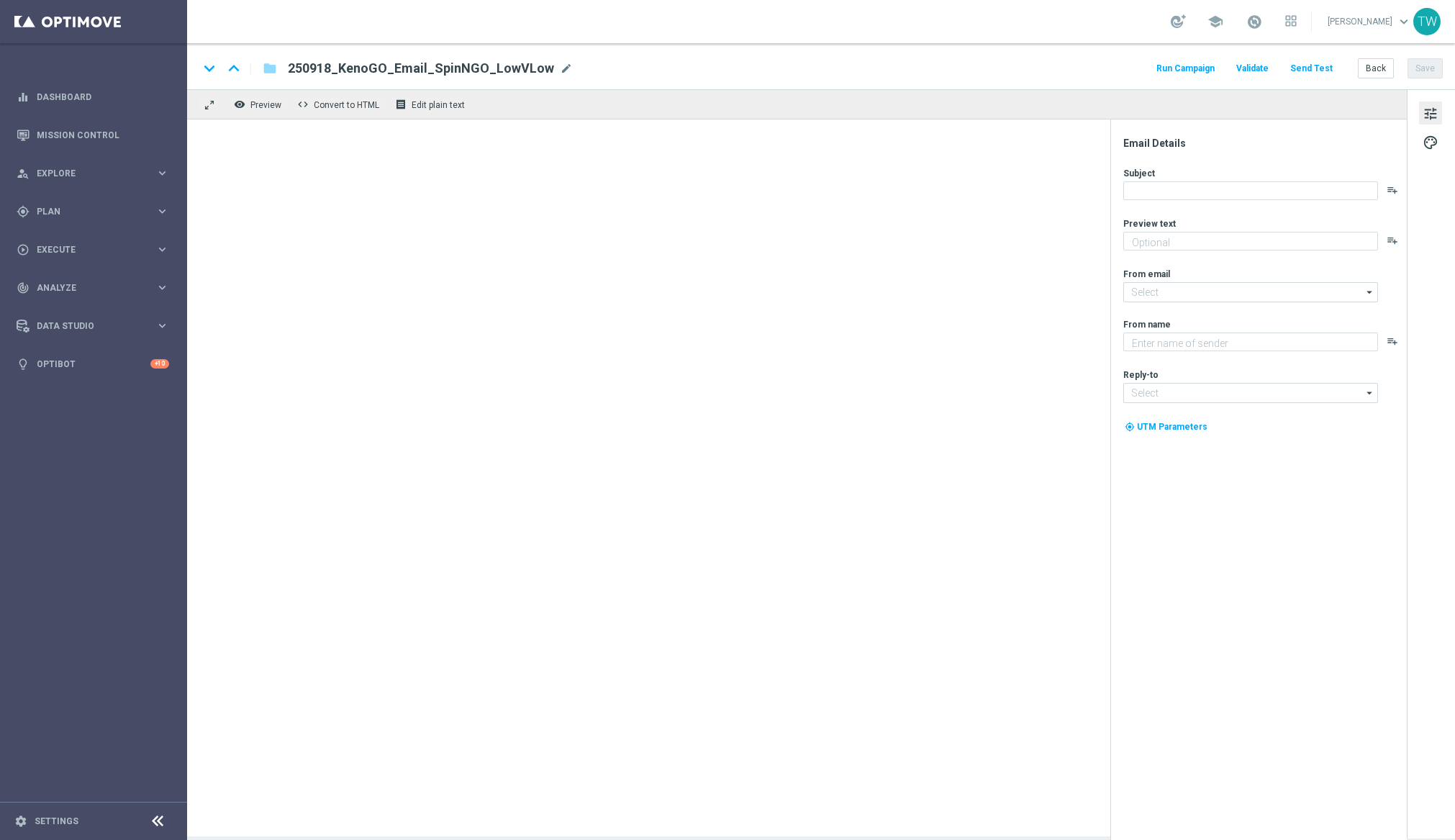
type textarea "A FREE spin awaits!"
type input "[EMAIL_ADDRESS][DOMAIN_NAME]"
type textarea "KenoGO"
type input "[EMAIL_ADDRESS][DOMAIN_NAME]"
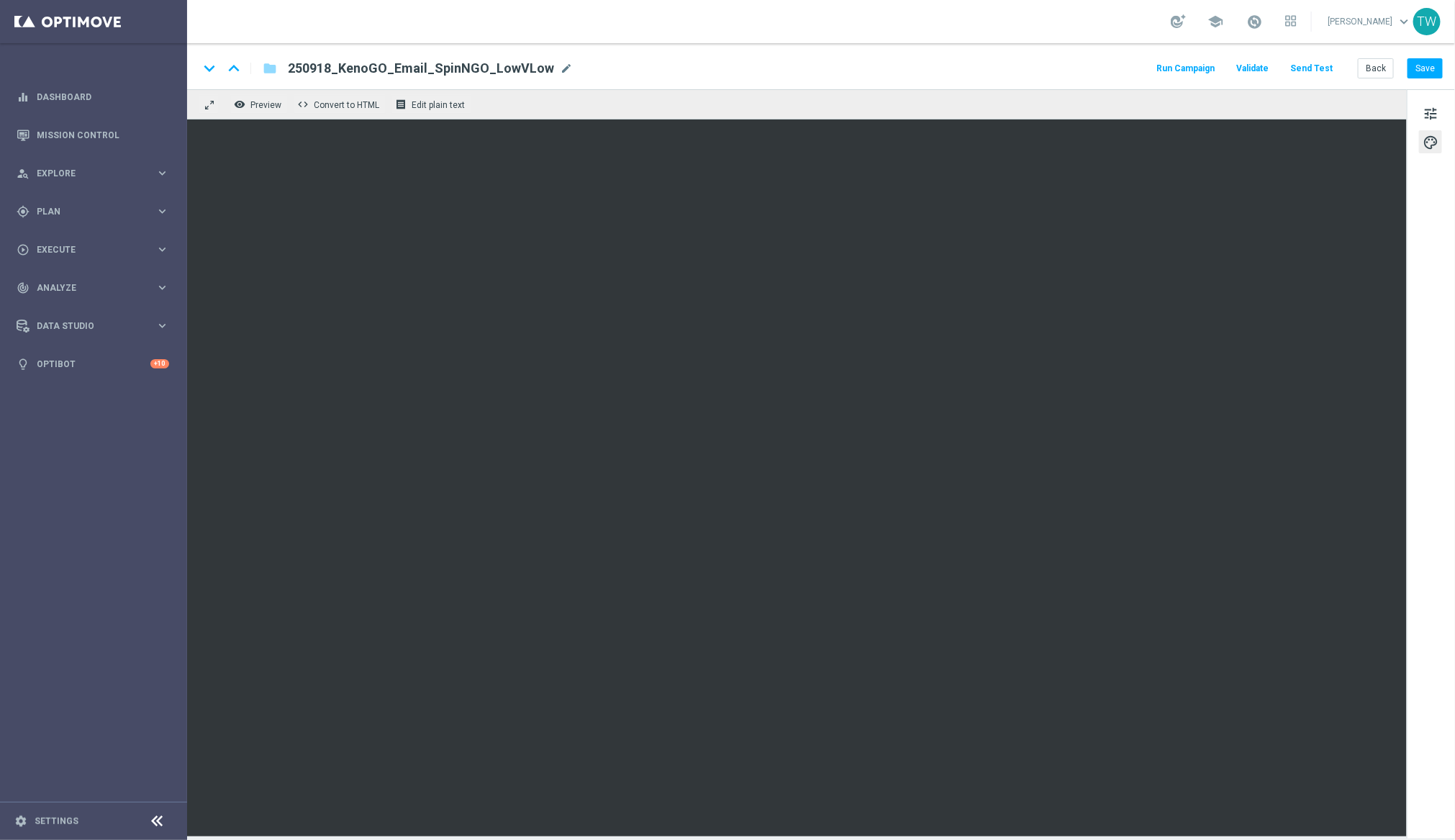
click at [1303, 76] on button "Send Test" at bounding box center [1311, 69] width 47 height 19
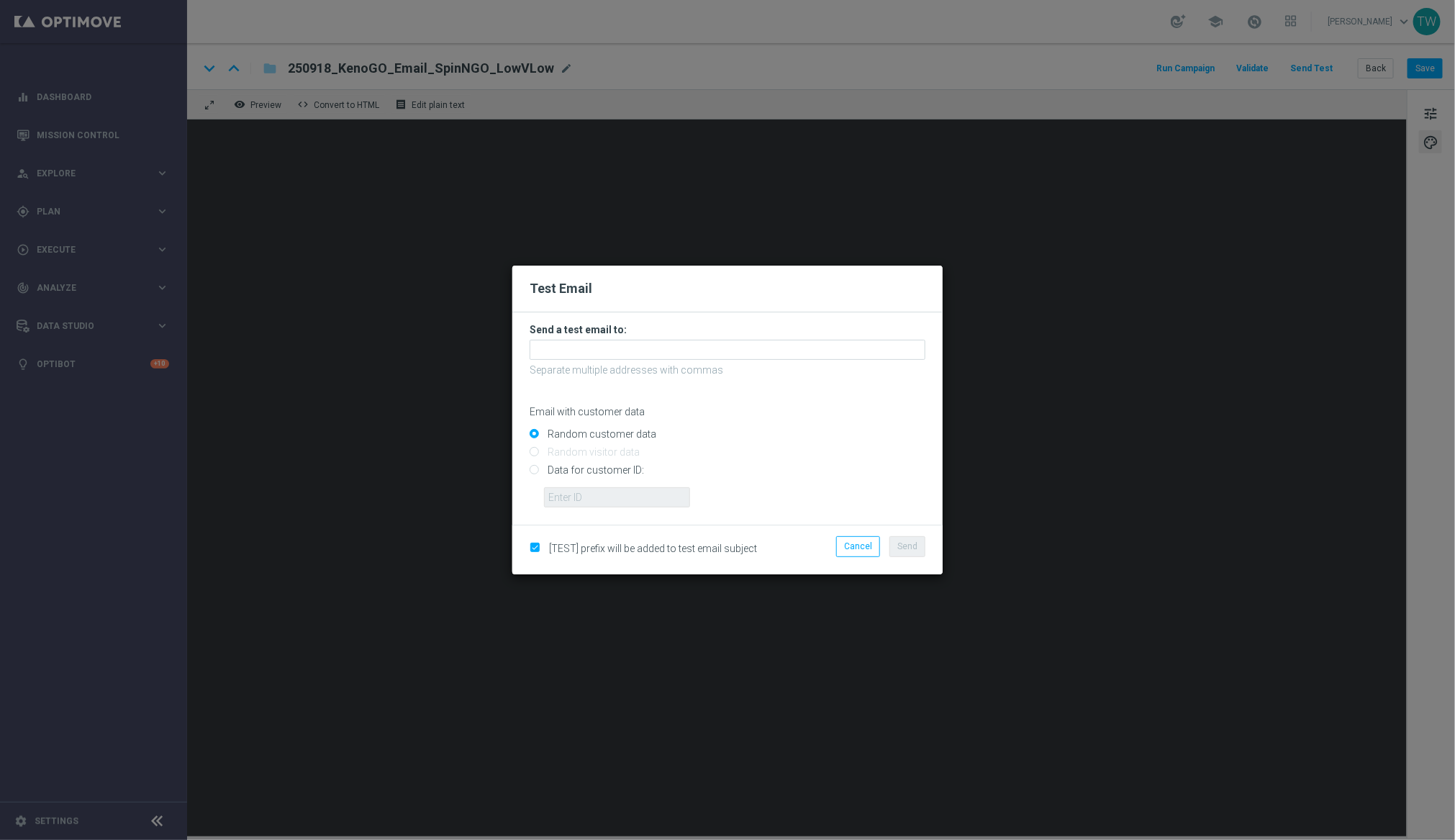
click at [702, 339] on form "Send a test email to: Separate multiple addresses with commas Email with custom…" at bounding box center [728, 415] width 396 height 184
click at [695, 345] on input "text" at bounding box center [728, 350] width 396 height 20
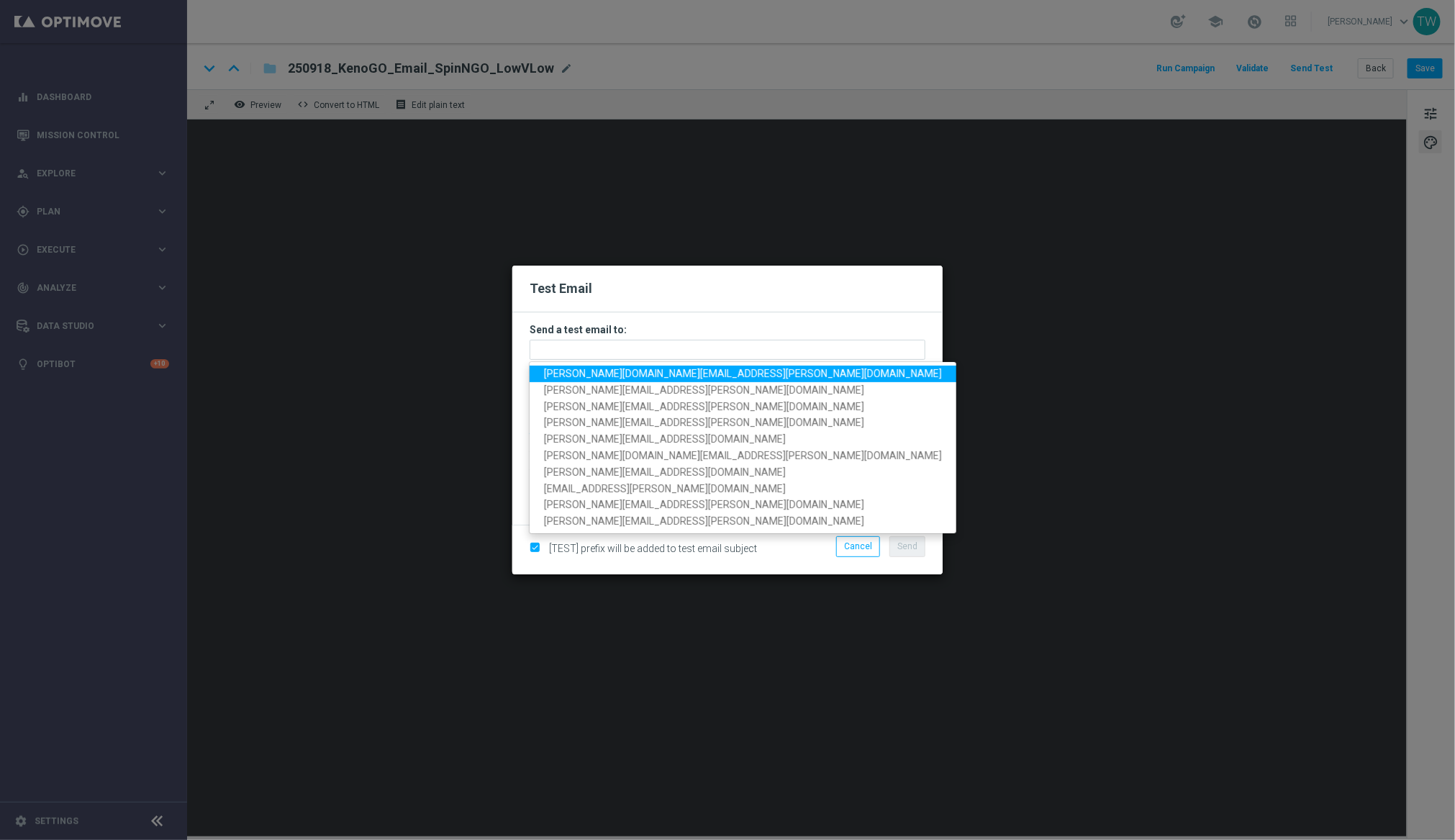
drag, startPoint x: 675, startPoint y: 378, endPoint x: 698, endPoint y: 393, distance: 27.5
click at [675, 378] on link "[PERSON_NAME][DOMAIN_NAME][EMAIL_ADDRESS][PERSON_NAME][DOMAIN_NAME]" at bounding box center [743, 374] width 427 height 16
type input "[PERSON_NAME][DOMAIN_NAME][EMAIL_ADDRESS][PERSON_NAME][DOMAIN_NAME]"
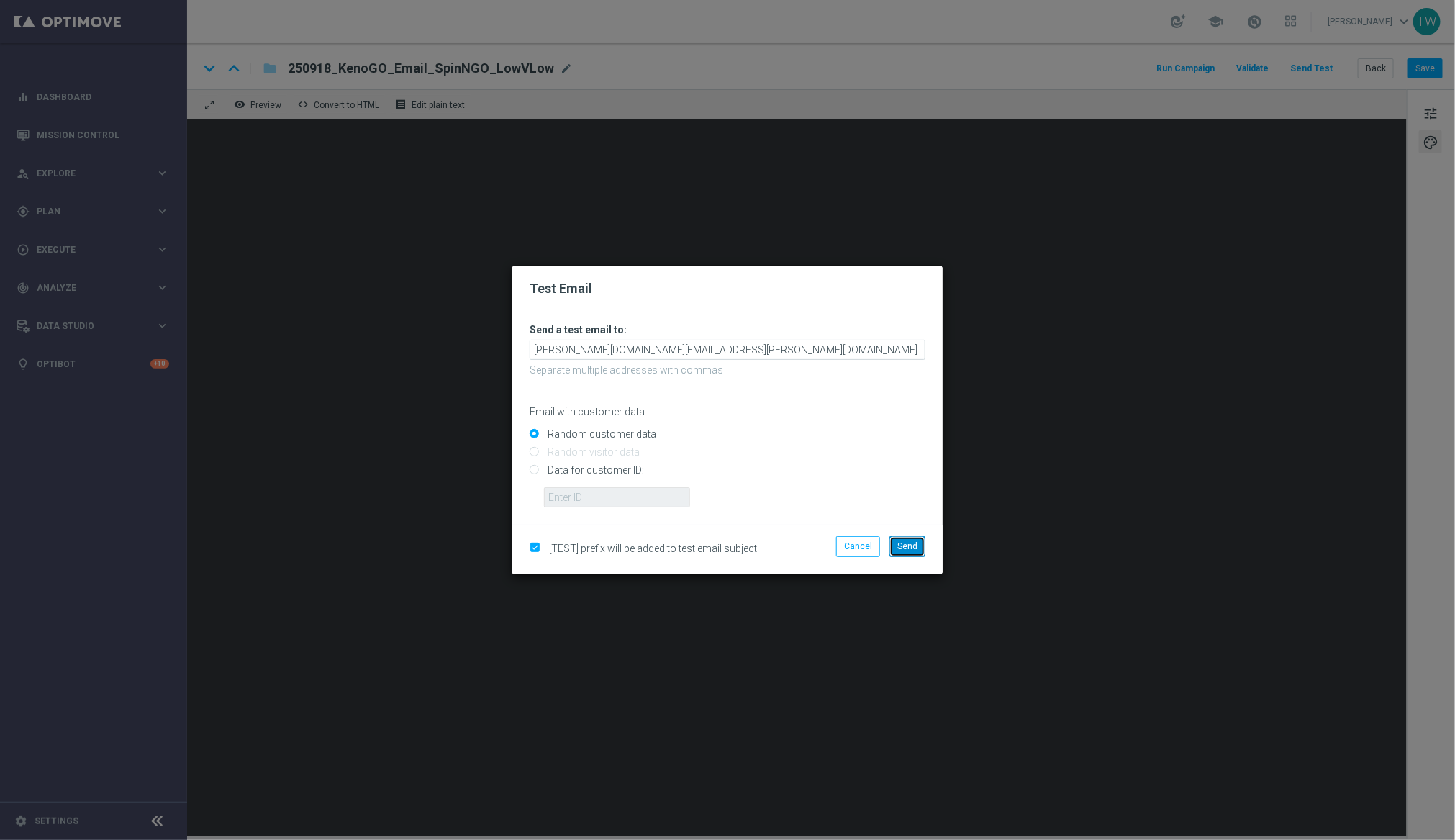
click at [897, 540] on button "Send" at bounding box center [908, 546] width 36 height 20
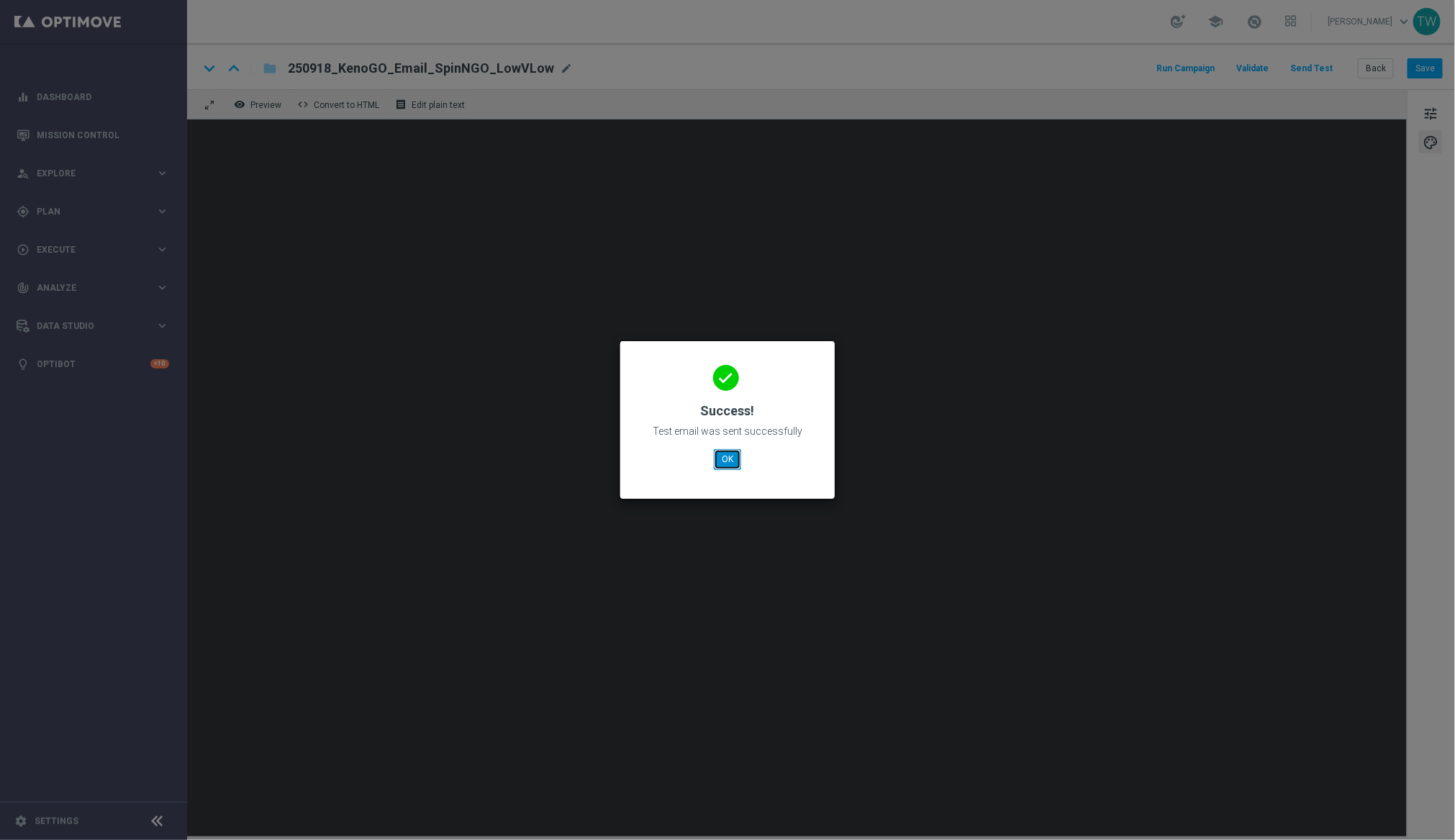
click at [728, 465] on button "OK" at bounding box center [728, 459] width 27 height 20
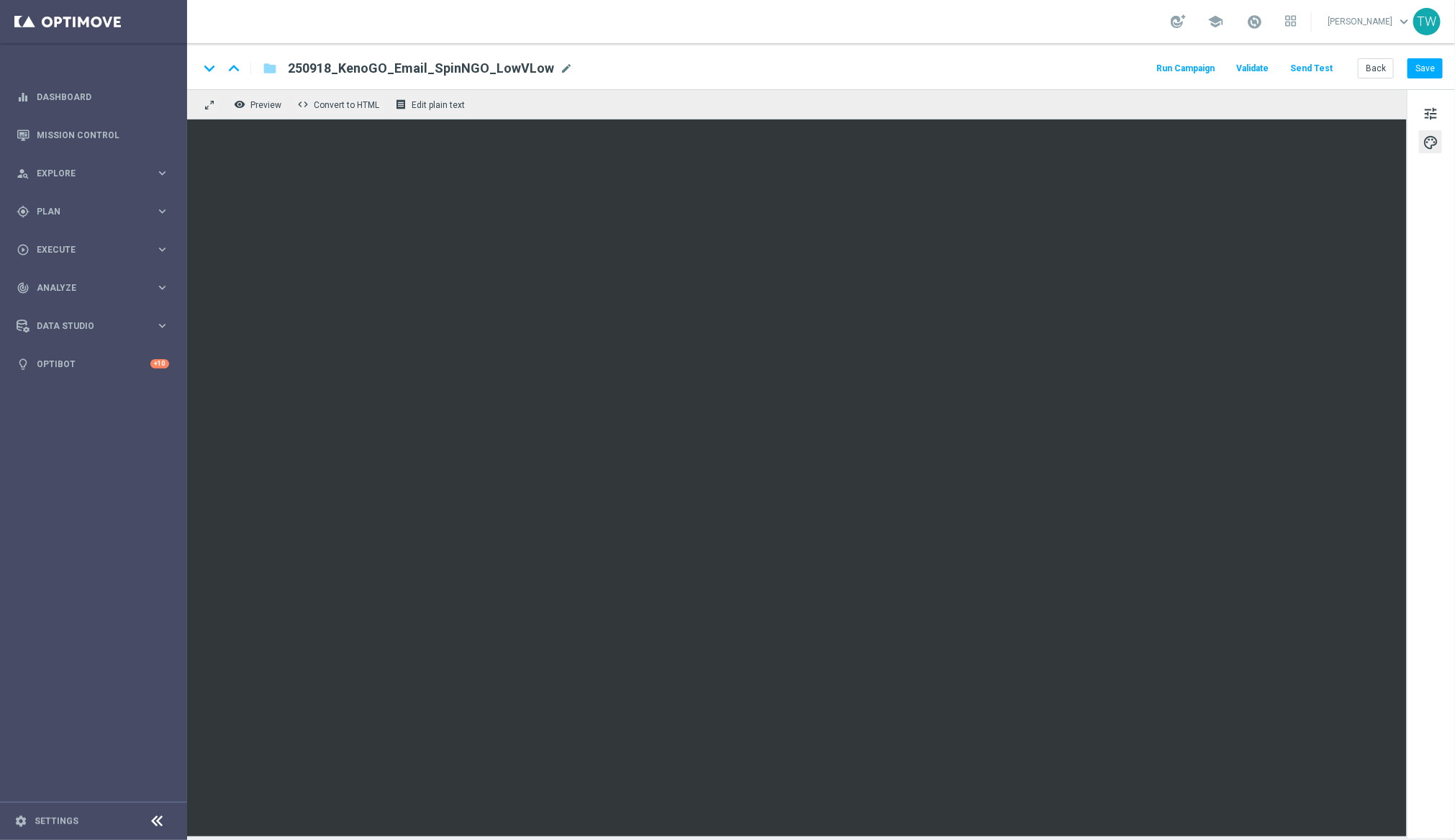
click at [1329, 70] on button "Send Test" at bounding box center [1311, 69] width 47 height 19
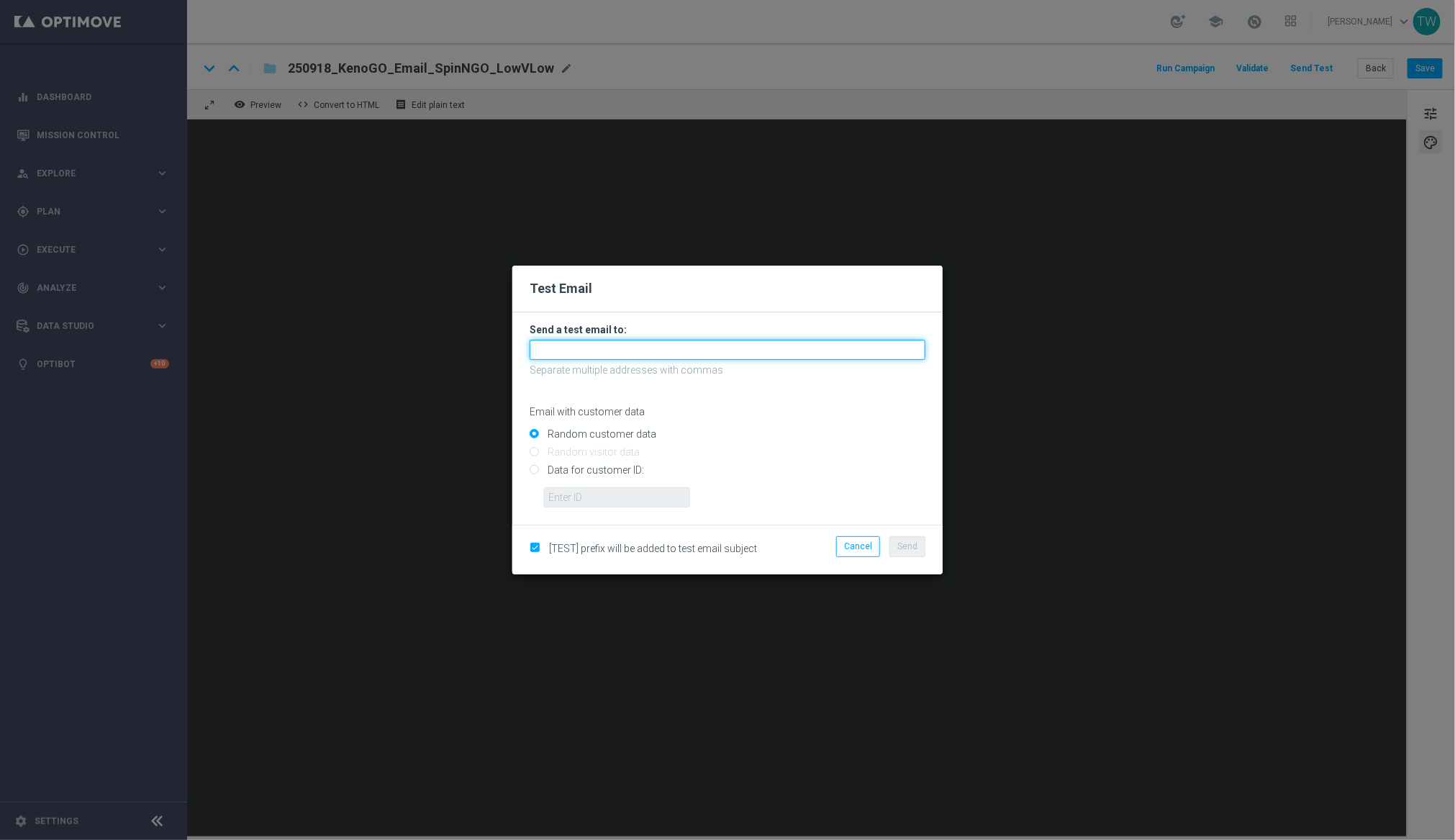
click at [725, 340] on input "text" at bounding box center [728, 350] width 396 height 20
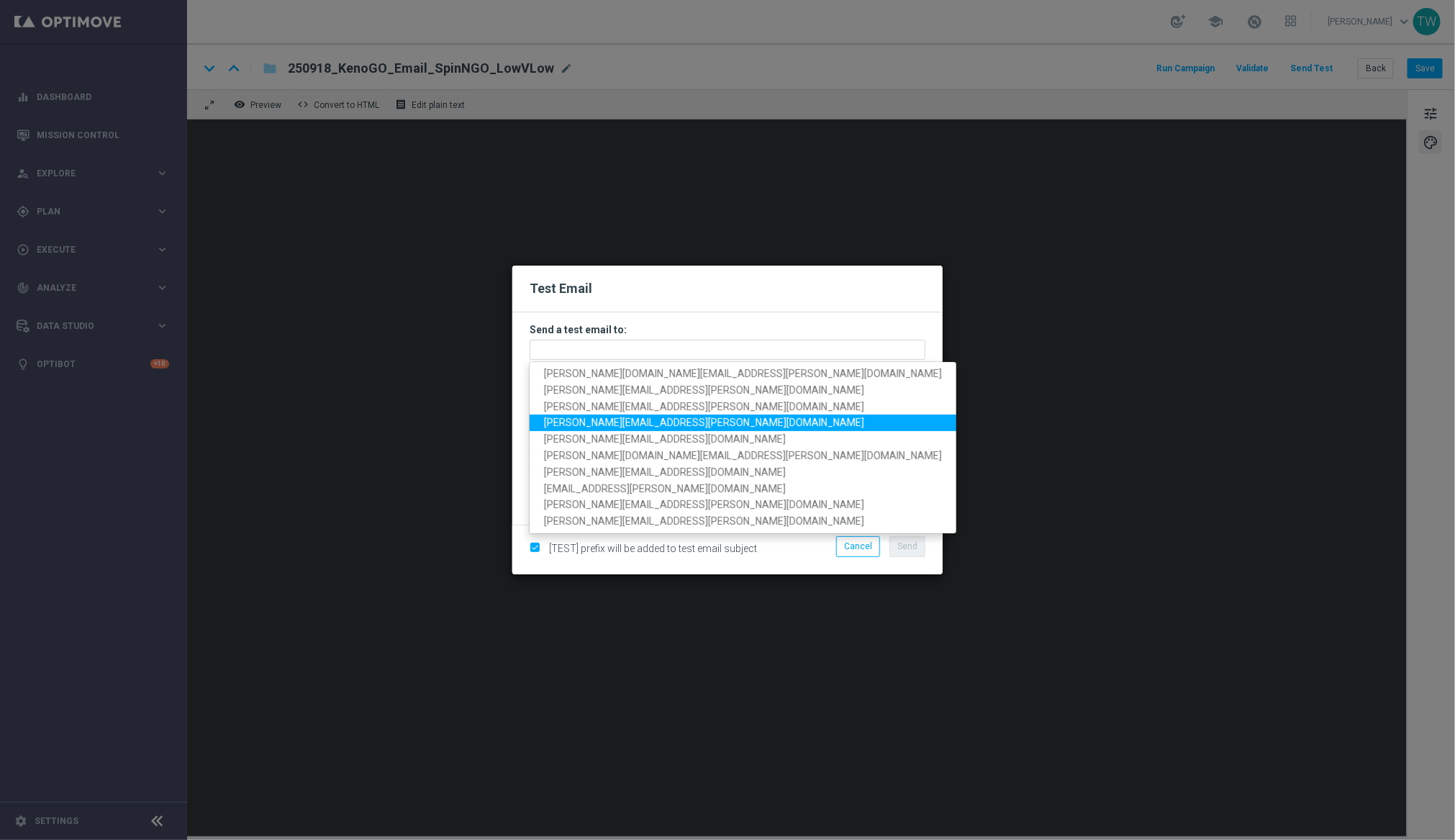
click at [659, 427] on span "[PERSON_NAME][EMAIL_ADDRESS][PERSON_NAME][DOMAIN_NAME]" at bounding box center [704, 424] width 320 height 12
type input "[PERSON_NAME][EMAIL_ADDRESS][PERSON_NAME][DOMAIN_NAME]"
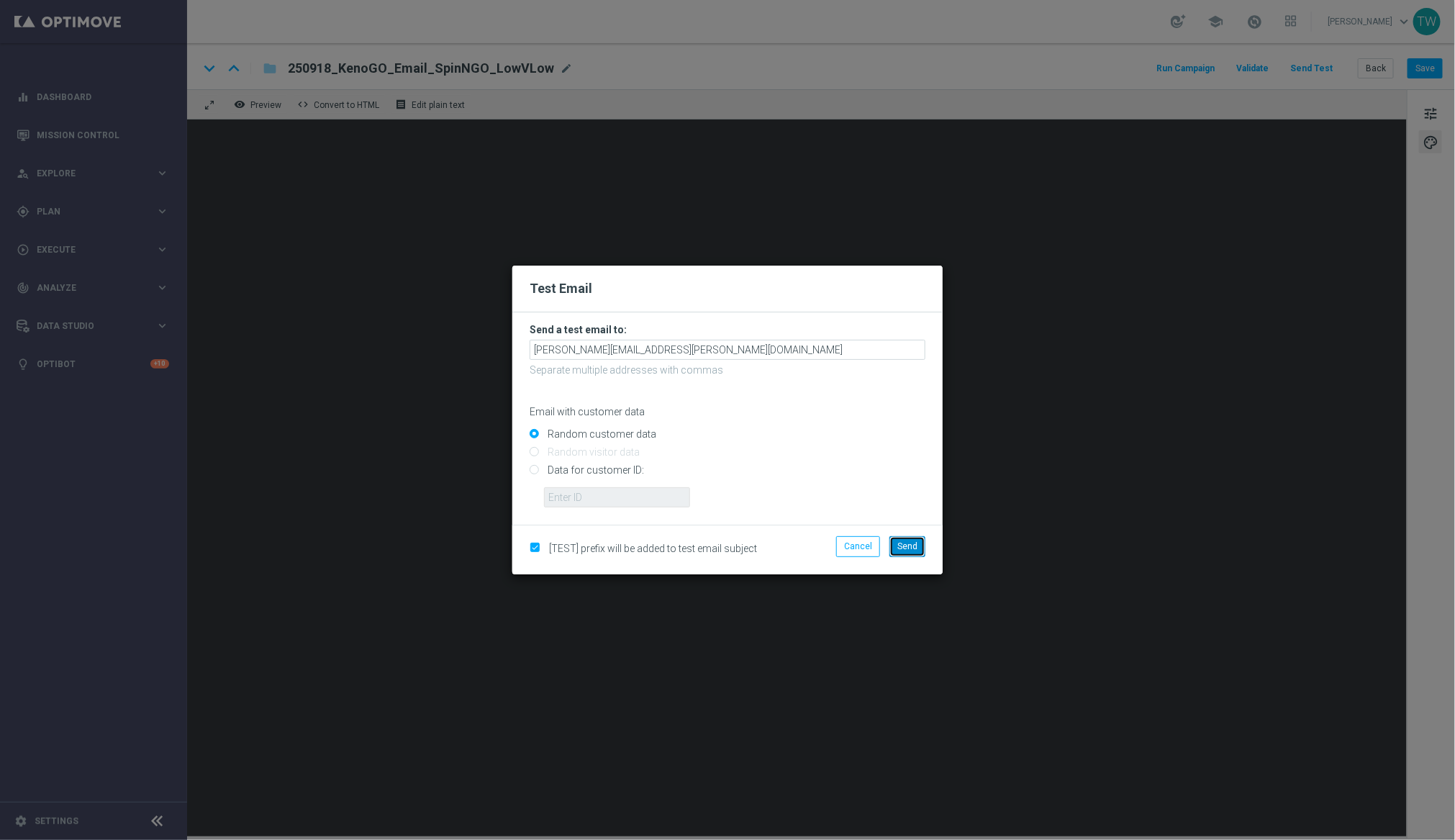
click at [902, 553] on button "Send" at bounding box center [908, 546] width 36 height 20
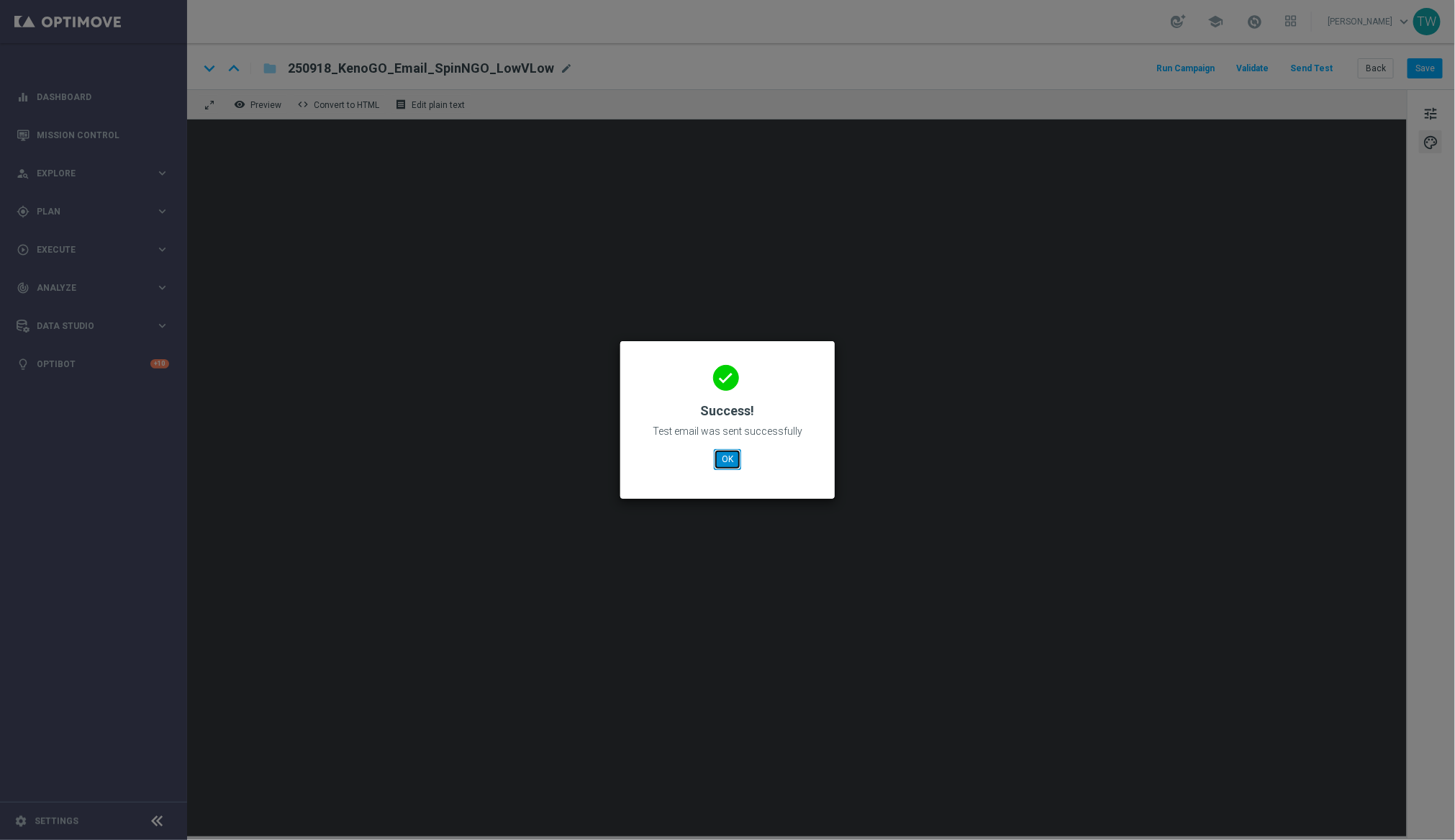
click at [722, 458] on button "OK" at bounding box center [728, 459] width 27 height 20
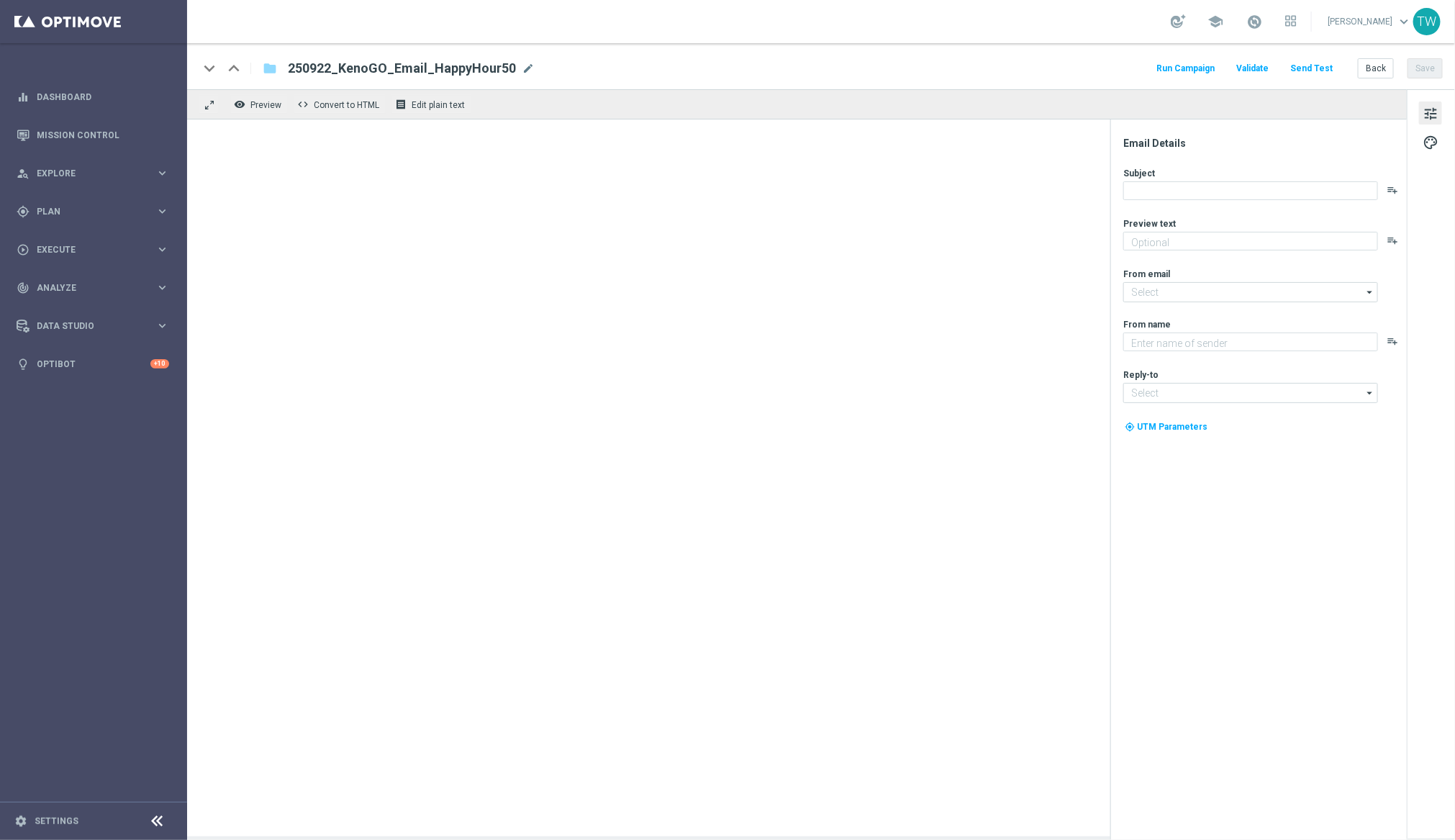
type textarea "Get 50% back in BONUS CASH!"
type input "[EMAIL_ADDRESS][DOMAIN_NAME]"
type textarea "KenoGO"
type input "[EMAIL_ADDRESS][DOMAIN_NAME]"
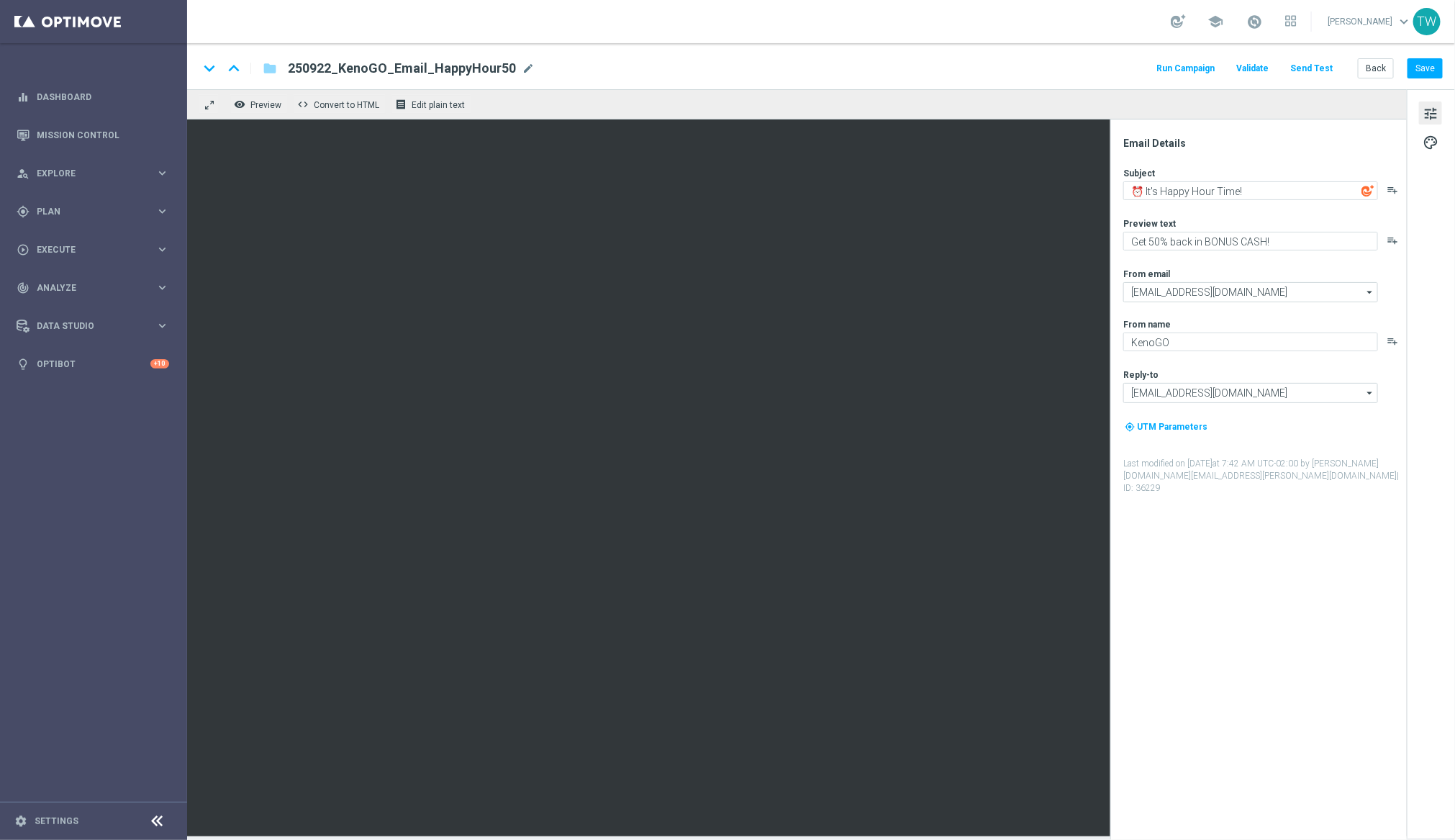
click at [1317, 73] on button "Send Test" at bounding box center [1311, 69] width 47 height 19
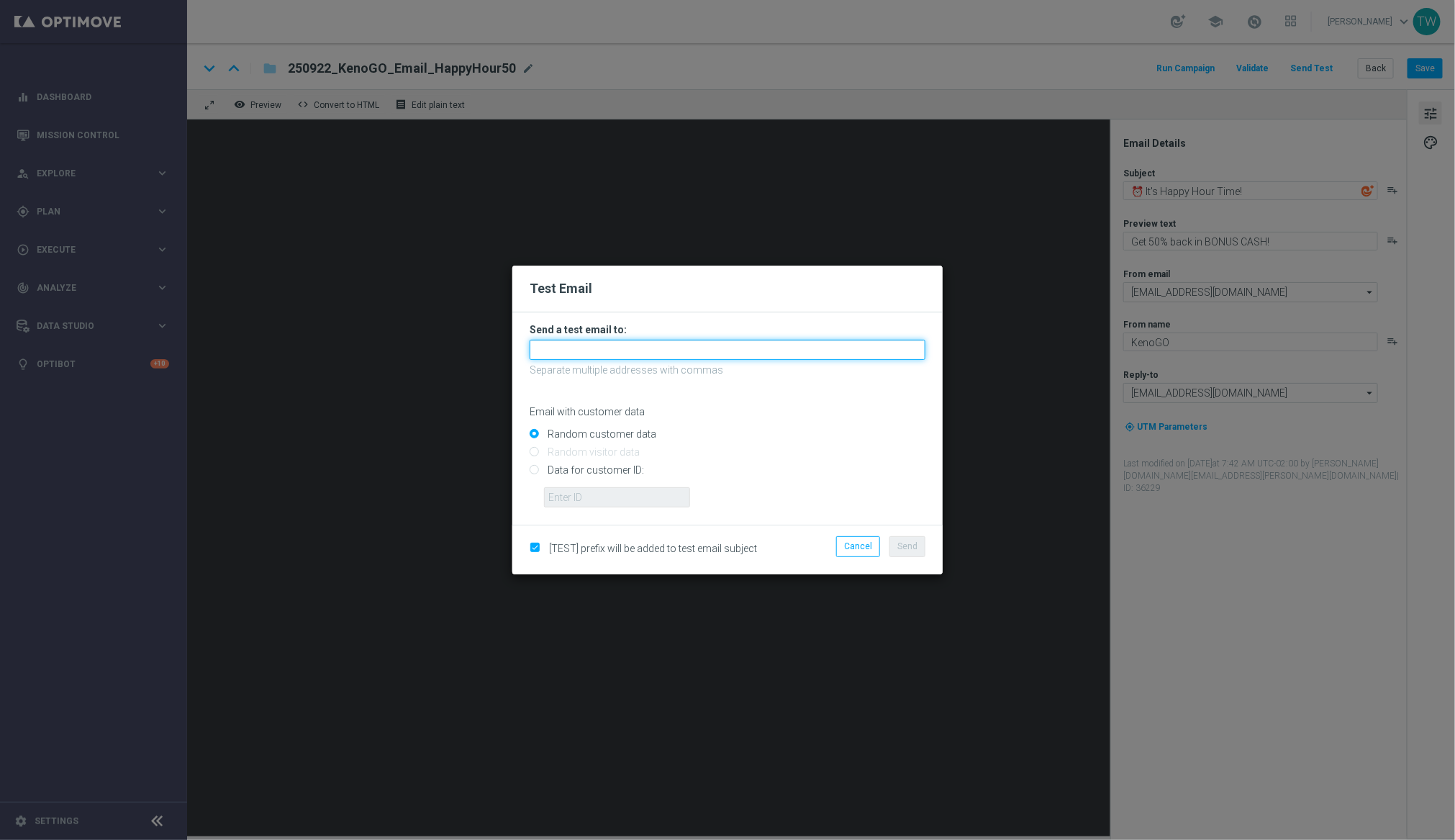
drag, startPoint x: 734, startPoint y: 353, endPoint x: 719, endPoint y: 377, distance: 28.3
click at [734, 353] on input "text" at bounding box center [728, 350] width 396 height 20
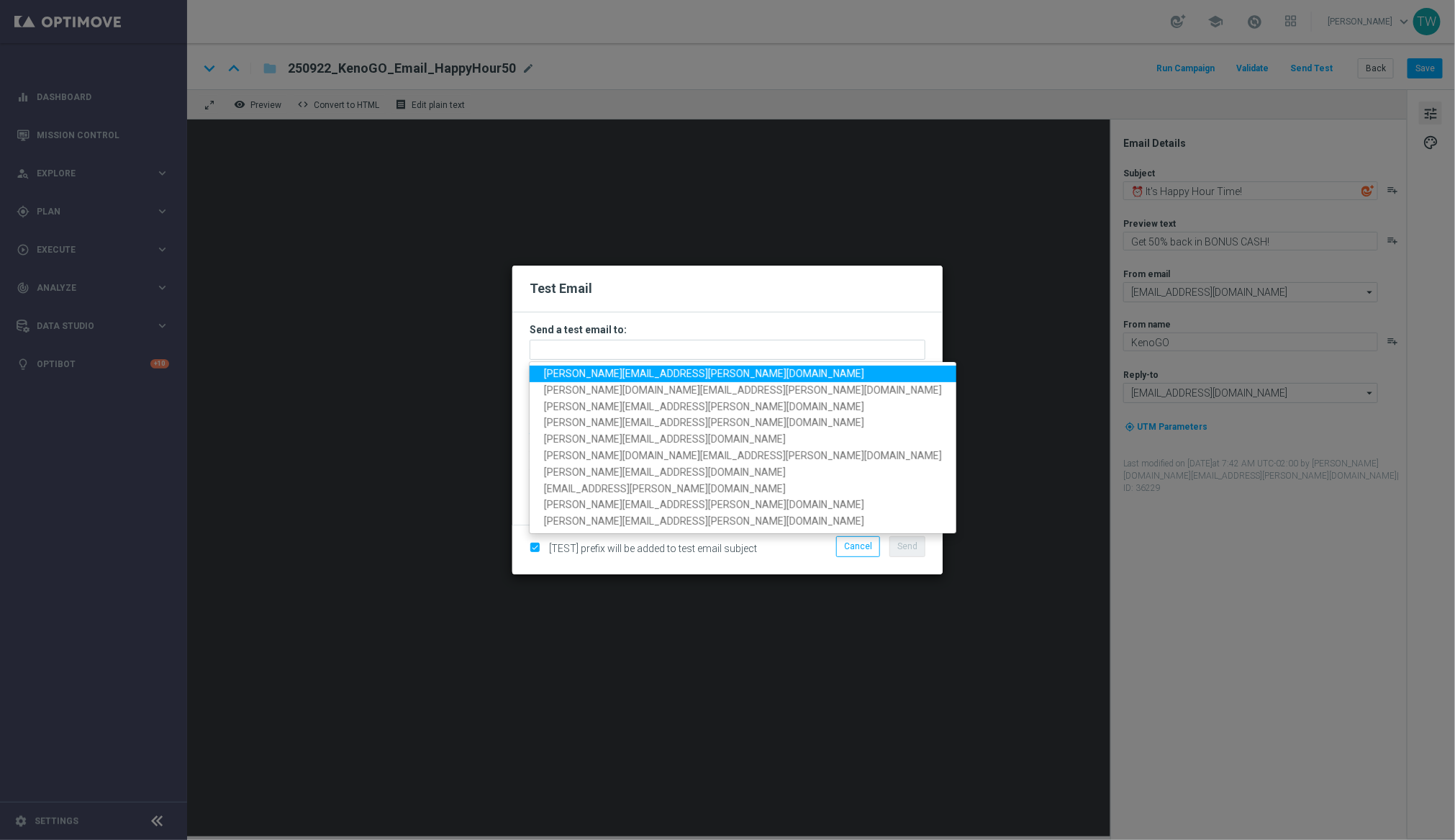
drag, startPoint x: 673, startPoint y: 379, endPoint x: 808, endPoint y: 497, distance: 179.3
click at [673, 380] on link "[PERSON_NAME][EMAIL_ADDRESS][PERSON_NAME][DOMAIN_NAME]" at bounding box center [743, 374] width 427 height 16
type input "[PERSON_NAME][EMAIL_ADDRESS][PERSON_NAME][DOMAIN_NAME]"
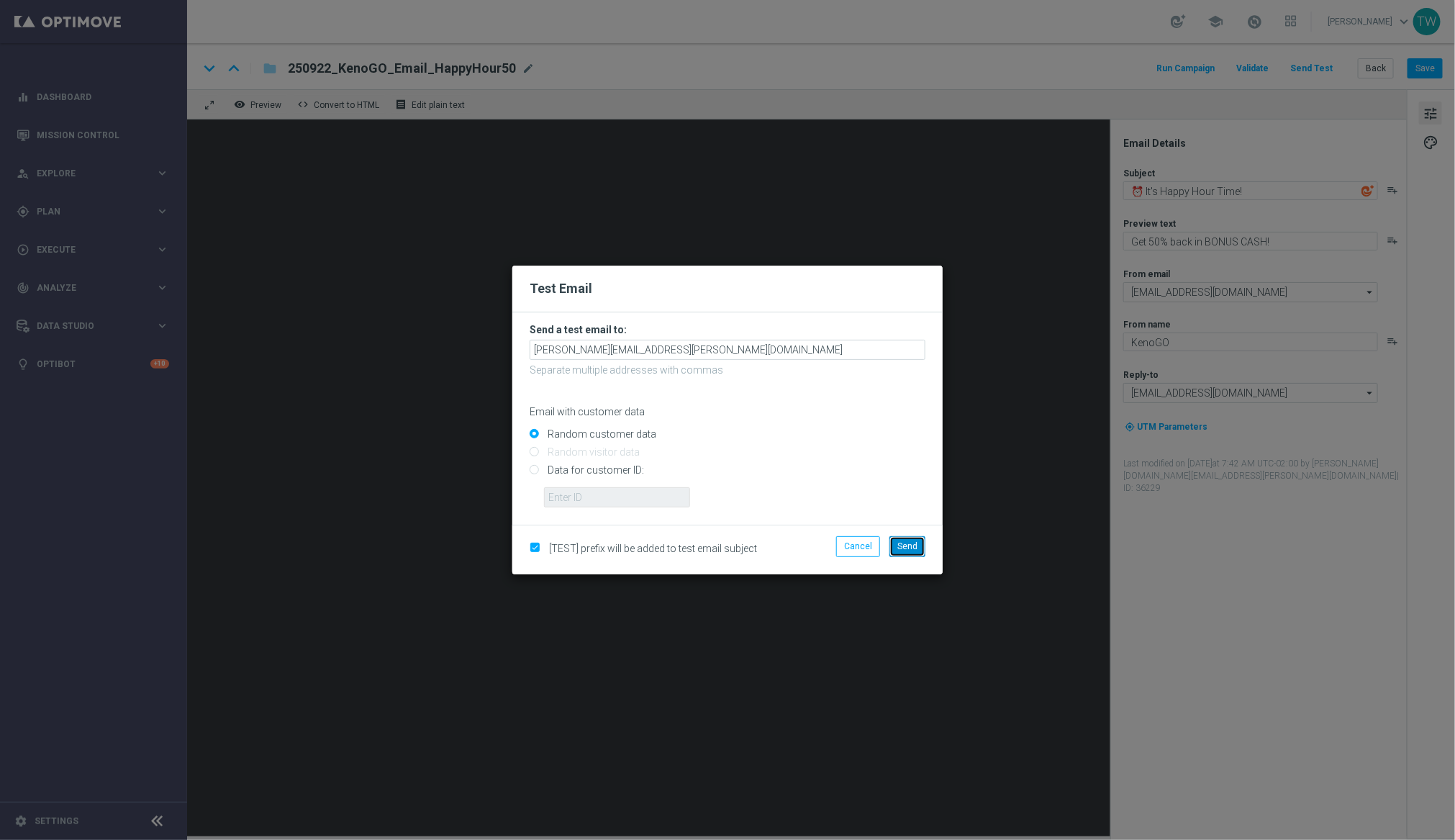
click at [920, 545] on button "Send" at bounding box center [908, 546] width 36 height 20
